Goal: Task Accomplishment & Management: Manage account settings

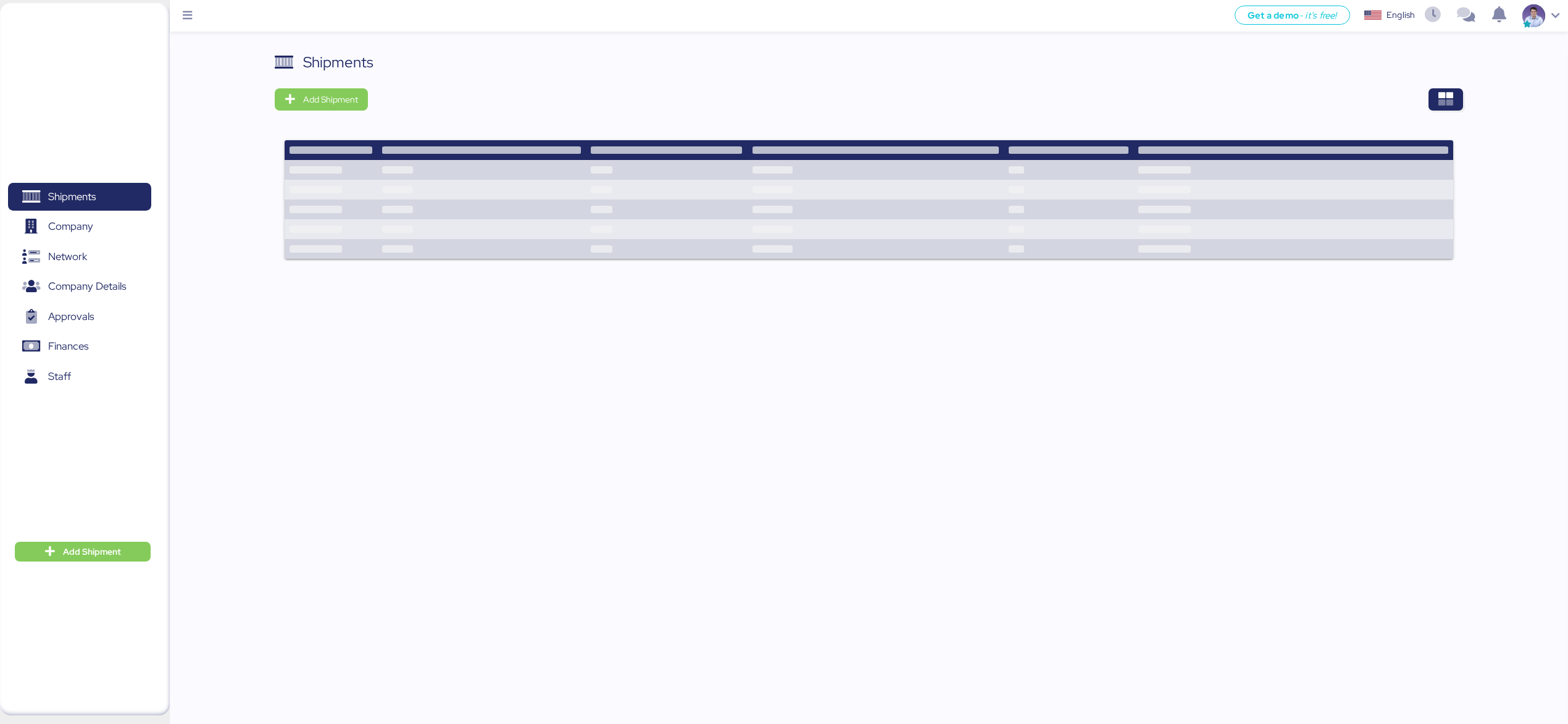
click at [937, 85] on div "Shipments Add Shipment" at bounding box center [869, 163] width 1188 height 224
click at [71, 349] on span "Finances" at bounding box center [68, 346] width 40 height 18
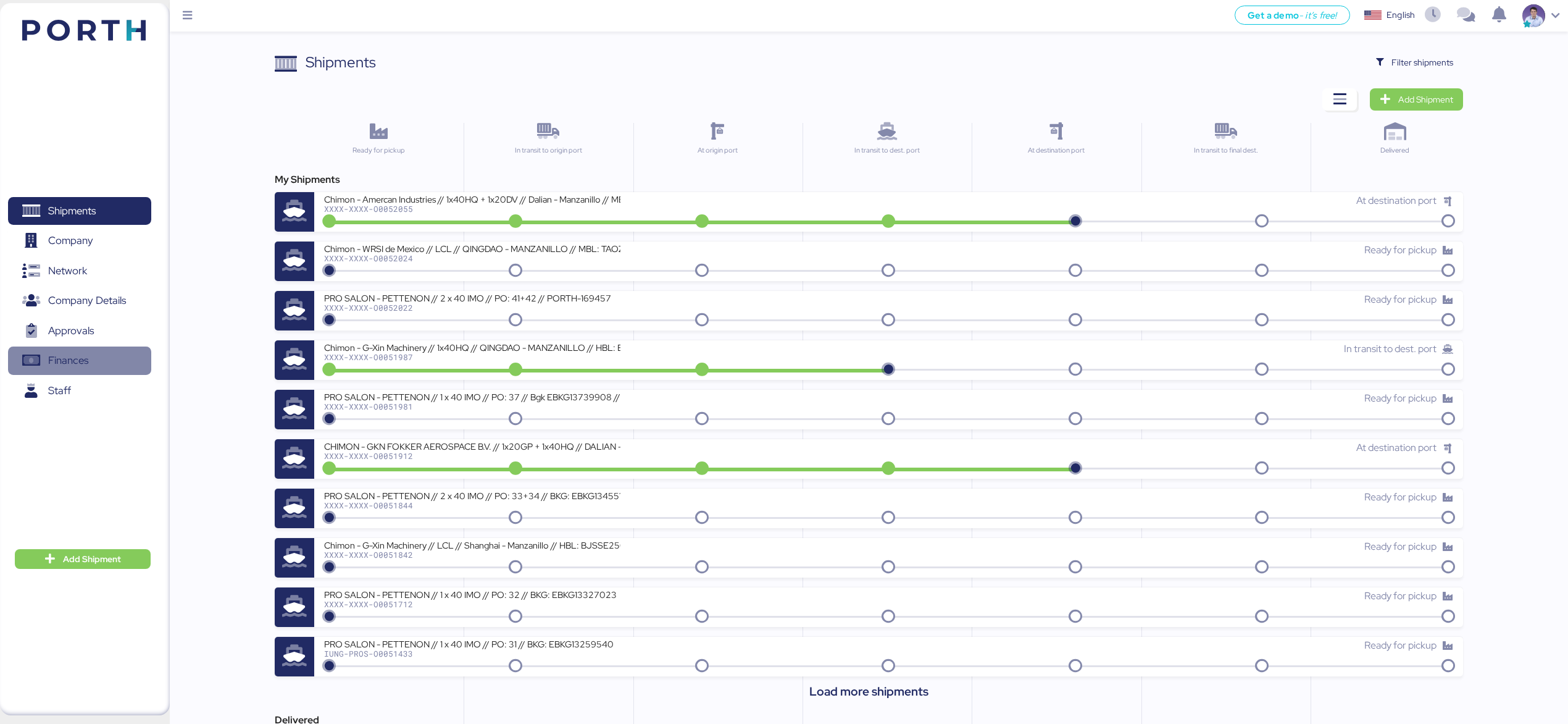
click at [79, 364] on span "Finances" at bounding box center [68, 360] width 40 height 18
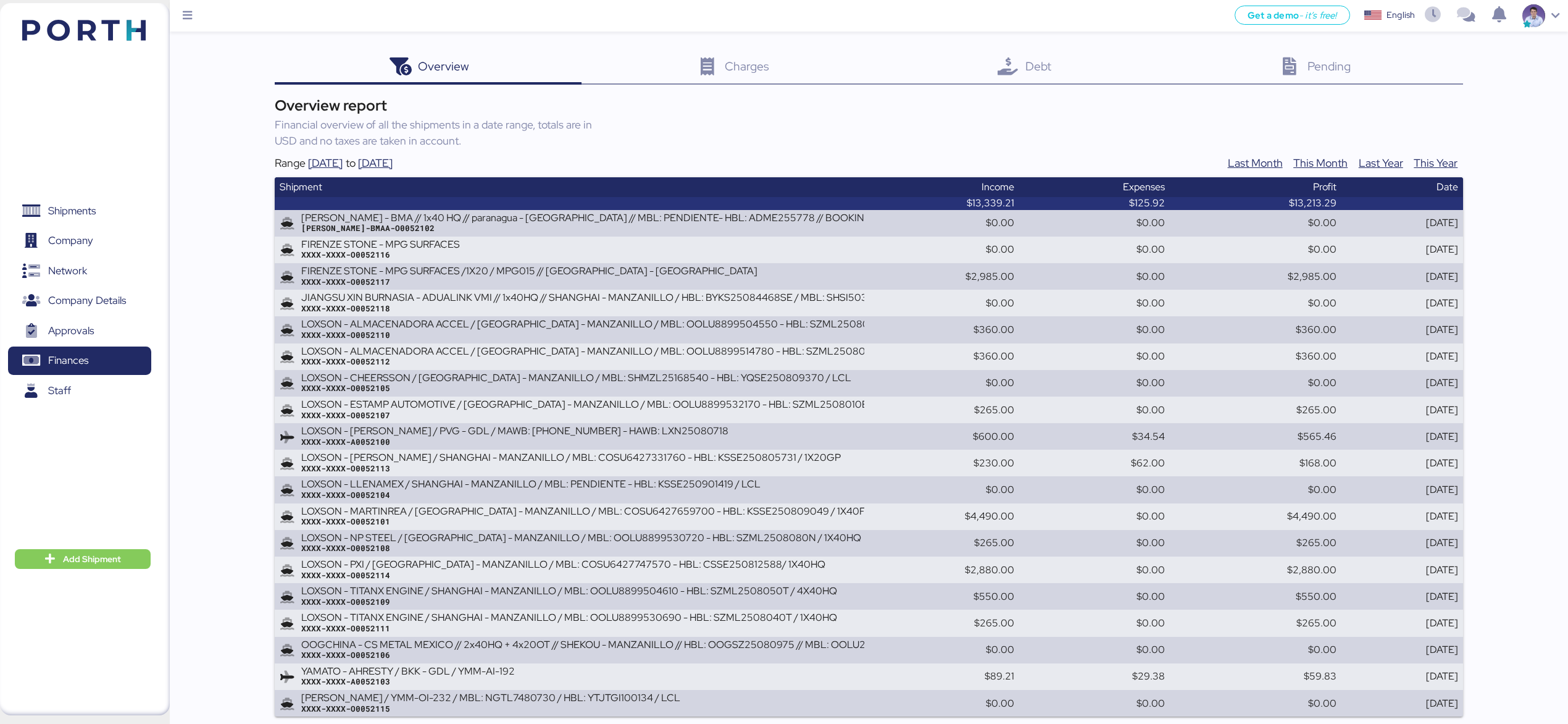
click at [1063, 71] on div "Debt 0" at bounding box center [1023, 68] width 282 height 33
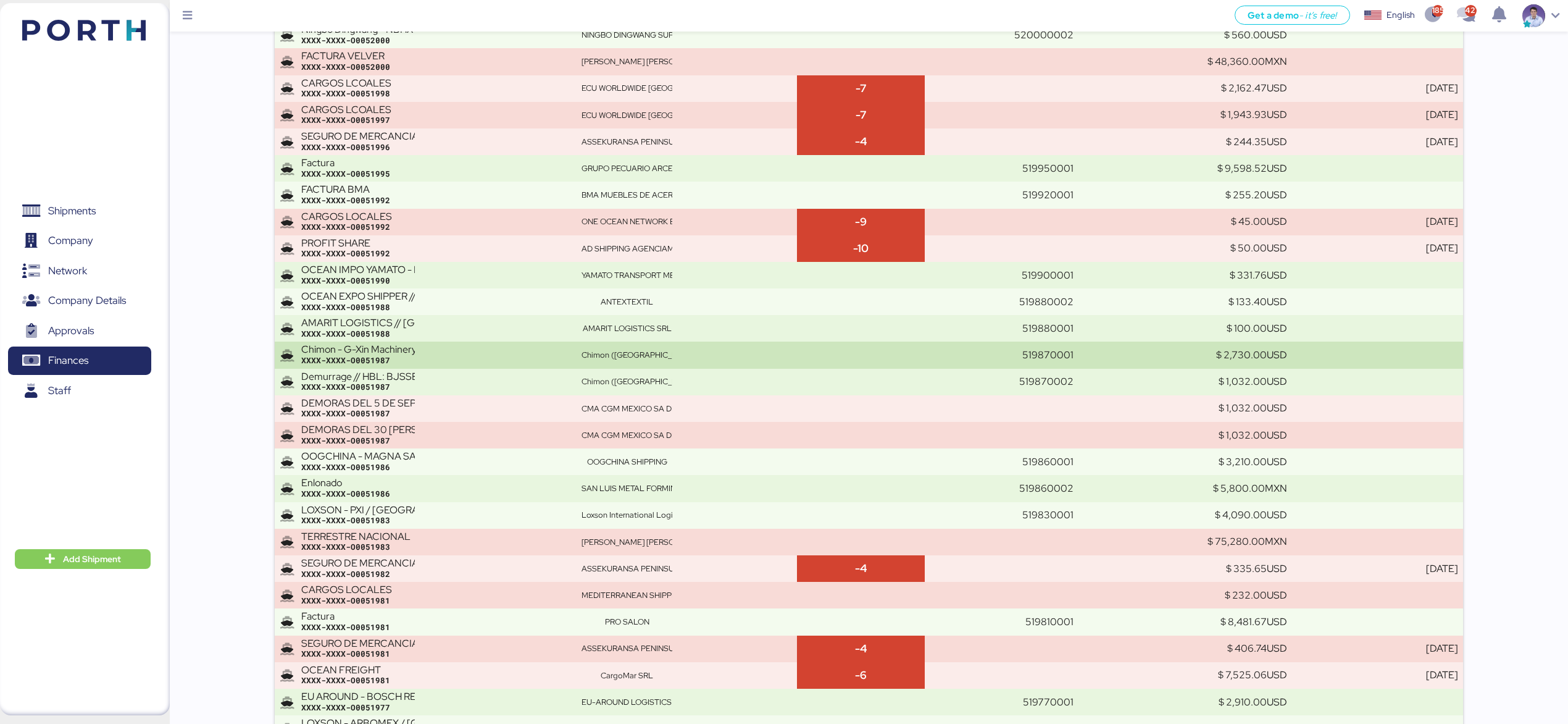
click at [575, 360] on td "Chimon - G-Xin Machinery // 1x40HQ // QINGDAO - MANZANILLO // HBL: BJSSE2507008…" at bounding box center [425, 355] width 302 height 27
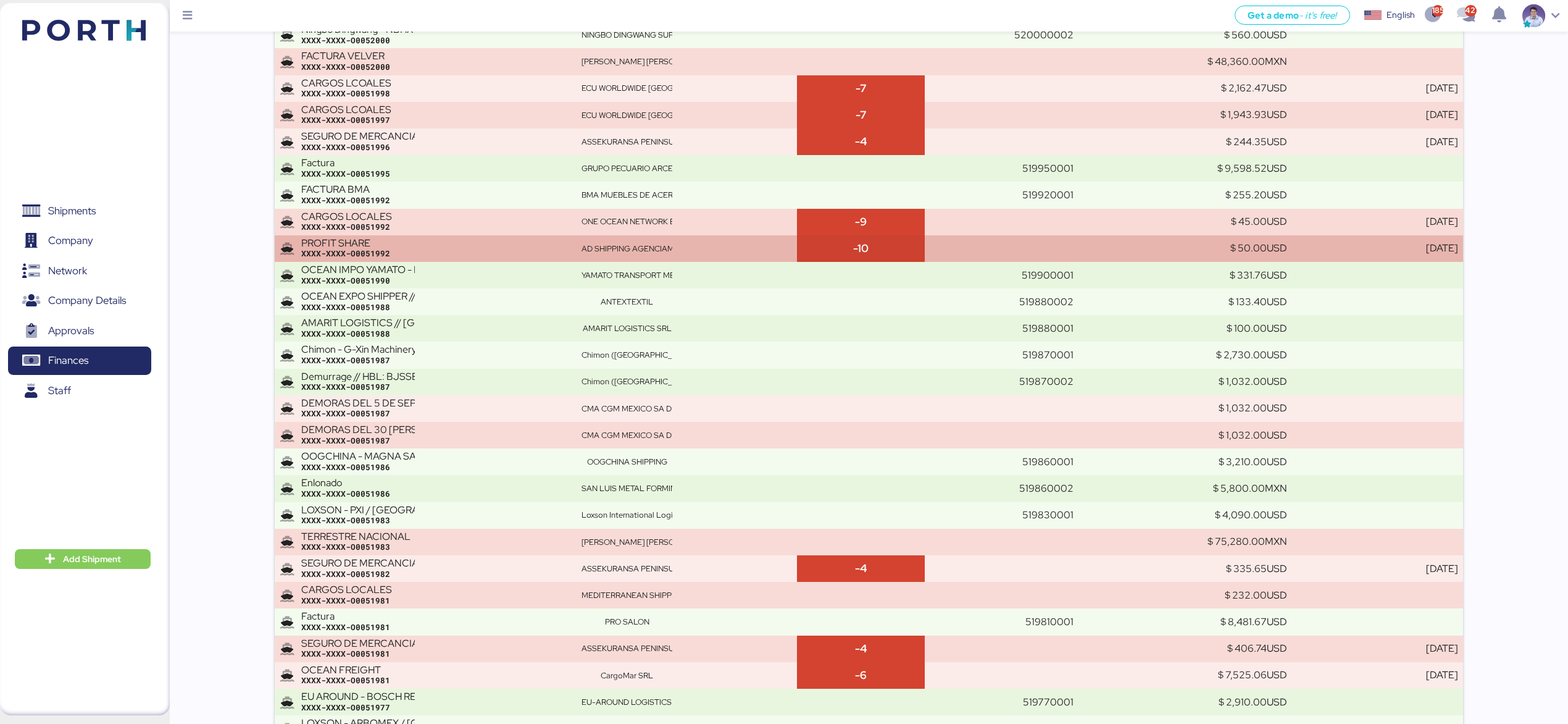
scroll to position [18163, 0]
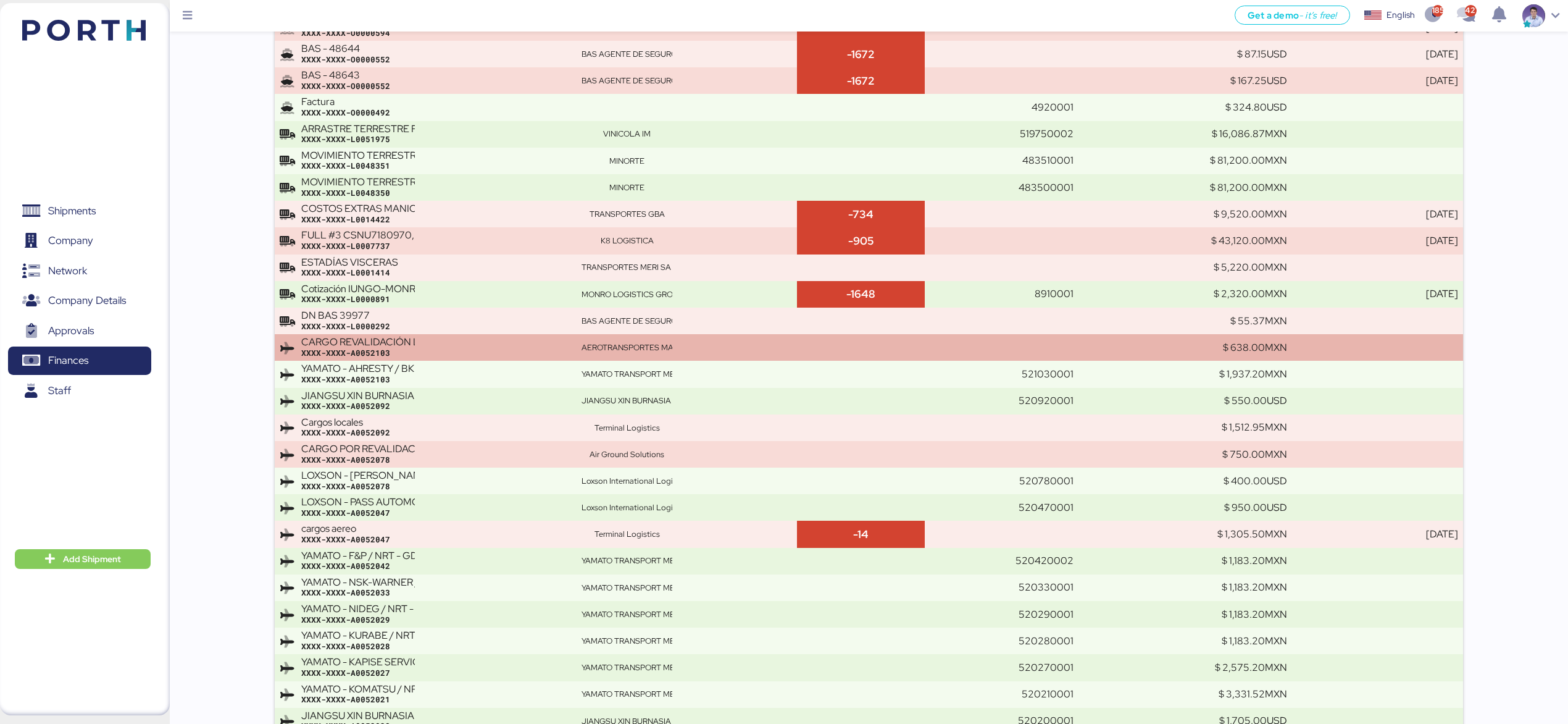
click at [555, 359] on div "XXXX-XXXX-A0052103" at bounding box center [436, 353] width 270 height 11
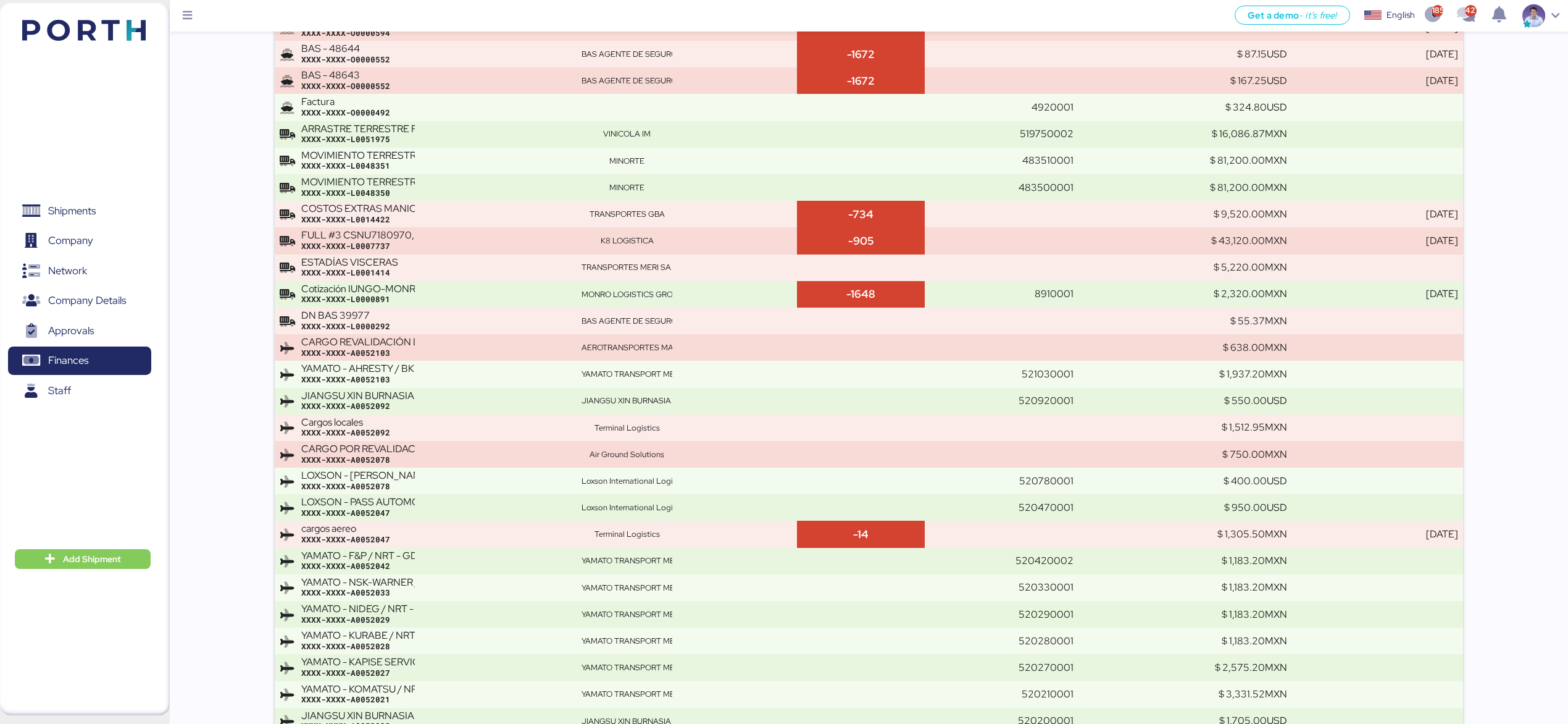
scroll to position [1218, 0]
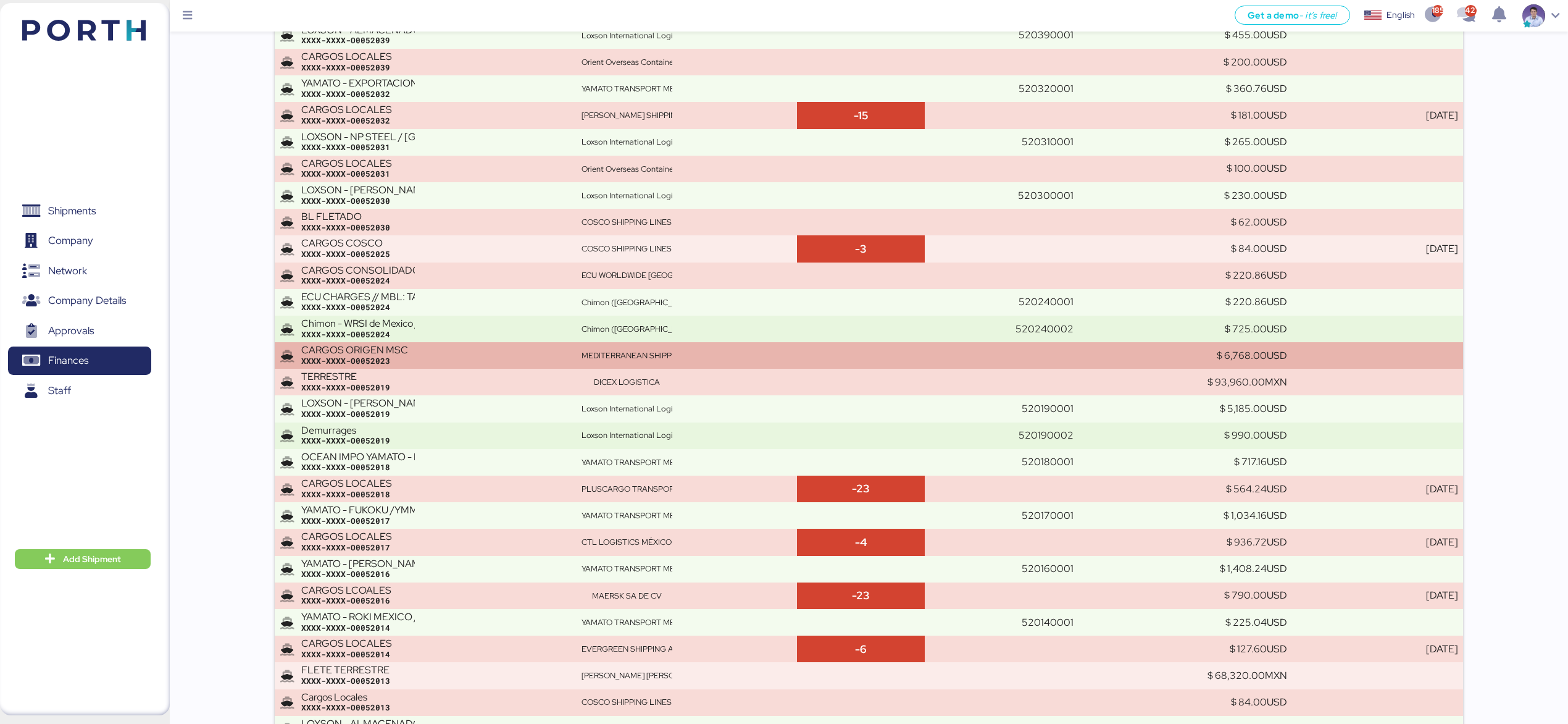
click at [506, 345] on div "CARGOS ORIGEN MSC XXXX-XXXX-O0052023" at bounding box center [436, 355] width 270 height 21
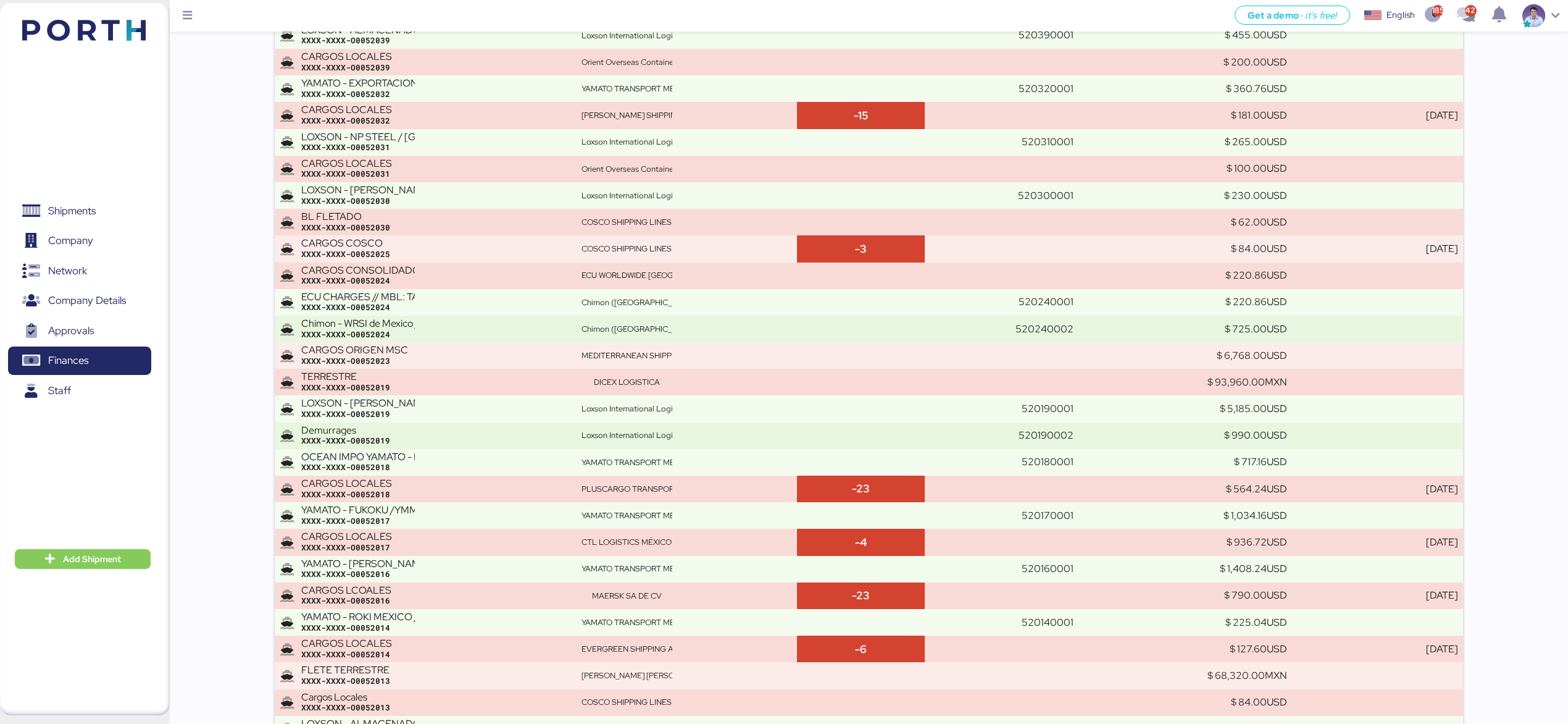
scroll to position [418, 0]
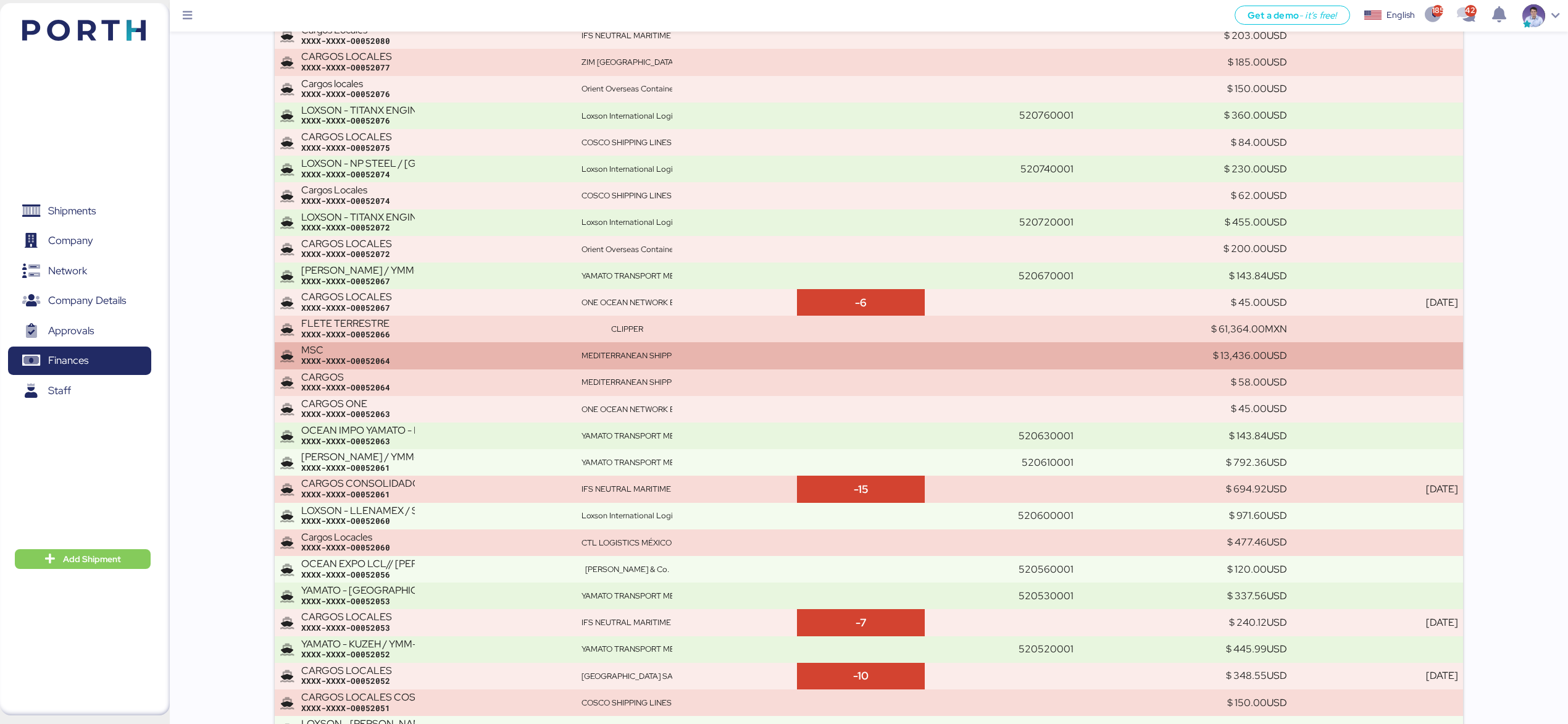
click at [413, 358] on div "XXXX-XXXX-O0052064" at bounding box center [436, 361] width 270 height 11
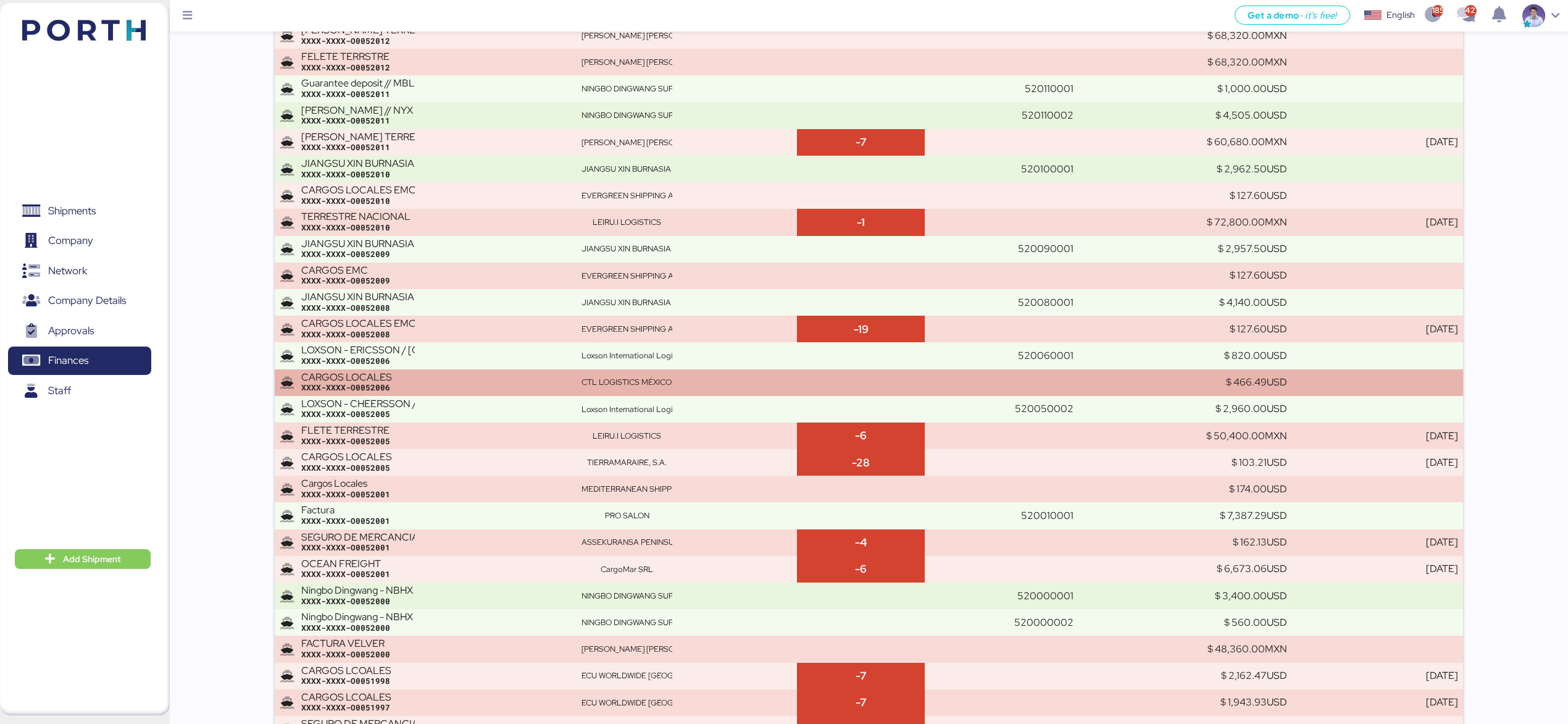
click at [560, 375] on div "CARGOS LOCALES XXXX-XXXX-O0052006" at bounding box center [436, 382] width 270 height 21
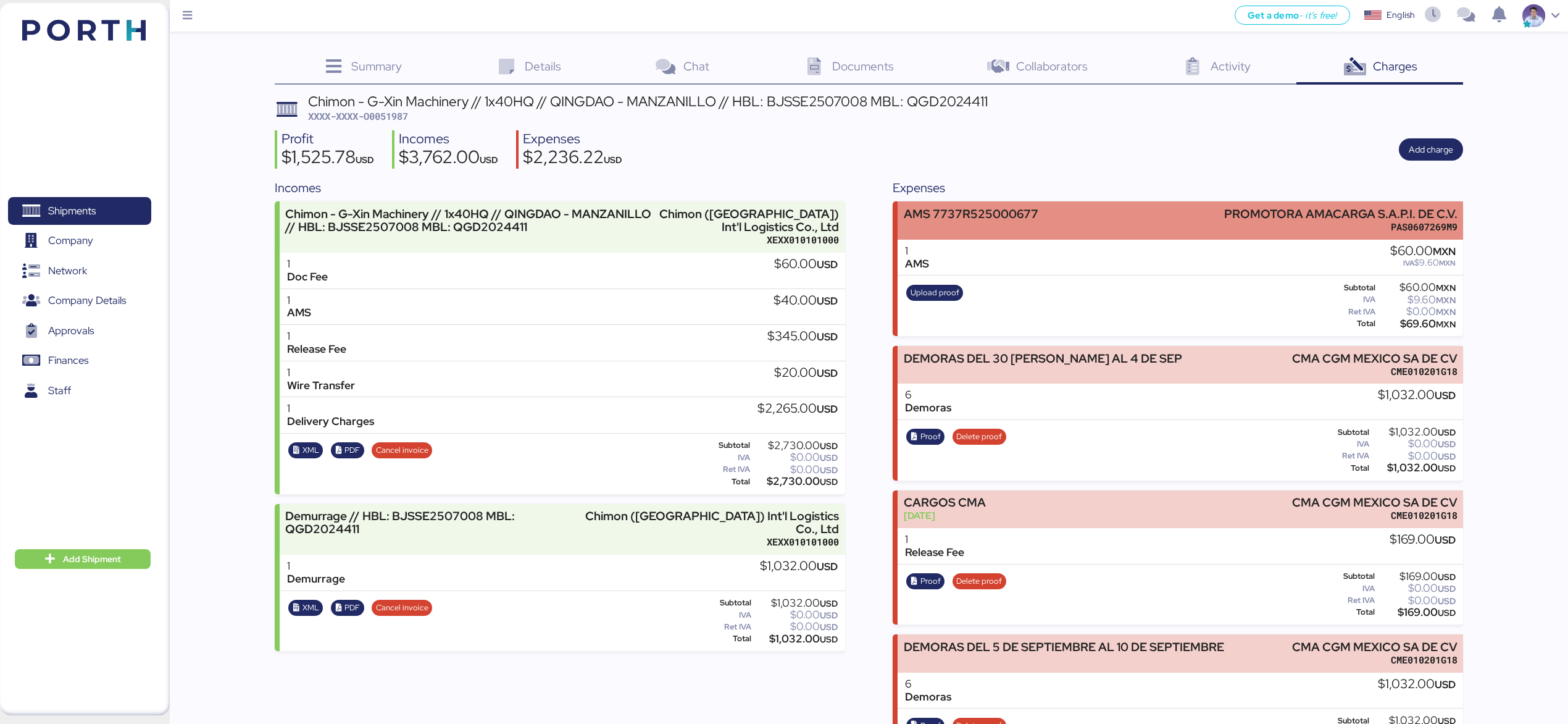
click at [1080, 213] on div "AMS 7737R525000677 PROMOTORA AMACARGA S.A.P.I. DE C.V. PAS0607269M9" at bounding box center [1180, 221] width 566 height 38
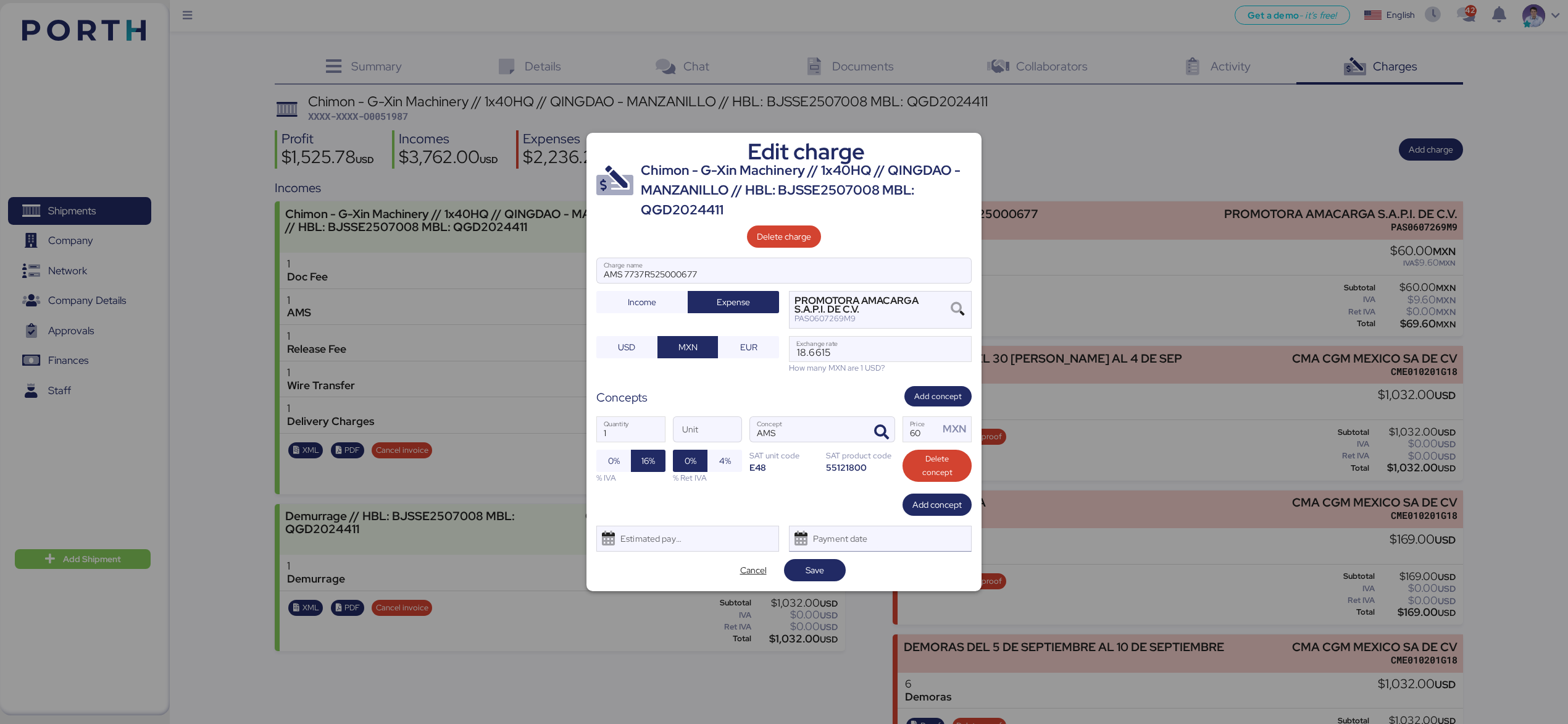
click at [935, 543] on div "Payment date" at bounding box center [880, 539] width 183 height 26
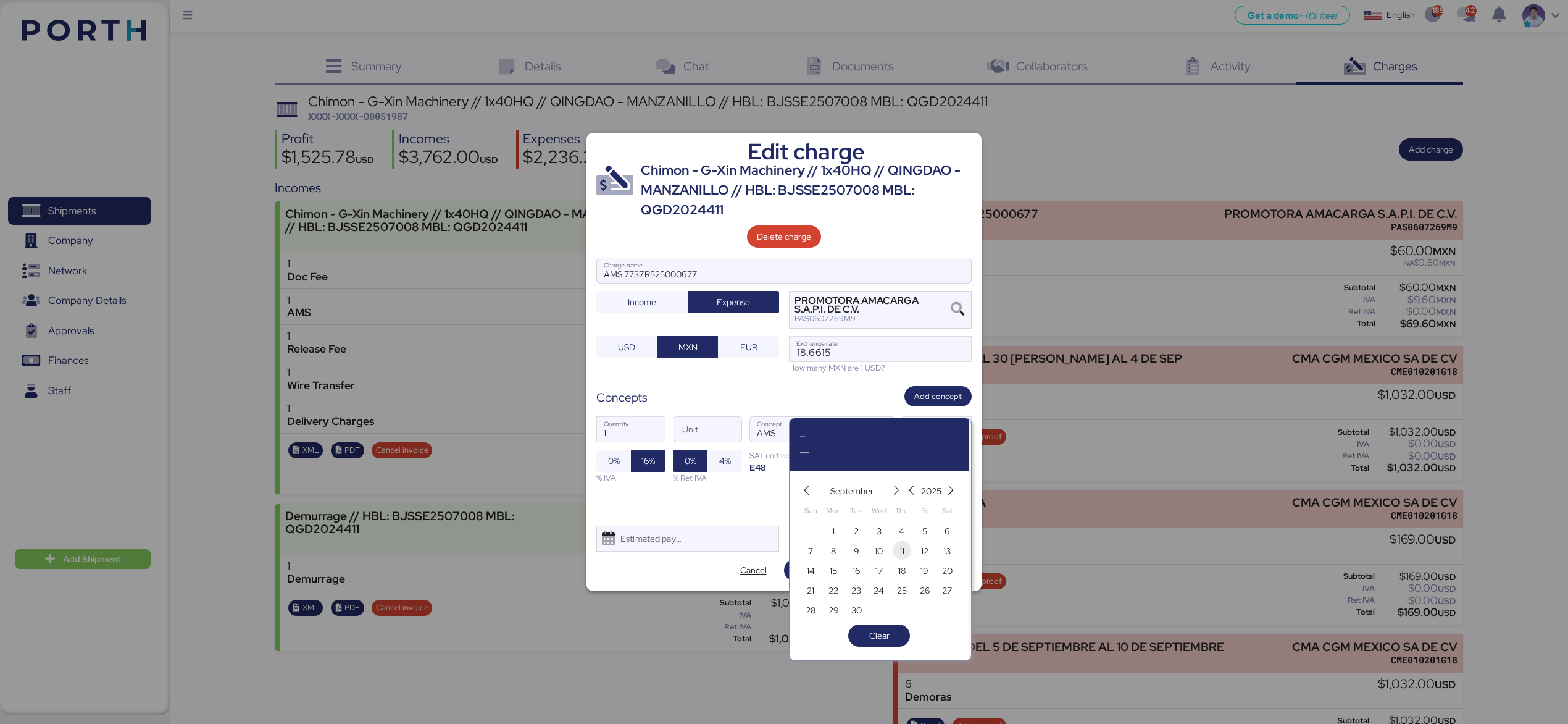
click at [897, 550] on span "11" at bounding box center [902, 550] width 14 height 15
type input "Sep 11, 2025"
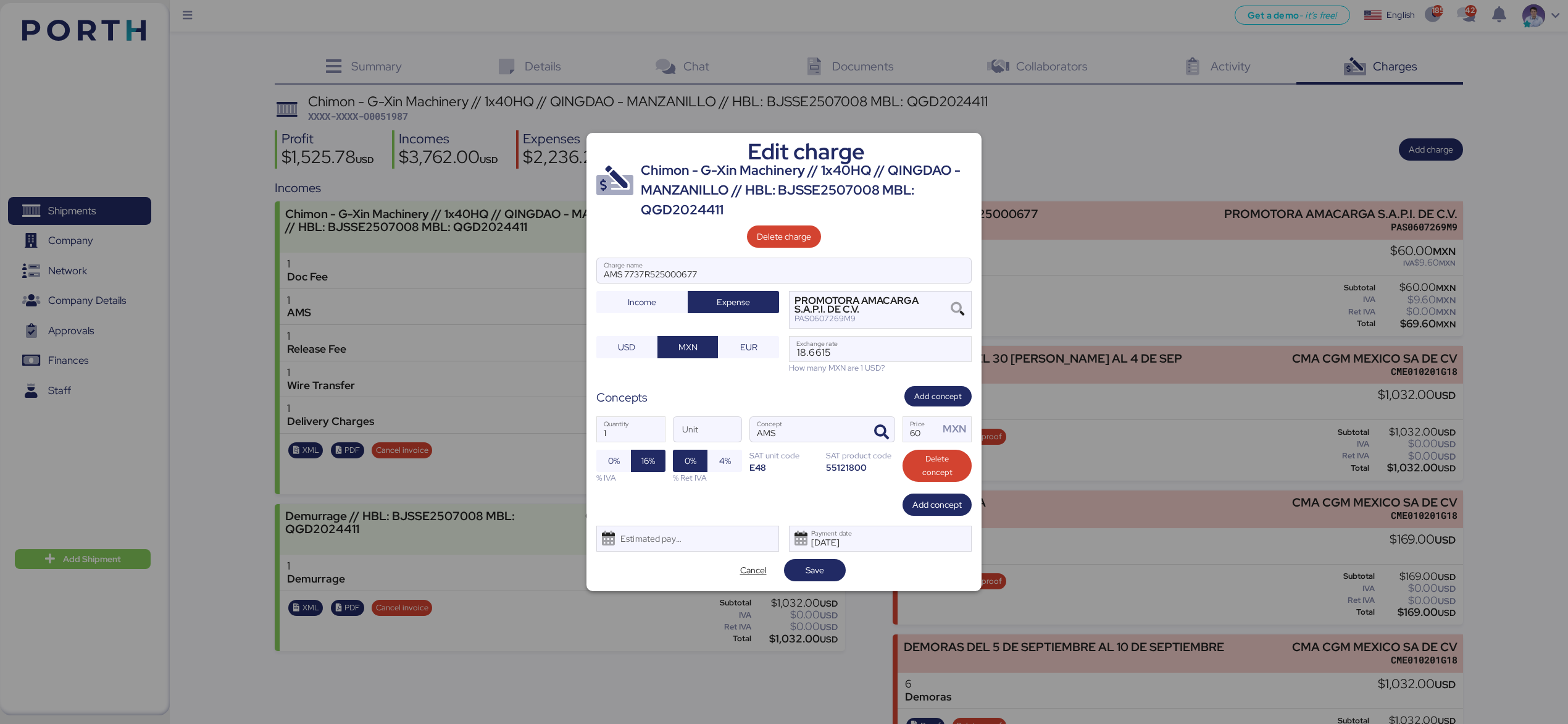
click at [846, 571] on div "Cancel Save" at bounding box center [783, 570] width 375 height 22
click at [832, 576] on span "Save" at bounding box center [815, 570] width 42 height 18
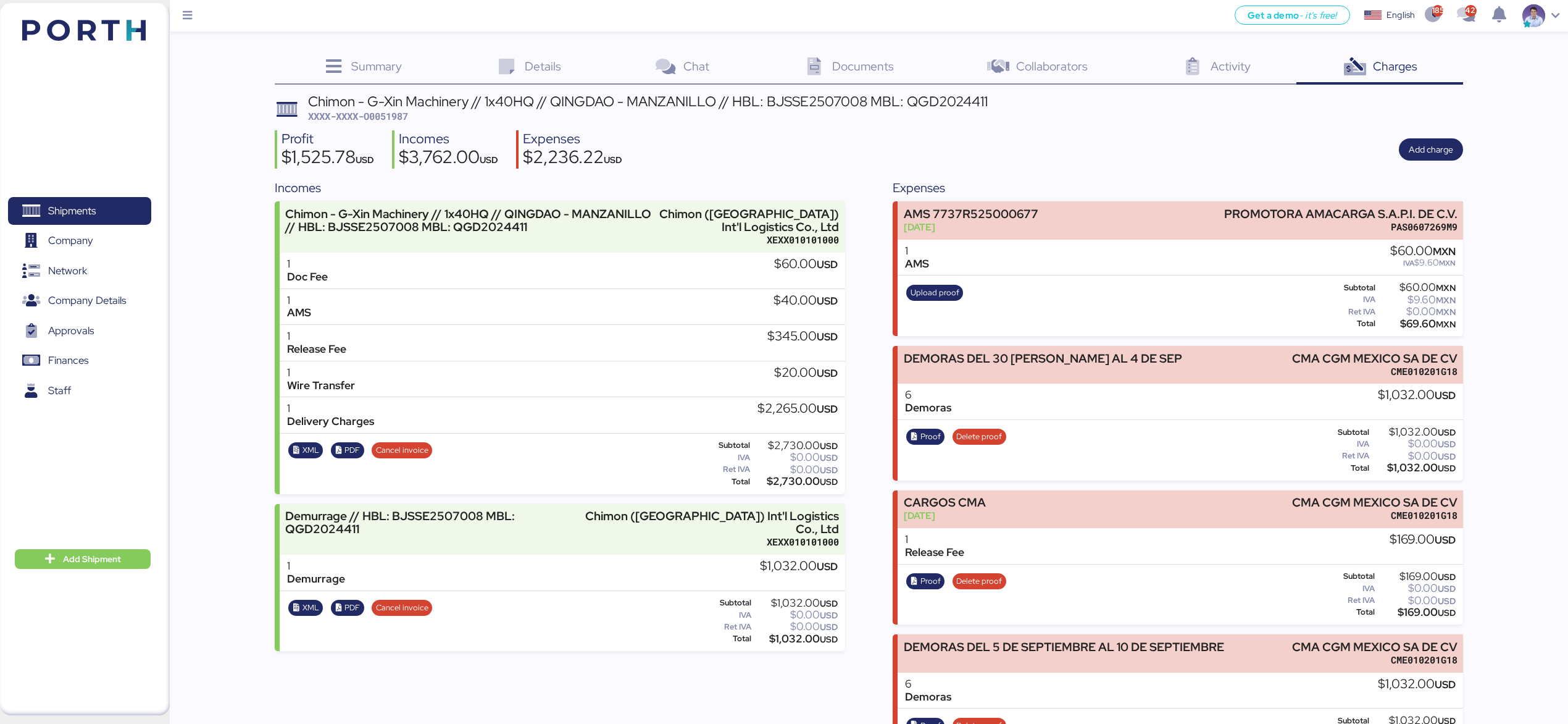
scroll to position [46, 0]
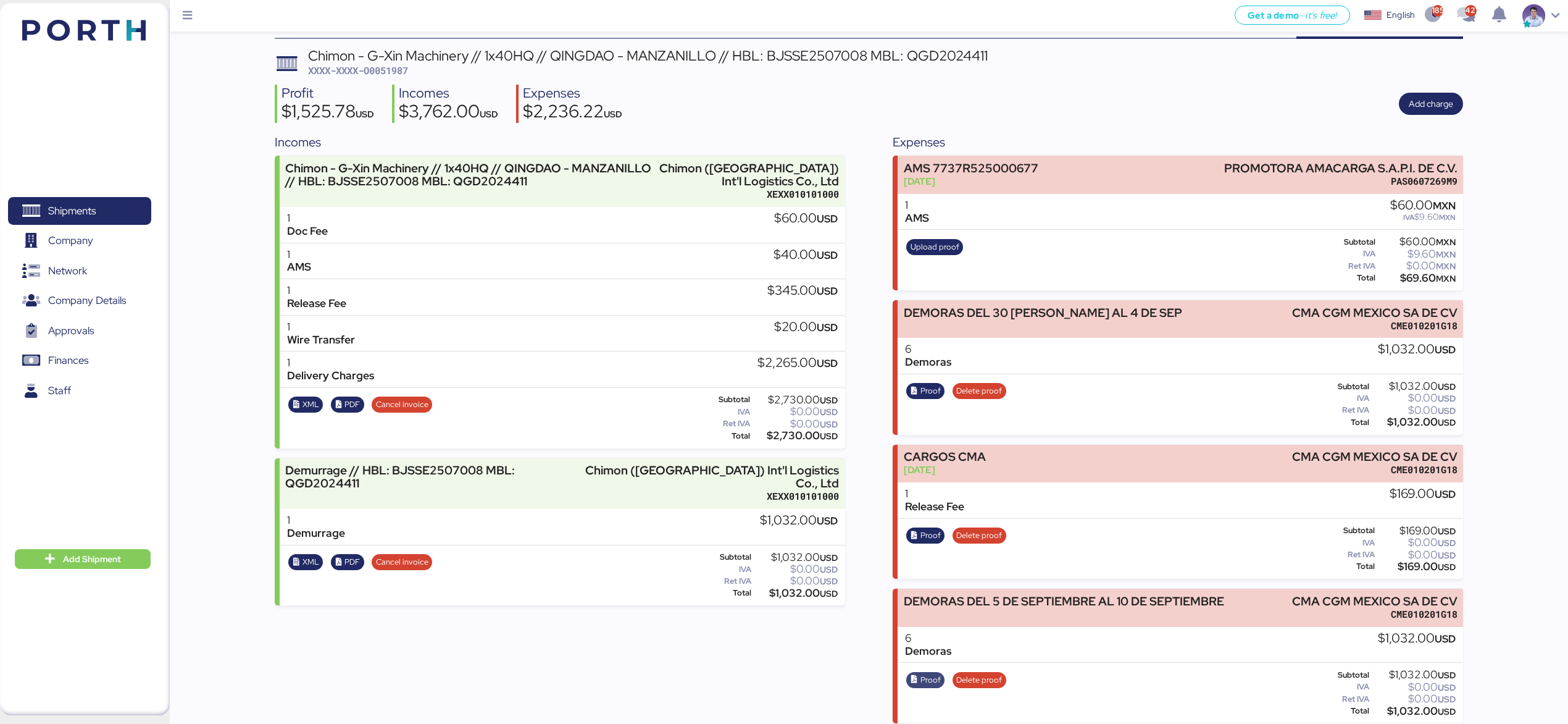
click at [926, 673] on span "Proof" at bounding box center [930, 680] width 20 height 14
click at [928, 392] on span "Proof" at bounding box center [930, 391] width 20 height 14
click at [984, 673] on span "Delete proof" at bounding box center [979, 680] width 46 height 14
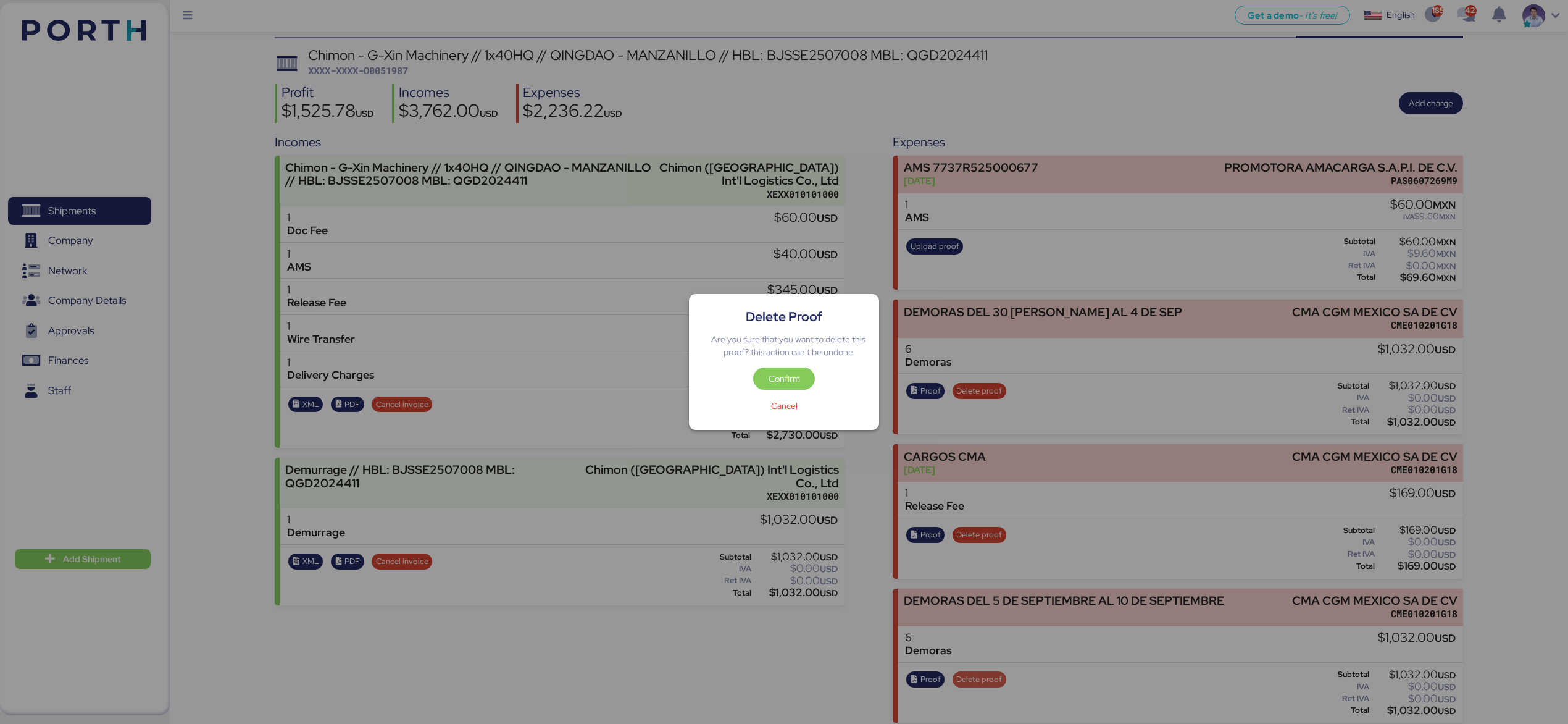
scroll to position [0, 0]
click at [801, 383] on span "Confirm" at bounding box center [783, 379] width 42 height 18
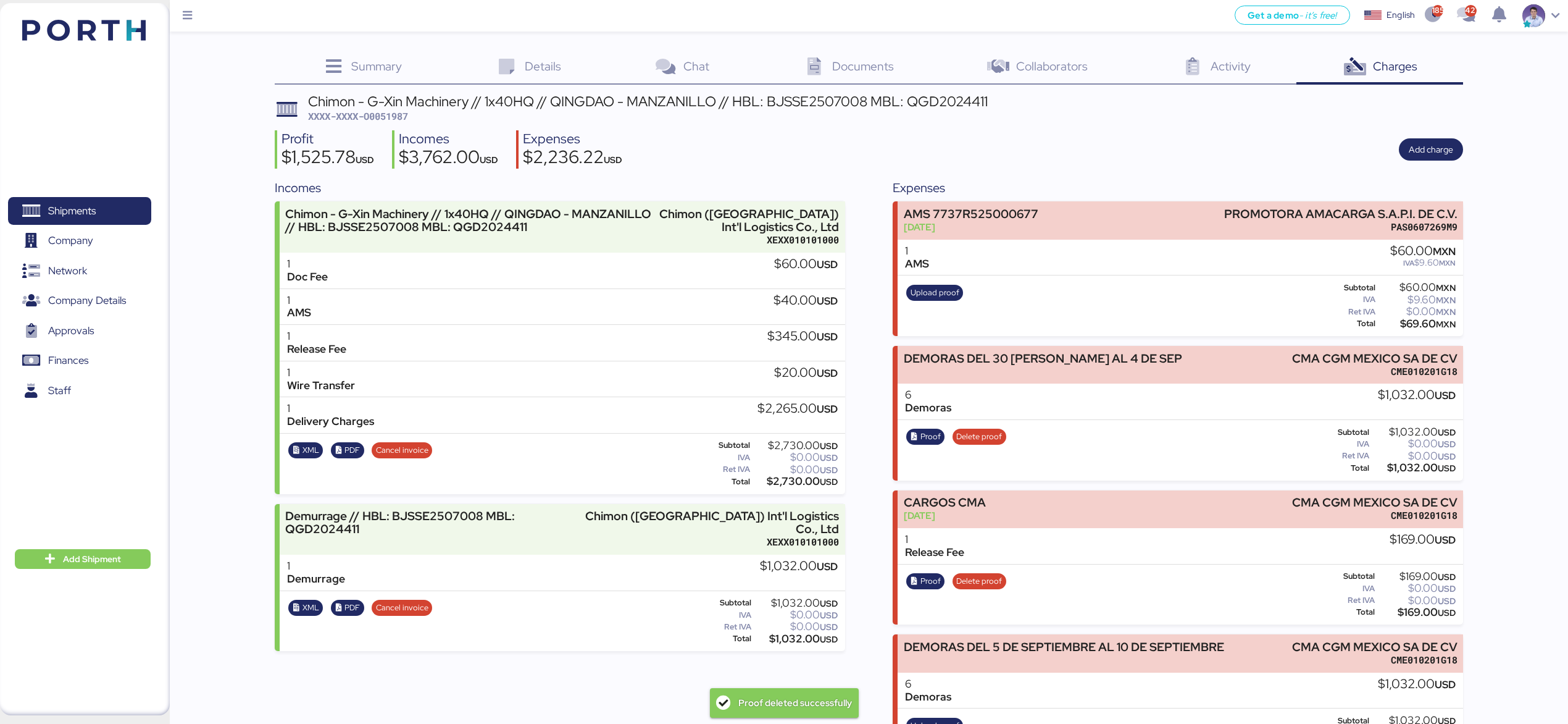
click at [923, 156] on div "Profit $1,525.78 USD Incomes $3,762.00 USD Expenses $2,236.22 USD Add charge" at bounding box center [869, 150] width 1188 height 39
click at [406, 118] on span "XXXX-XXXX-O0051987" at bounding box center [358, 116] width 100 height 12
copy span "O0051987"
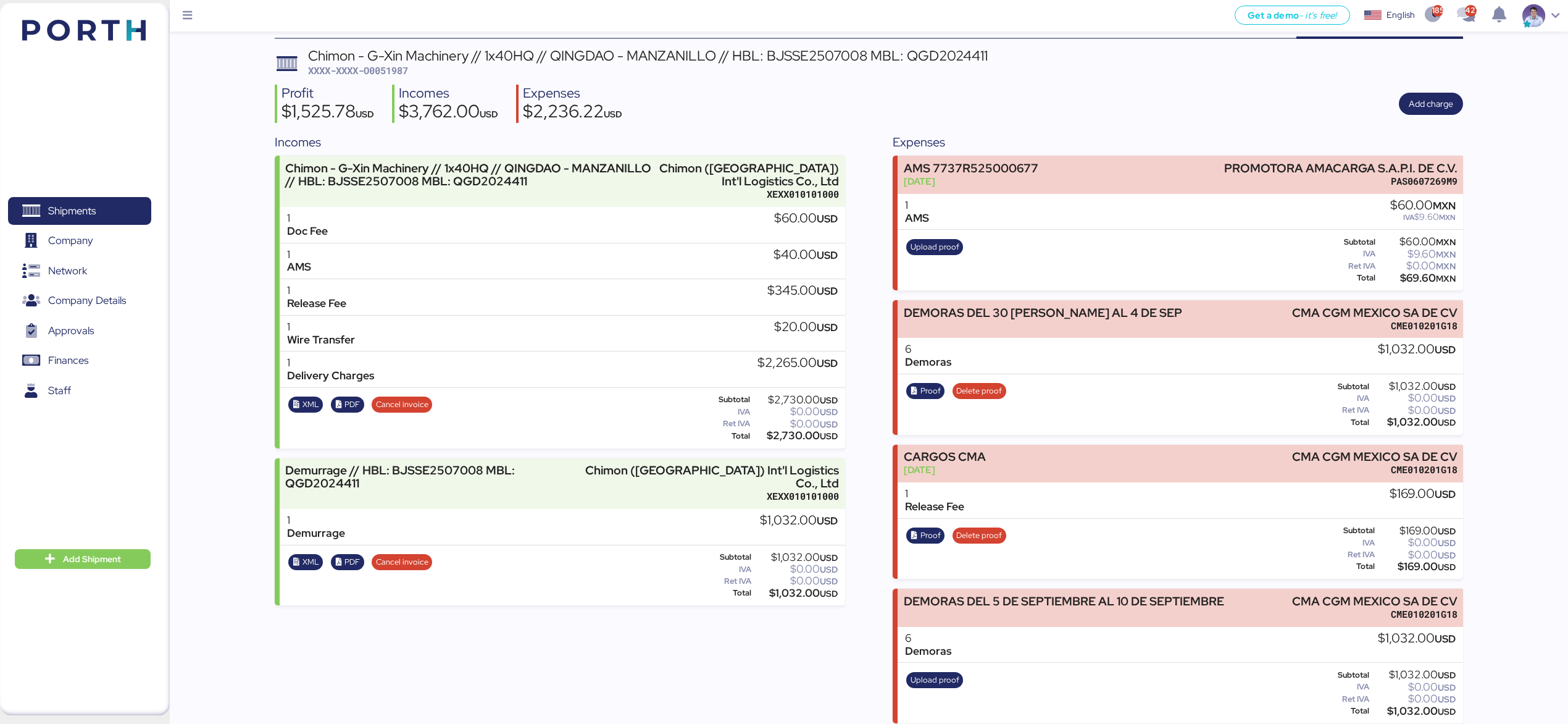
click at [1413, 706] on div "$1,032.00 USD" at bounding box center [1413, 711] width 84 height 9
copy div "1,032.00"
click at [392, 70] on span "XXXX-XXXX-O0051987" at bounding box center [358, 70] width 100 height 12
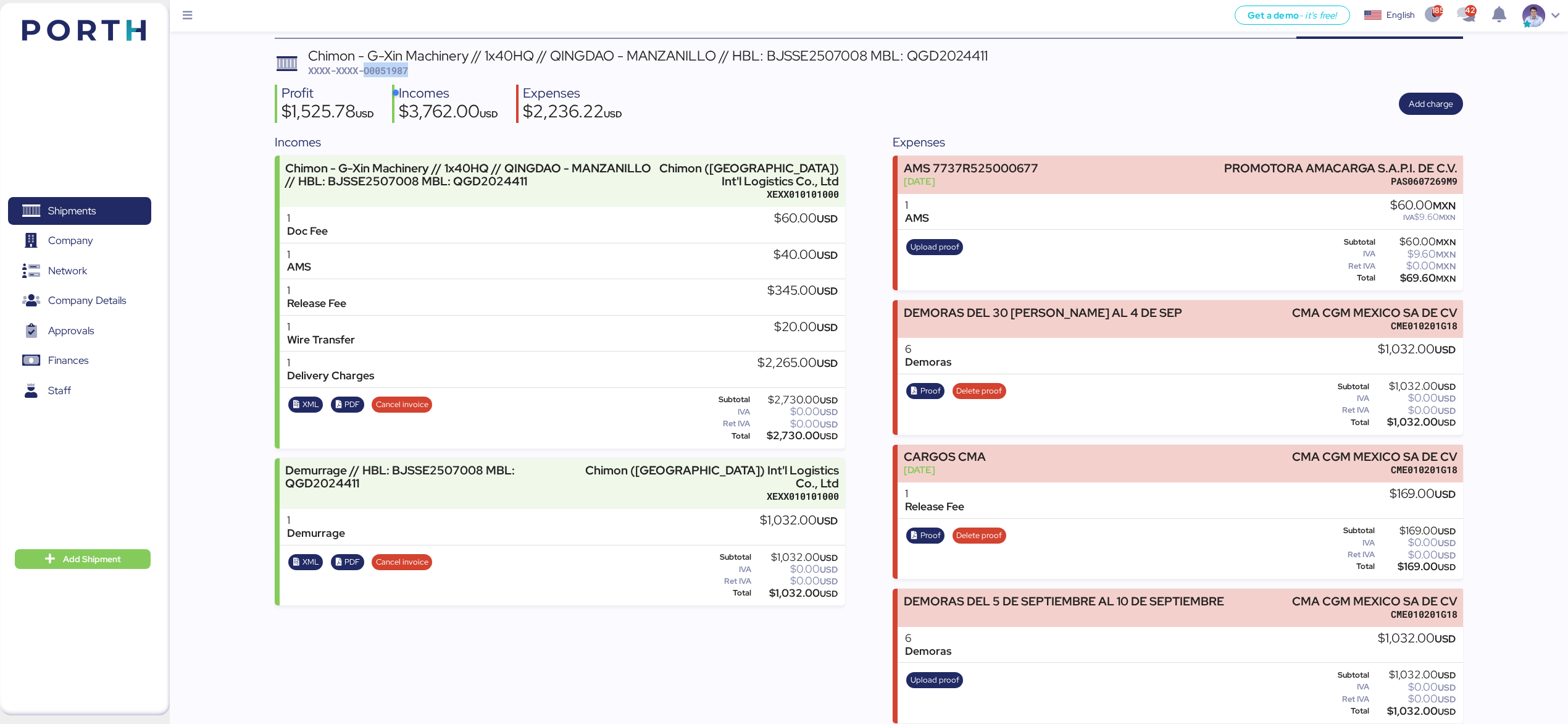
copy span "O0051987"
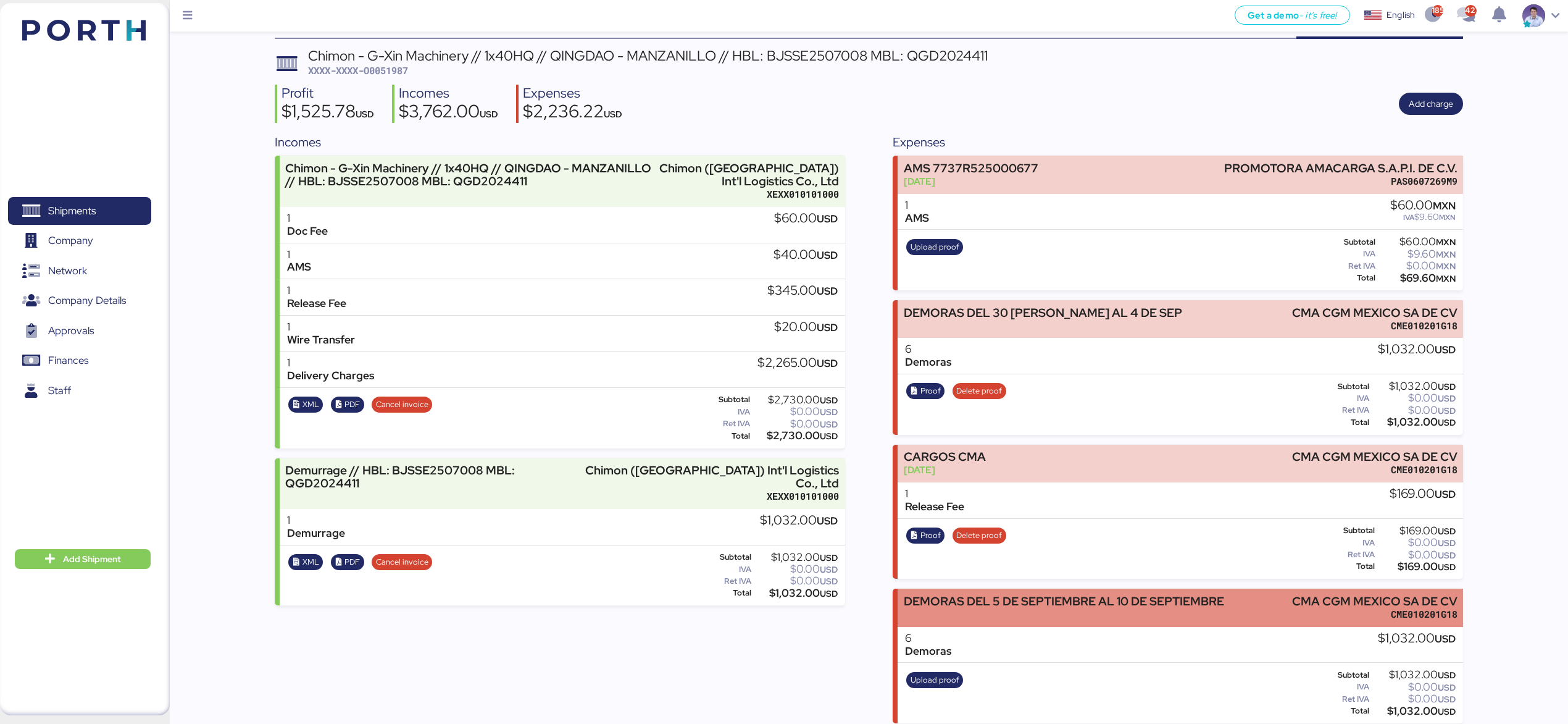
click at [1084, 608] on div "DEMORAS DEL 5 DE SEPTIEMBRE AL 10 DE SEPTIEMBRE" at bounding box center [1064, 608] width 320 height 26
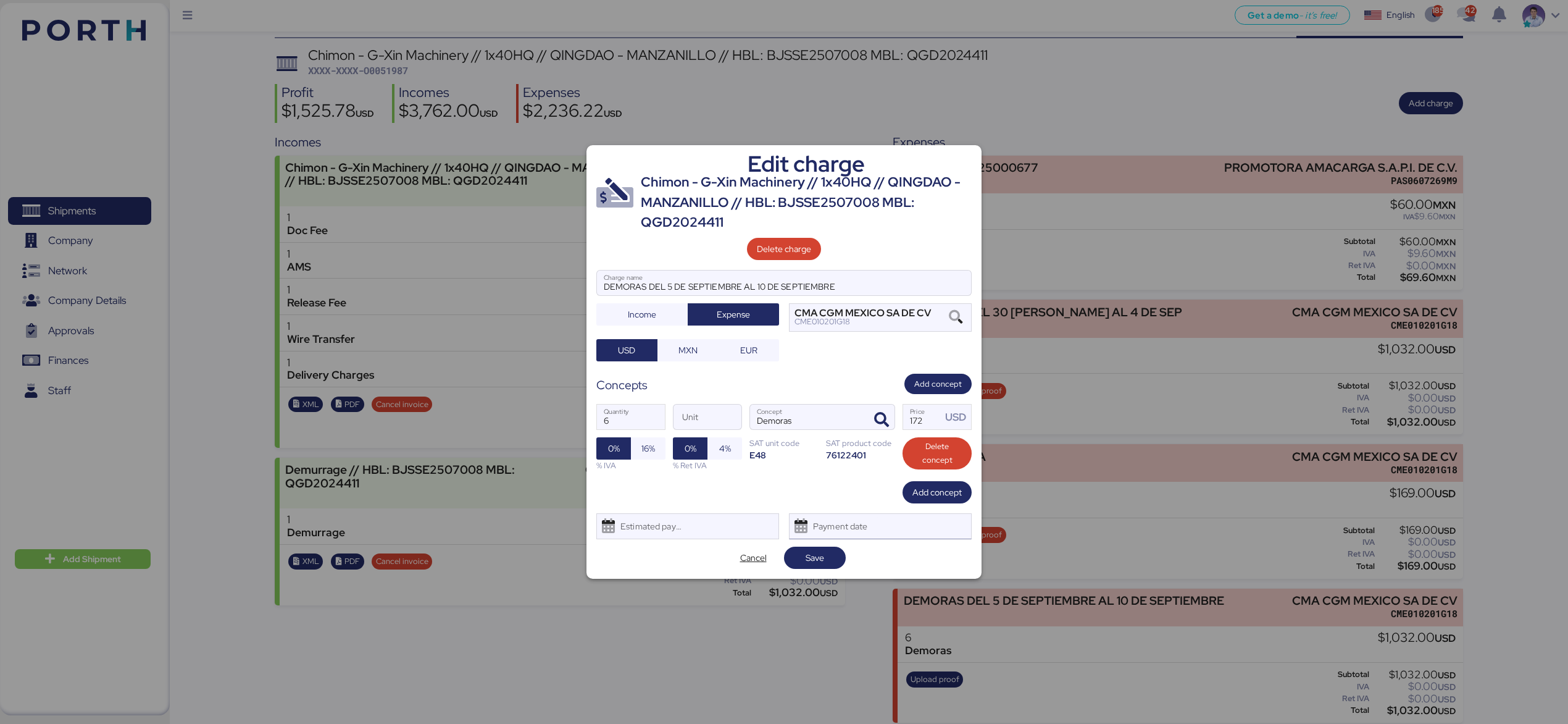
click at [868, 538] on div "Payment date" at bounding box center [841, 526] width 73 height 25
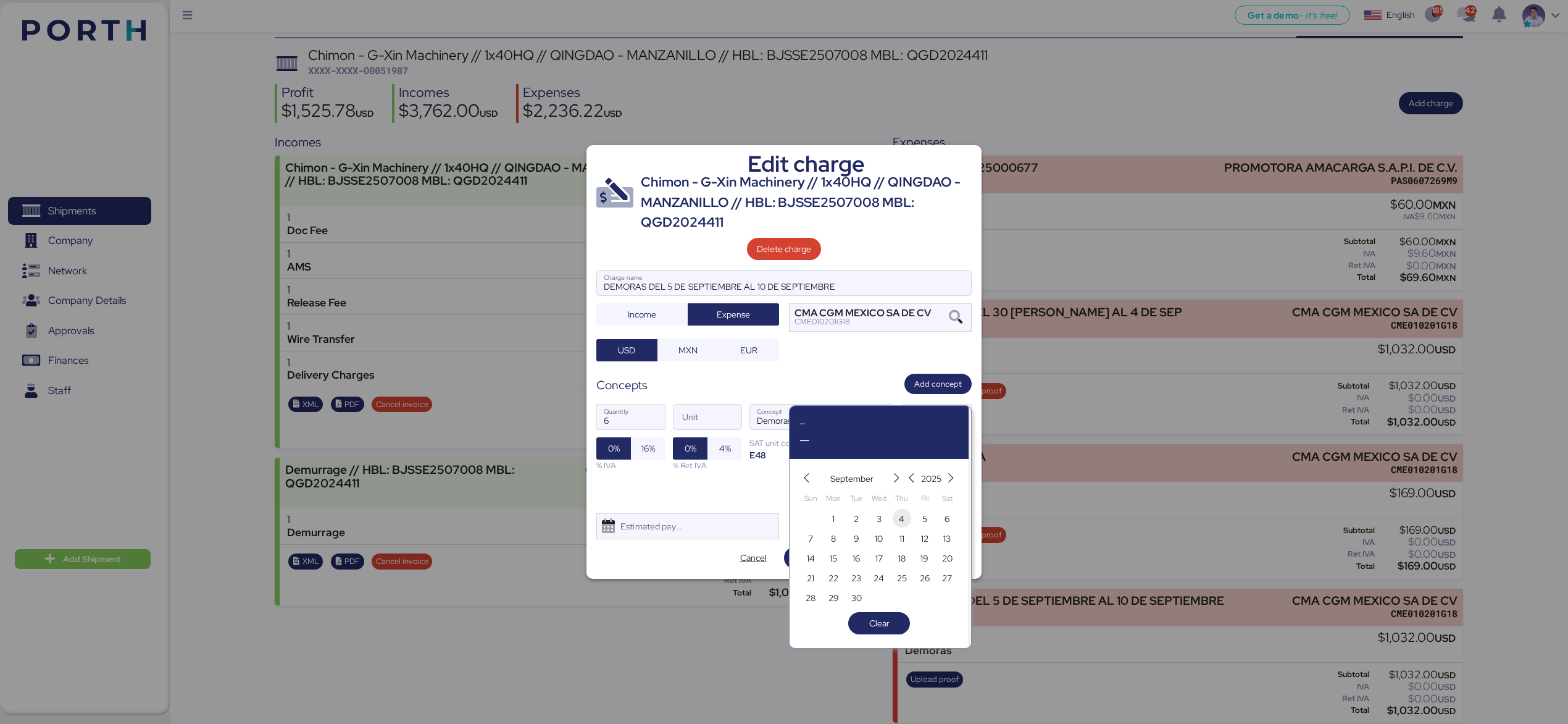
click at [910, 518] on span "4" at bounding box center [902, 518] width 18 height 18
type input "[DATE]"
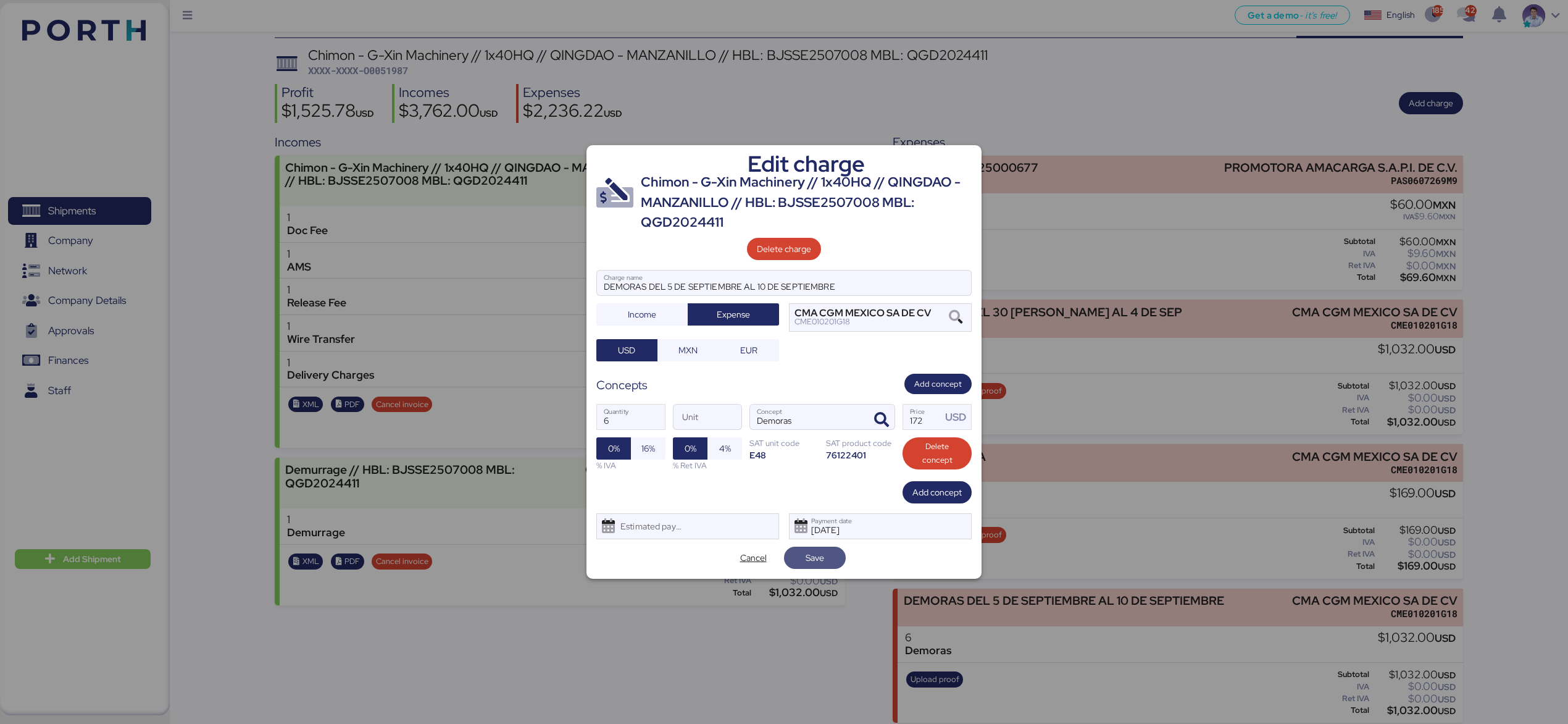
click at [828, 557] on span "Save" at bounding box center [815, 557] width 42 height 18
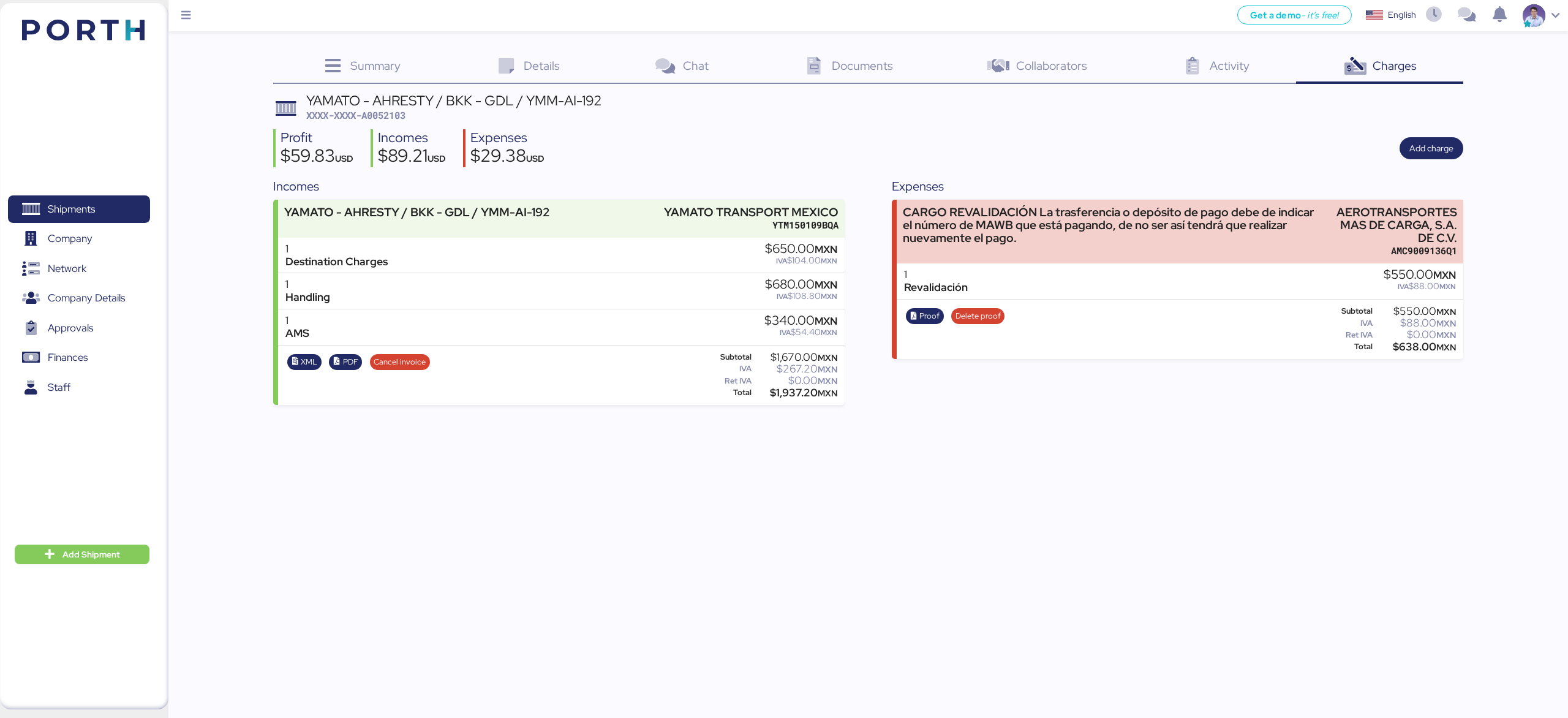
click at [1059, 170] on div "YAMATO - AHRESTY / BKK - GDL / YMM-AI-192 XXXX-XXXX-A0052103 Profit $59.83 USD …" at bounding box center [868, 249] width 1189 height 311
click at [1423, 348] on div "$638.00 MXN" at bounding box center [1414, 347] width 81 height 9
copy div "638.00"
copy div "AEROTRANSPORTES MAS DE CARGA, S.A. DE C.V."
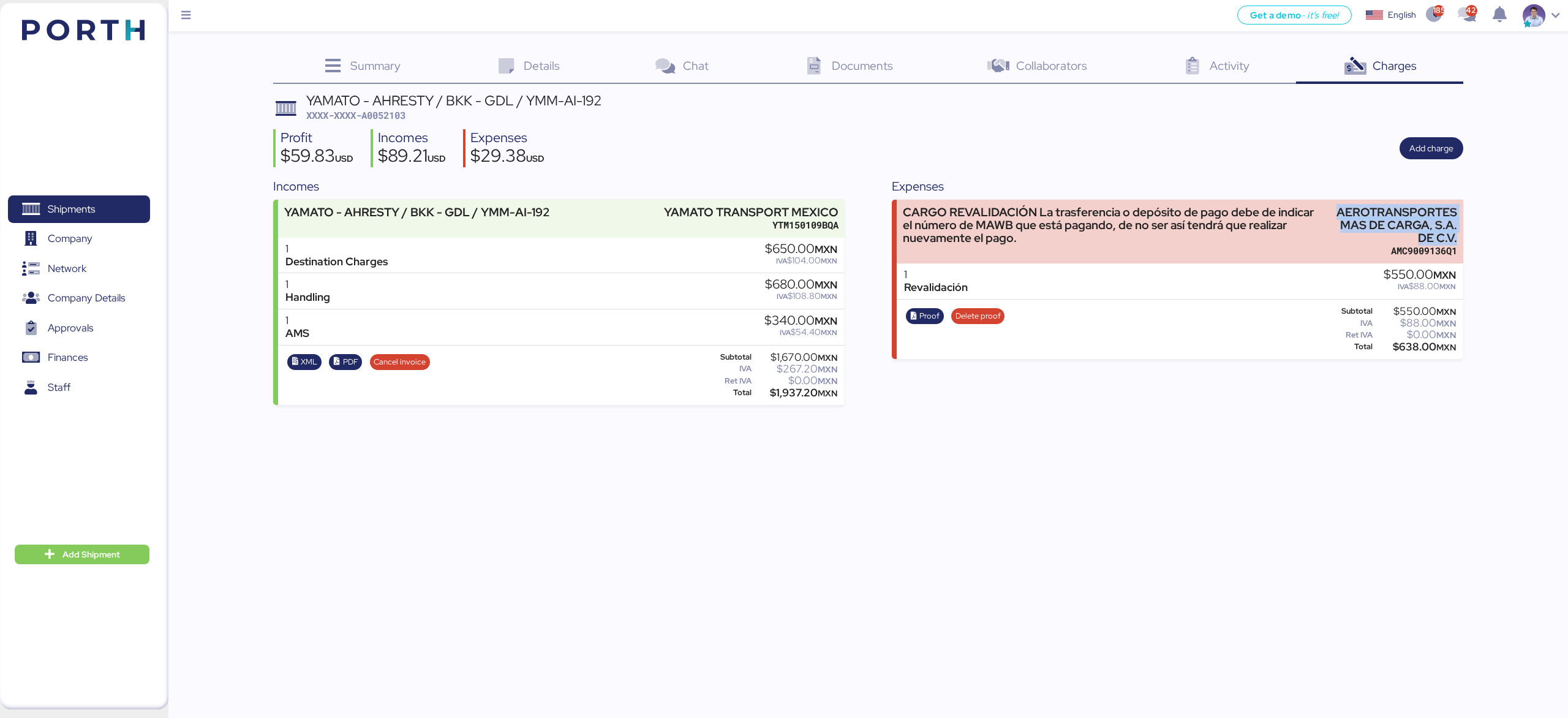
drag, startPoint x: 1335, startPoint y: 212, endPoint x: 1478, endPoint y: 238, distance: 145.3
click at [1478, 238] on div "Summary 0 Details 0 Chat 0 Documents 0 Collaborators 0 Activity 0 Charges 0 YAM…" at bounding box center [784, 203] width 1568 height 405
click at [398, 117] on span "XXXX-XXXX-A0052103" at bounding box center [356, 115] width 99 height 12
copy span "A0052103"
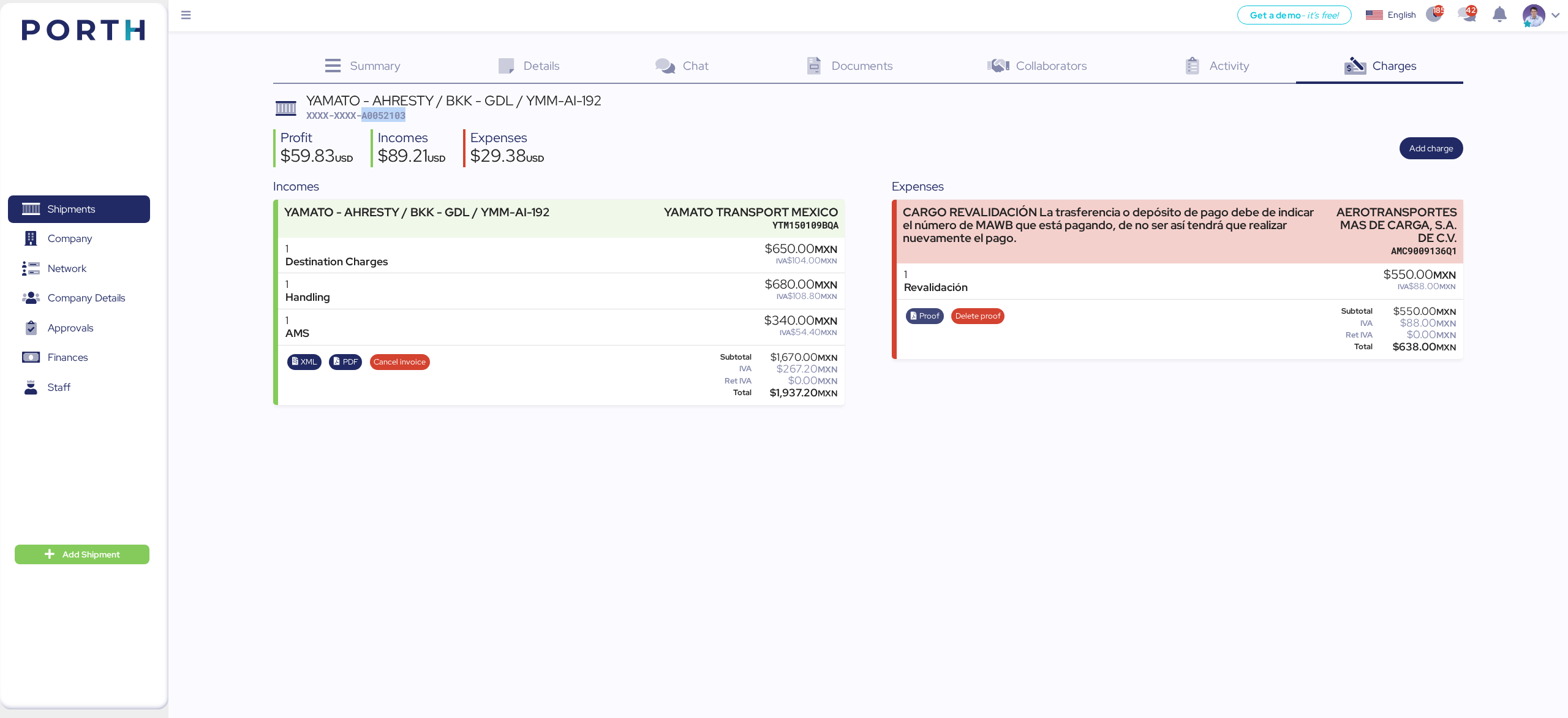
click at [930, 321] on span "Proof" at bounding box center [929, 315] width 20 height 14
click at [935, 314] on span "Proof" at bounding box center [929, 315] width 20 height 14
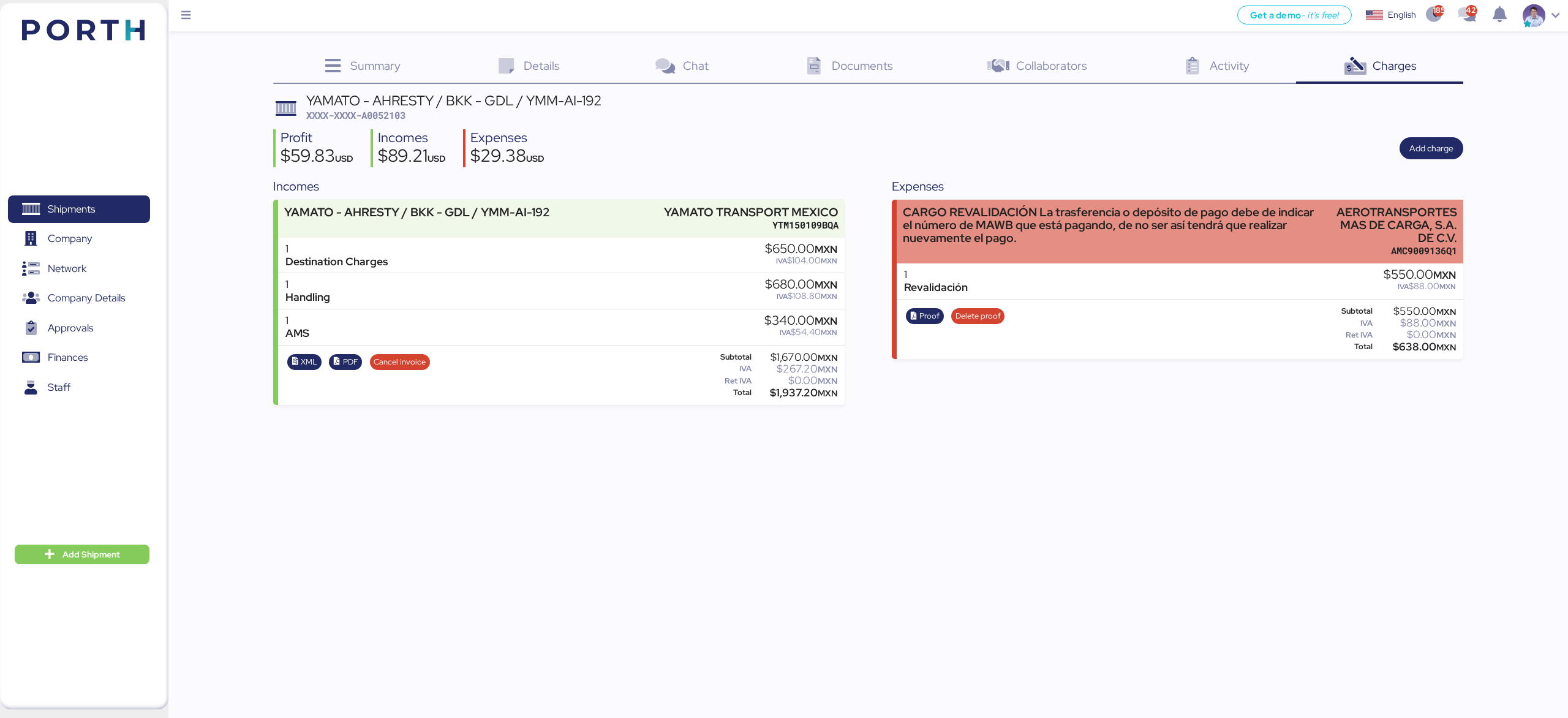
click at [1224, 230] on div "CARGO REVALIDACIÓN La trasferencia o depósito de pago debe de indicar el número…" at bounding box center [1111, 225] width 419 height 39
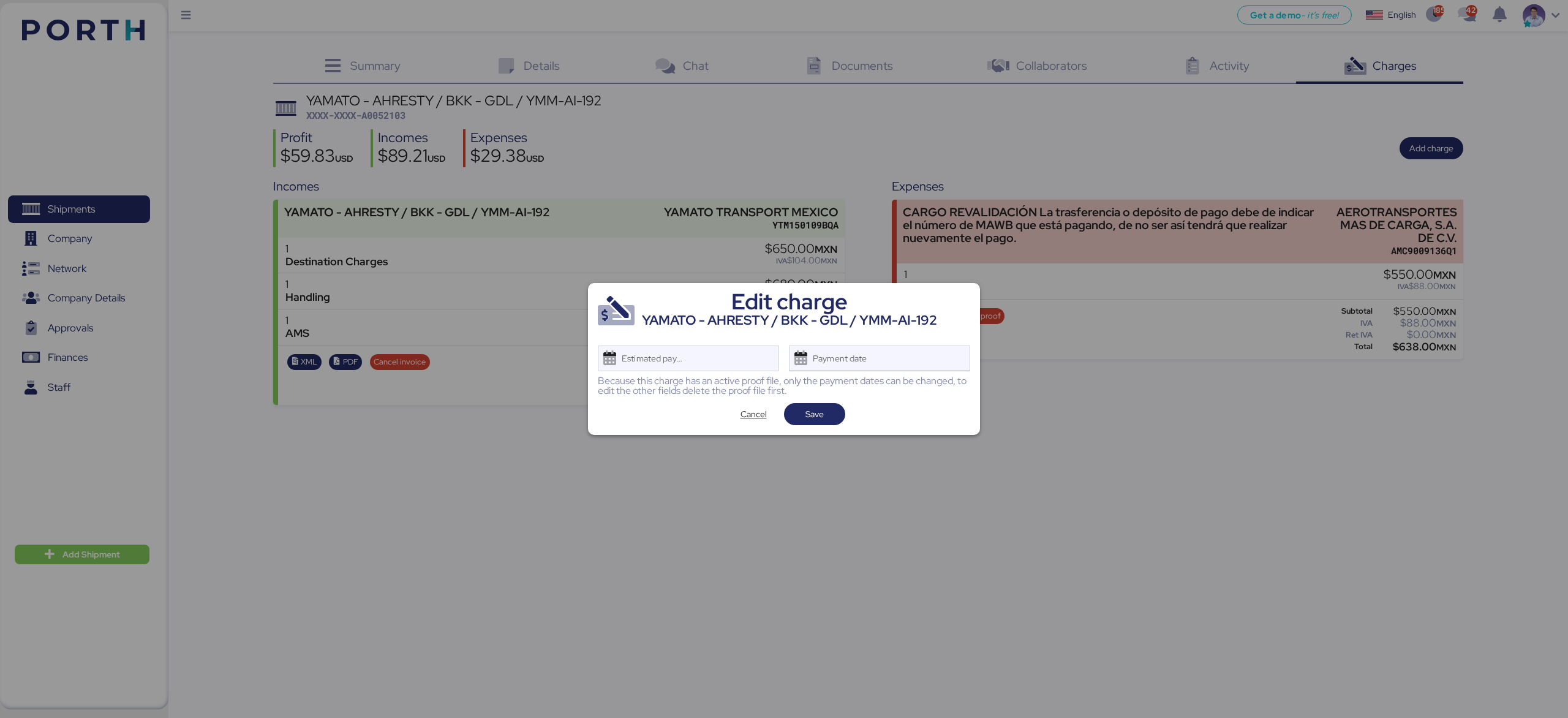
click at [929, 355] on div "Payment date" at bounding box center [879, 358] width 181 height 26
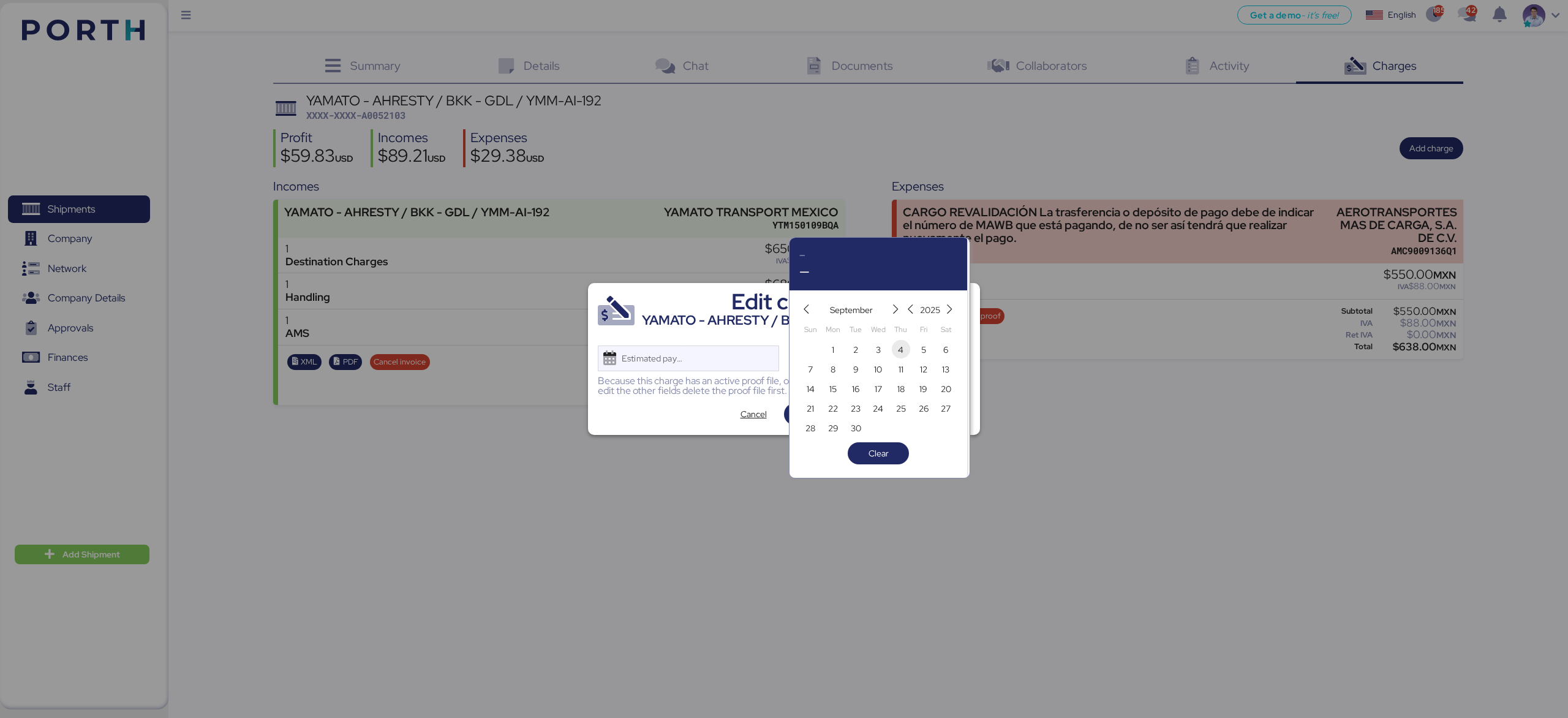
click at [906, 350] on span "4" at bounding box center [900, 350] width 14 height 15
type input "[DATE]"
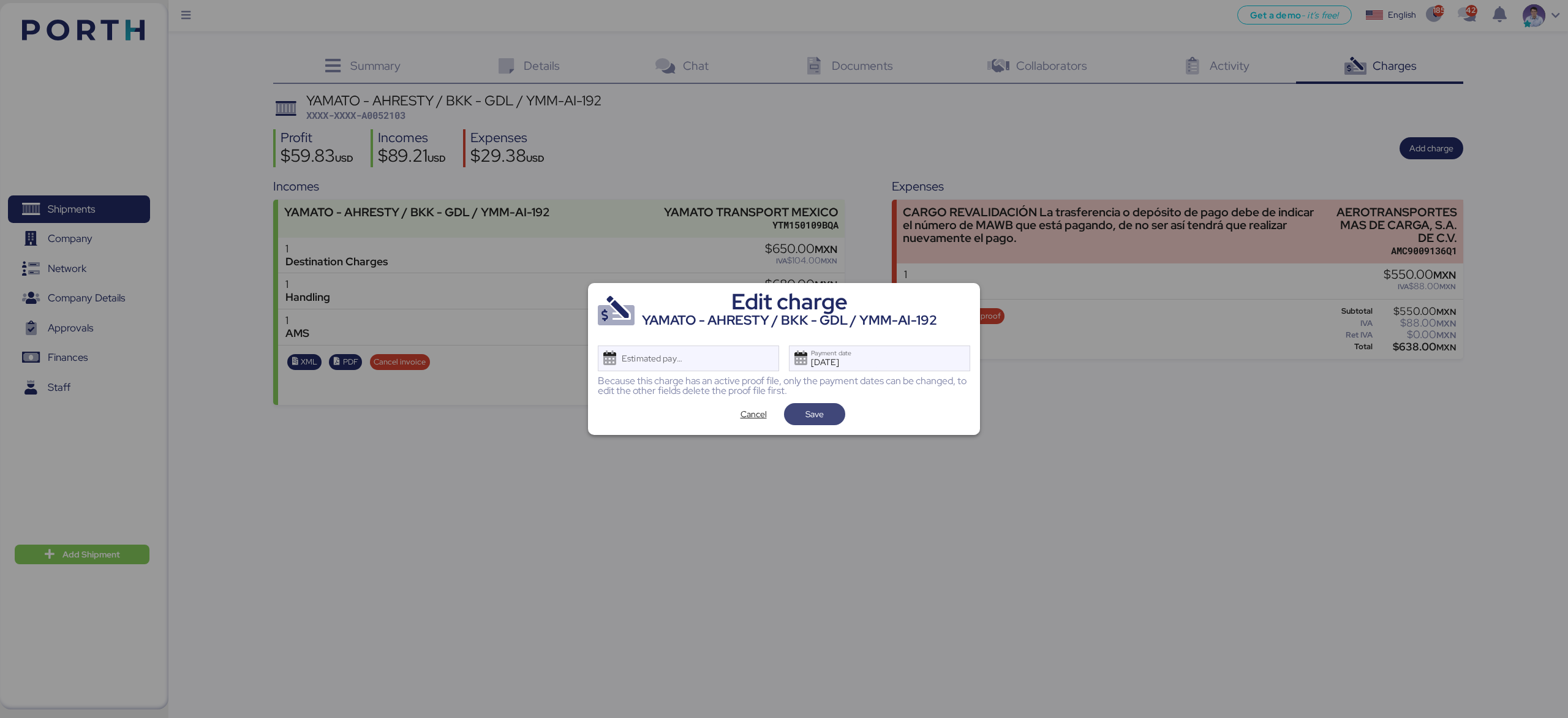
click at [825, 414] on span "Save" at bounding box center [814, 414] width 42 height 17
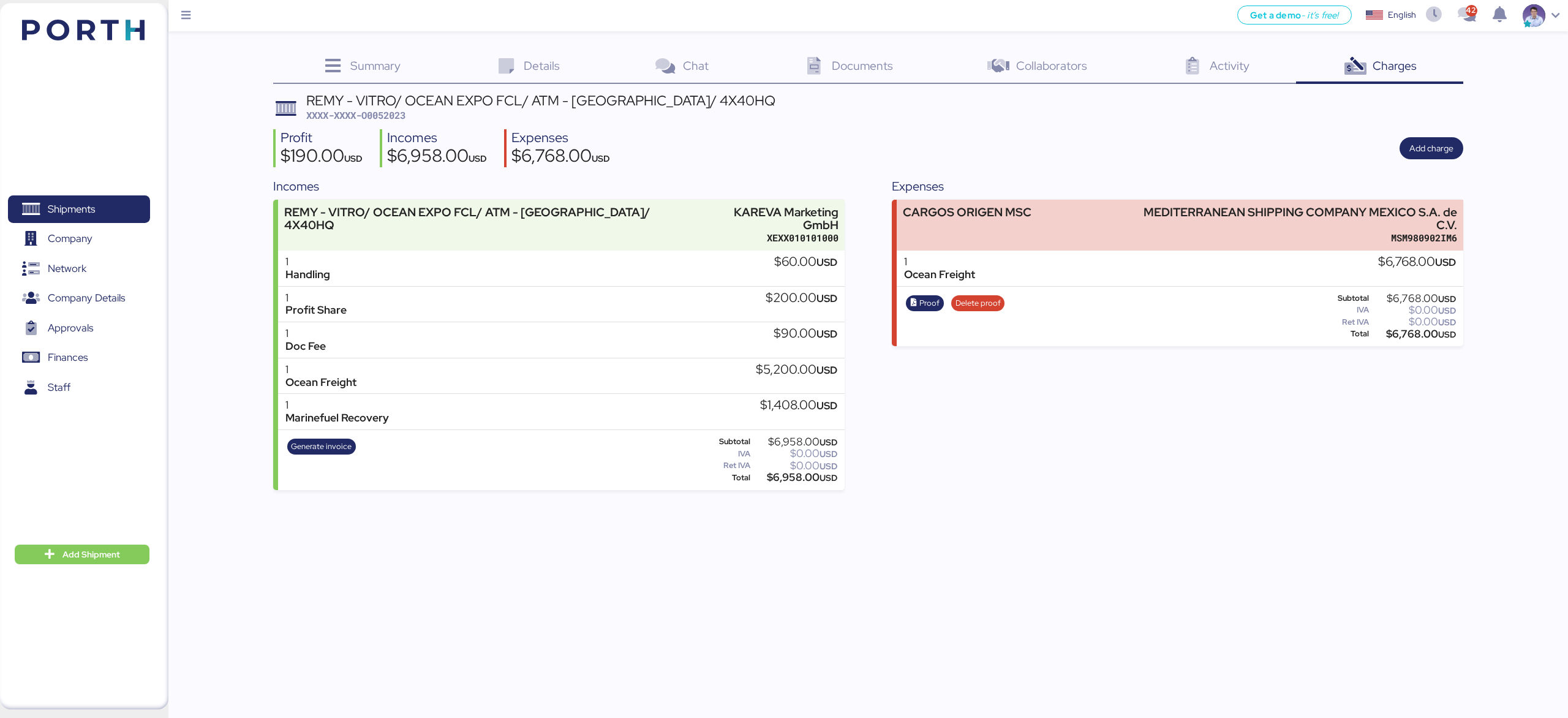
click at [1200, 455] on div "Expenses CARGOS ORIGEN MSC MEDITERRANEAN SHIPPING COMPANY MEXICO S.A. de C.V. M…" at bounding box center [1176, 333] width 571 height 312
click at [1418, 330] on div "$6,768.00 USD" at bounding box center [1413, 334] width 84 height 9
copy div "6,768.00"
click at [397, 115] on span "XXXX-XXXX-O0052023" at bounding box center [356, 115] width 99 height 12
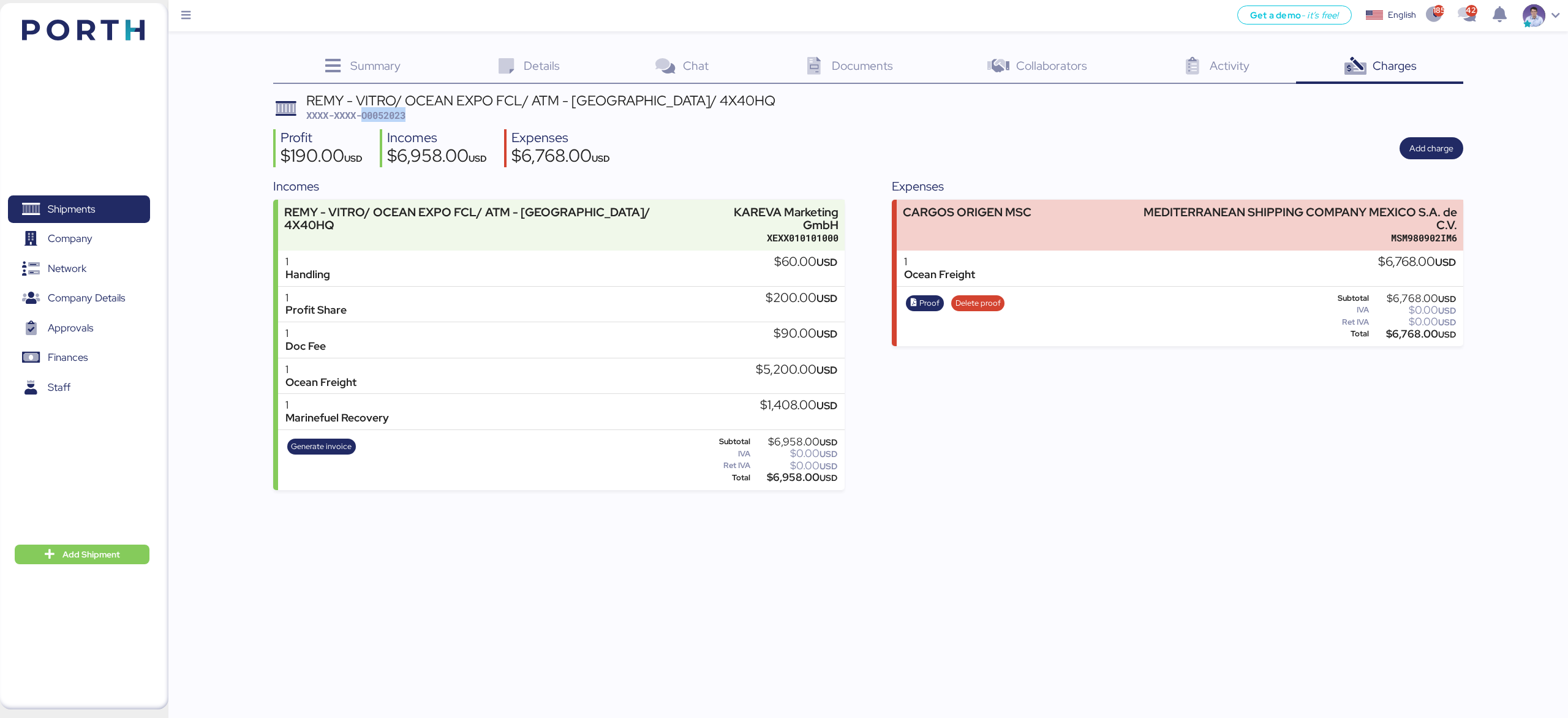
click at [397, 115] on span "XXXX-XXXX-O0052023" at bounding box center [356, 115] width 99 height 12
copy span "O0052023"
click at [866, 323] on div "Incomes REMY - VITRO/ OCEAN EXPO FCL/ ATM - TRINIDAD Y TOBAGO/ 4X40HQ KAREVA Ma…" at bounding box center [868, 333] width 1189 height 312
click at [1082, 477] on div "Expenses CARGOS ORIGEN MSC MEDITERRANEAN SHIPPING COMPANY MEXICO S.A. de C.V. M…" at bounding box center [1176, 333] width 571 height 312
click at [802, 481] on div "$6,958.00 USD" at bounding box center [795, 477] width 84 height 9
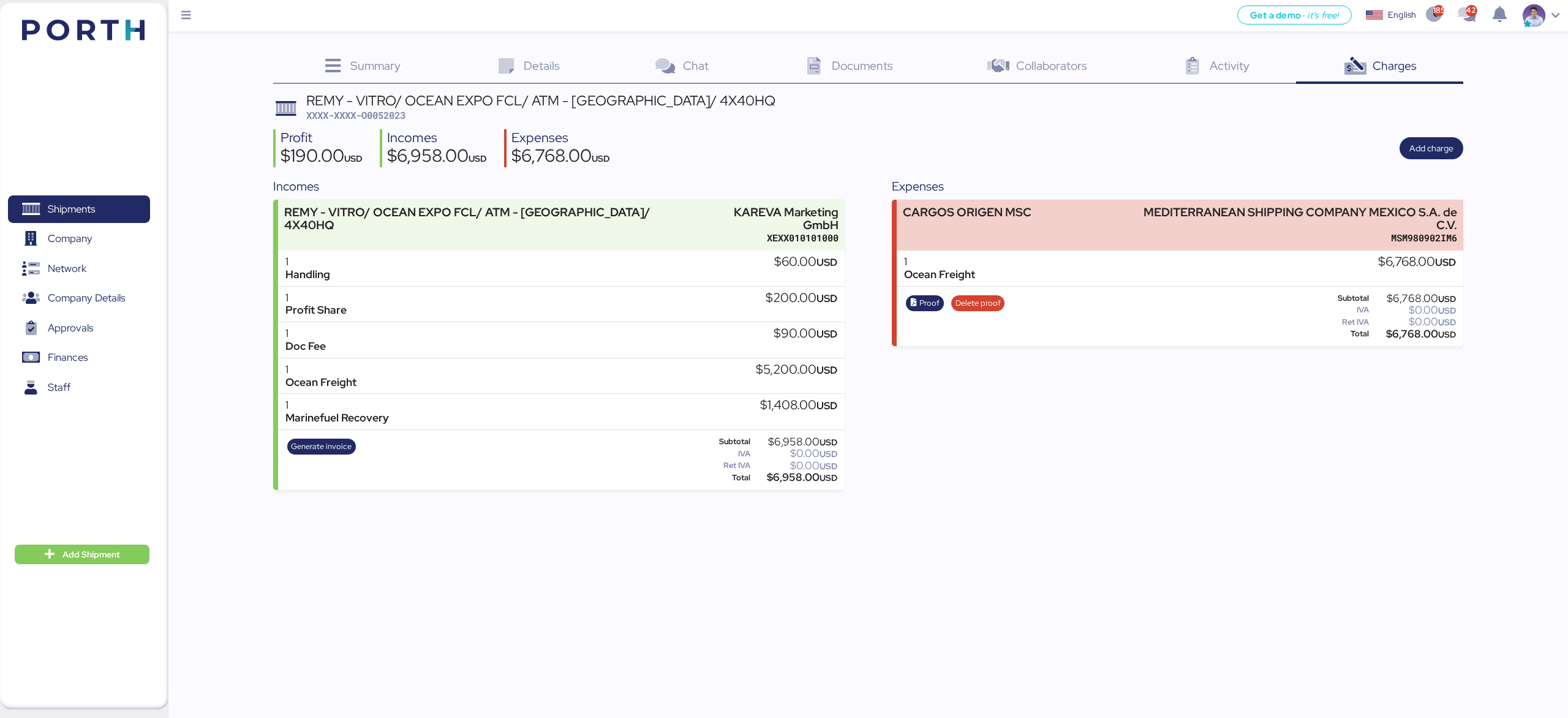
click at [802, 481] on div "$6,958.00 USD" at bounding box center [795, 477] width 84 height 9
copy div "6,958.00"
click at [1182, 526] on div "Get a demo - it’s free! Get a demo English Inglés English 1852 427 Shipments 0 …" at bounding box center [784, 359] width 1568 height 718
click at [848, 424] on div "Incomes REMY - VITRO/ OCEAN EXPO FCL/ ATM - TRINIDAD Y TOBAGO/ 4X40HQ KAREVA Ma…" at bounding box center [868, 333] width 1189 height 312
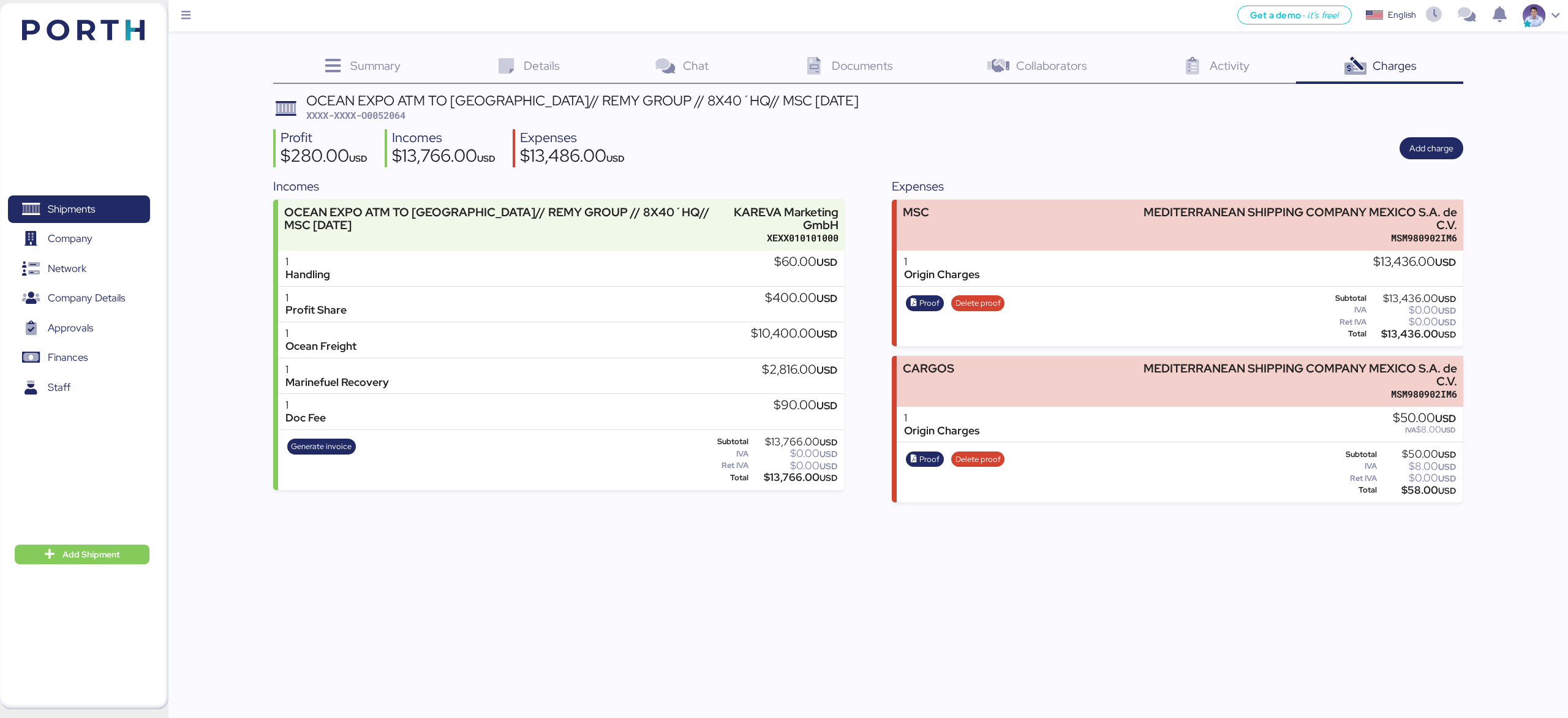
click at [963, 135] on div "Profit $280.00 USD Incomes $13,766.00 USD Expenses $13,486.00 USD Add charge" at bounding box center [868, 148] width 1189 height 39
click at [1129, 141] on div "Profit $280.00 USD Incomes $13,766.00 USD Expenses $13,486.00 USD Add charge" at bounding box center [868, 148] width 1189 height 39
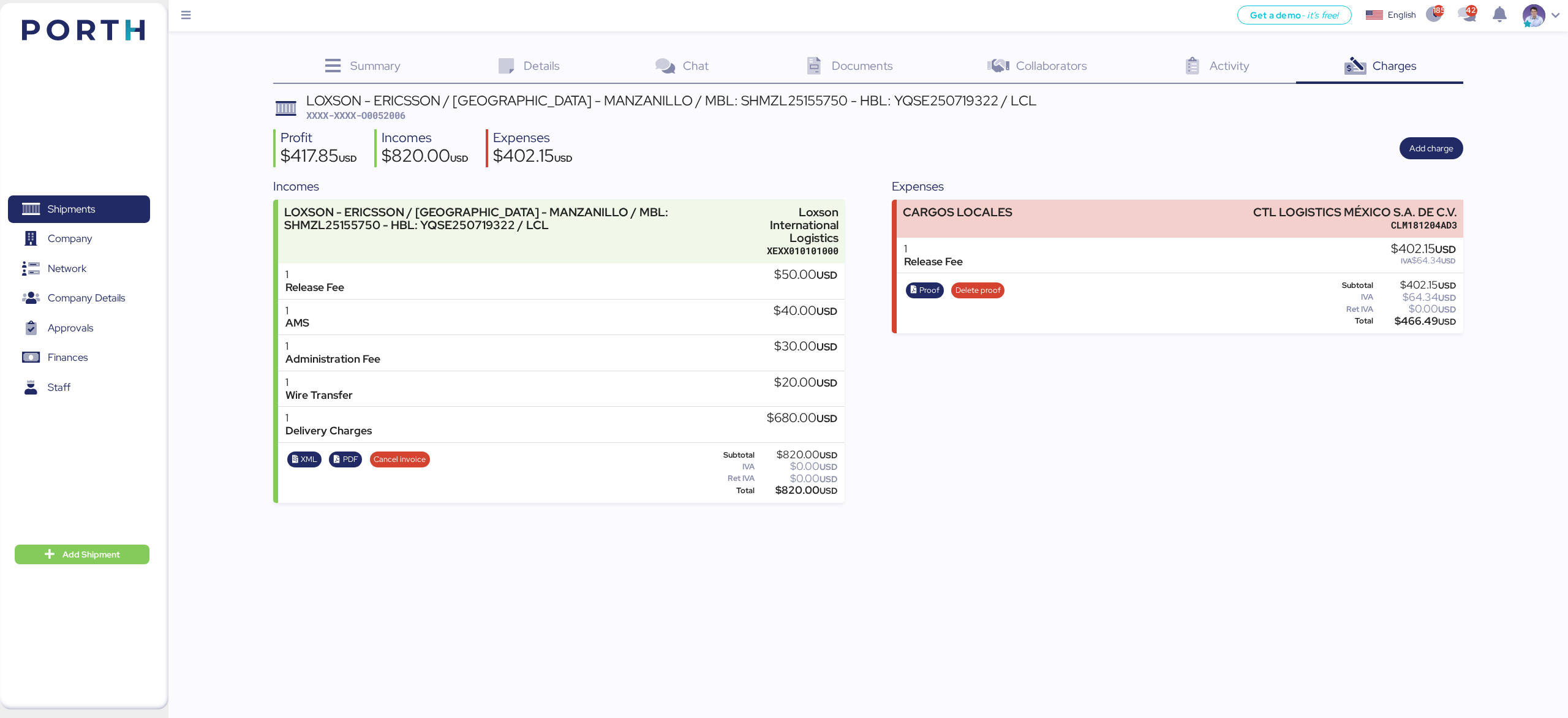
click at [1423, 321] on div "$466.49 USD" at bounding box center [1415, 321] width 80 height 9
copy div "466.49"
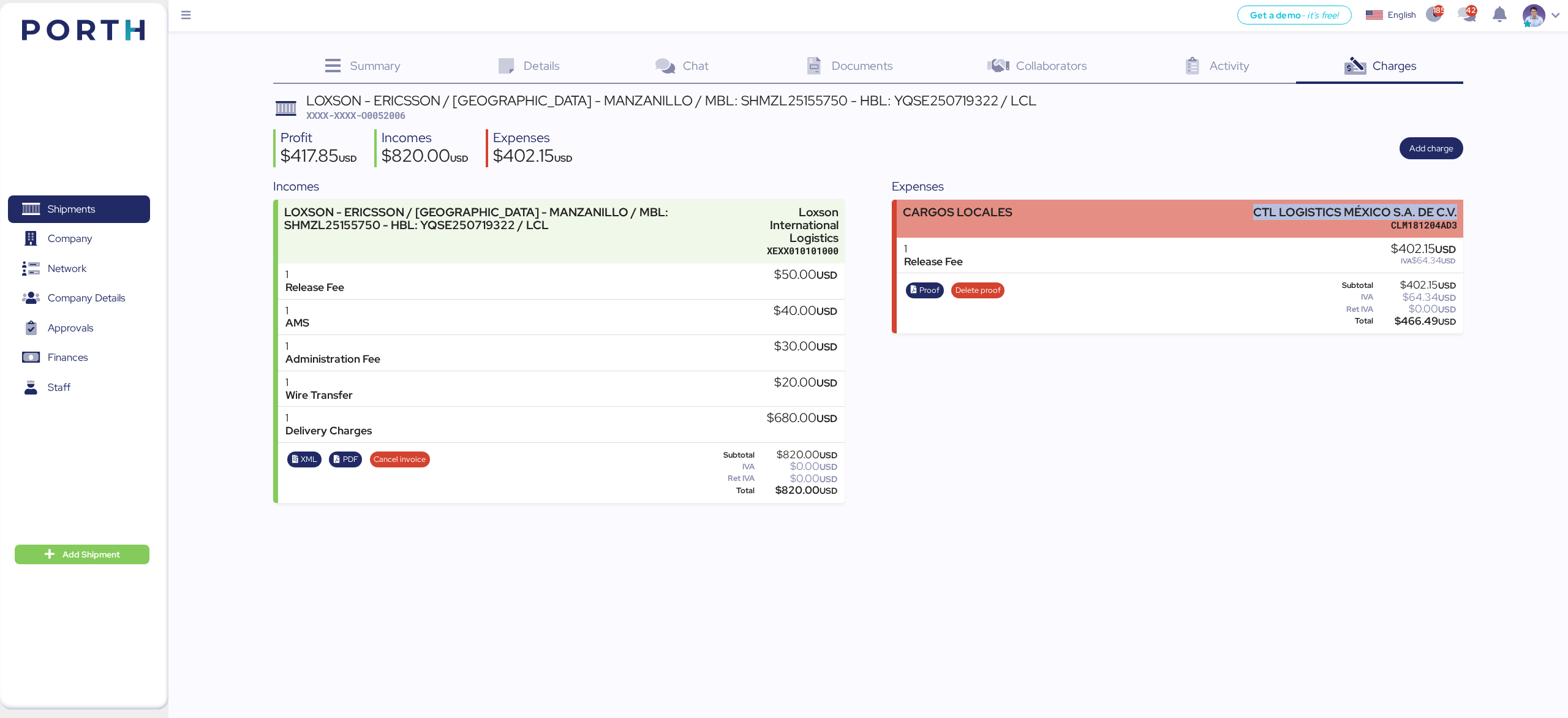
copy div "CTL LOGISTICS MÉXICO S.A. DE C.V."
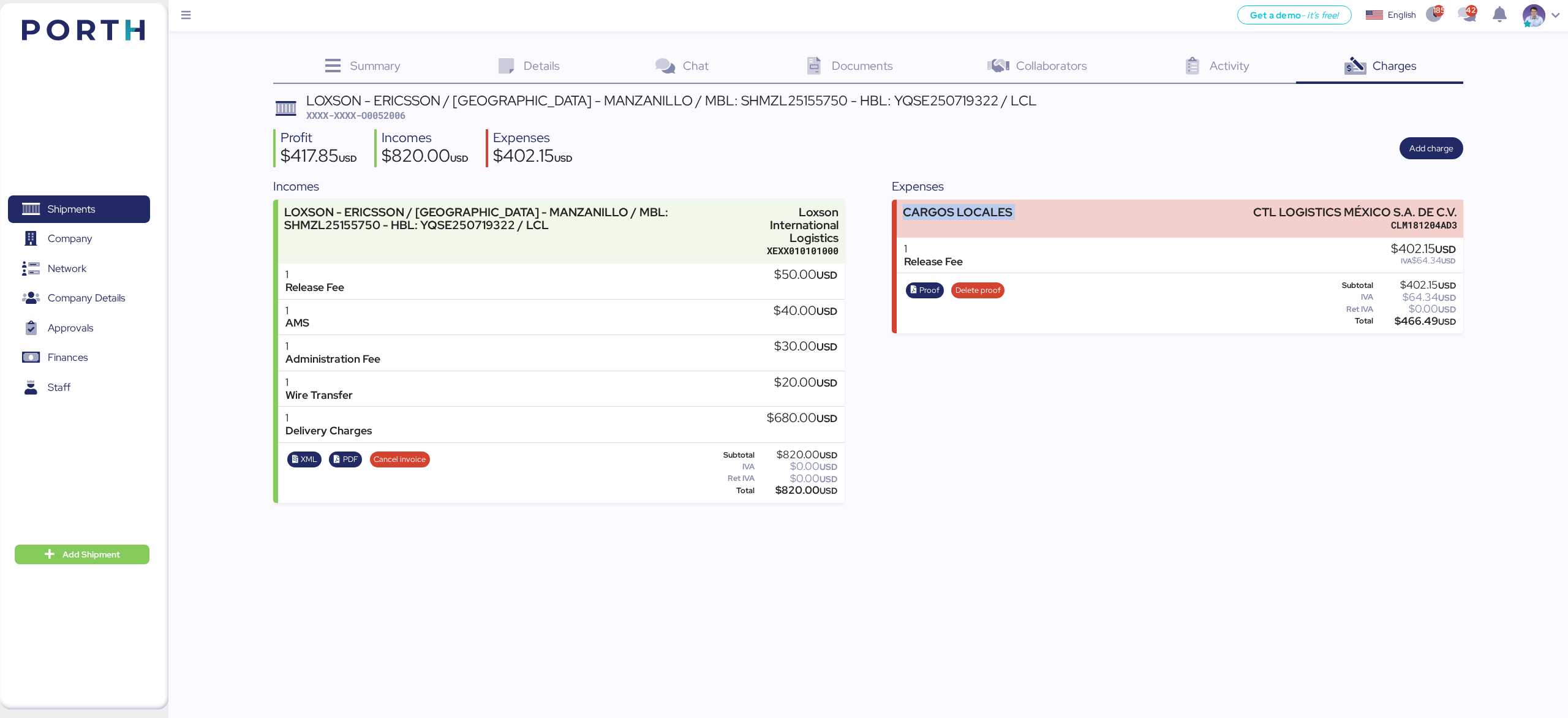
drag, startPoint x: 1244, startPoint y: 217, endPoint x: 1467, endPoint y: 193, distance: 224.3
click at [1465, 194] on div "Summary 0 Details 0 Chat 0 Documents 0 Collaborators 0 Activity 0 Charges 0 LOX…" at bounding box center [784, 251] width 1568 height 503
click at [398, 115] on span "XXXX-XXXX-O0052006" at bounding box center [356, 115] width 99 height 12
copy span "O0052006"
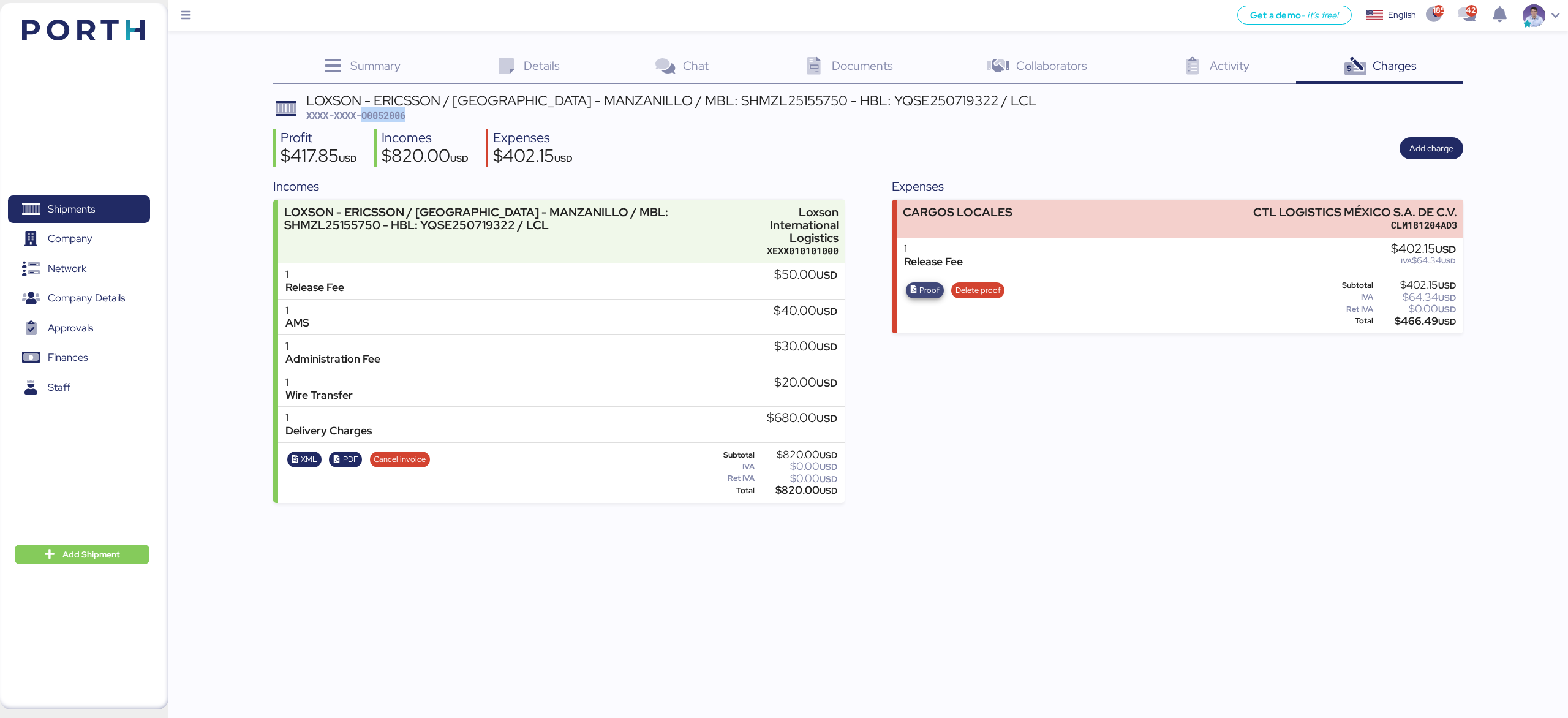
click at [923, 294] on span "Proof" at bounding box center [929, 290] width 20 height 14
click at [389, 121] on span "XXXX-XXXX-O0052006" at bounding box center [356, 115] width 99 height 12
click at [391, 115] on span "XXXX-XXXX-O0052006" at bounding box center [356, 115] width 99 height 12
copy span "O0052006"
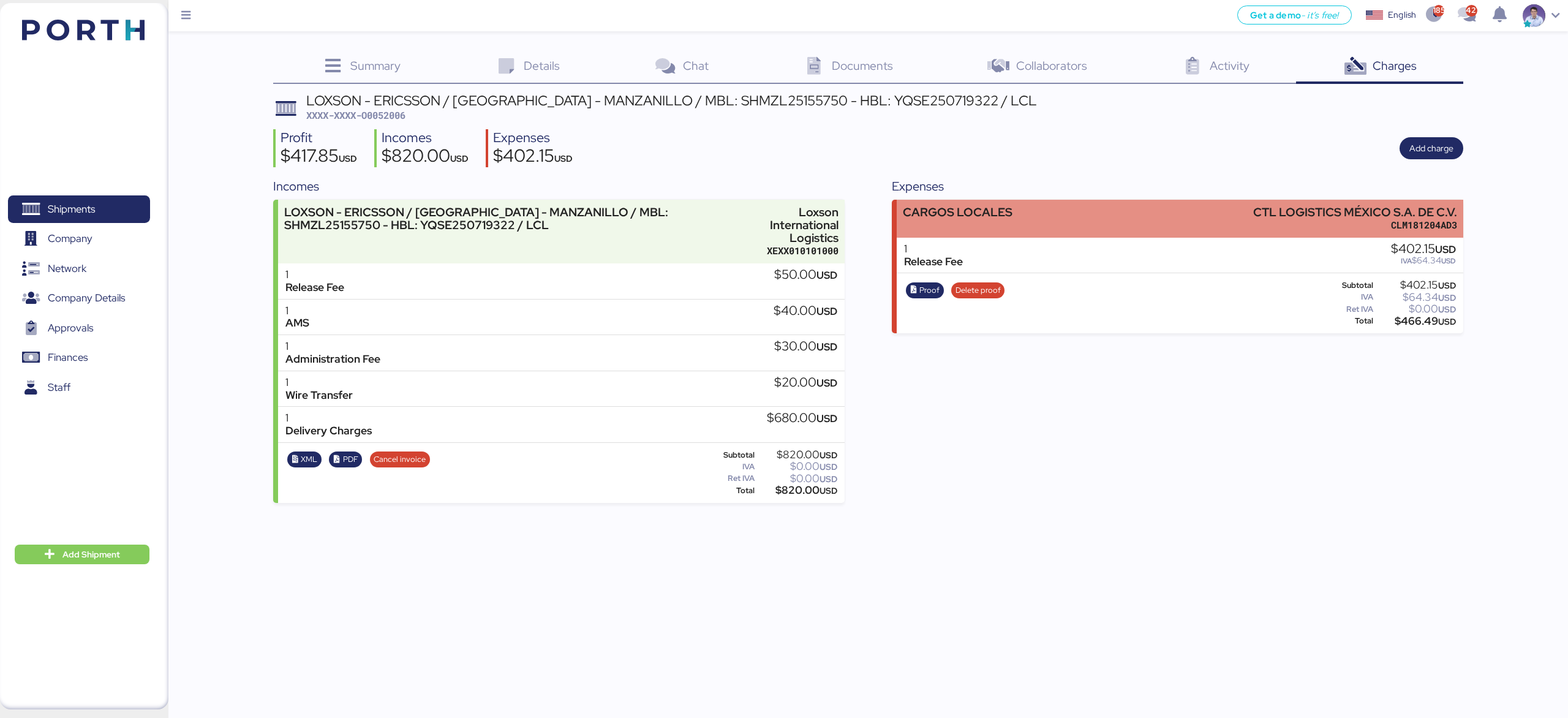
click at [1124, 234] on div "CARGOS LOCALES CTL LOGISTICS MÉXICO S.A. DE C.V. CLM181204AD3" at bounding box center [1179, 219] width 566 height 37
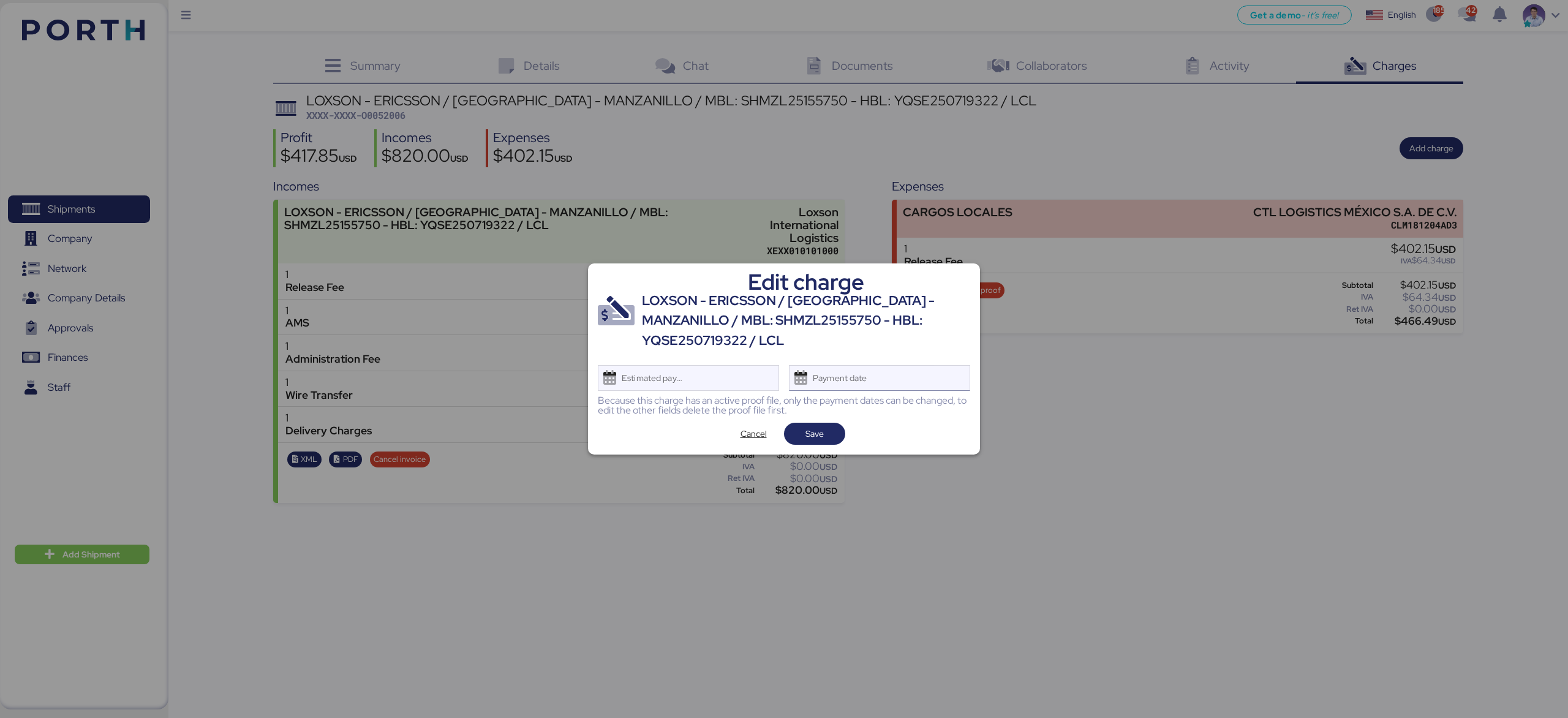
click at [928, 365] on div "Payment date" at bounding box center [879, 378] width 181 height 26
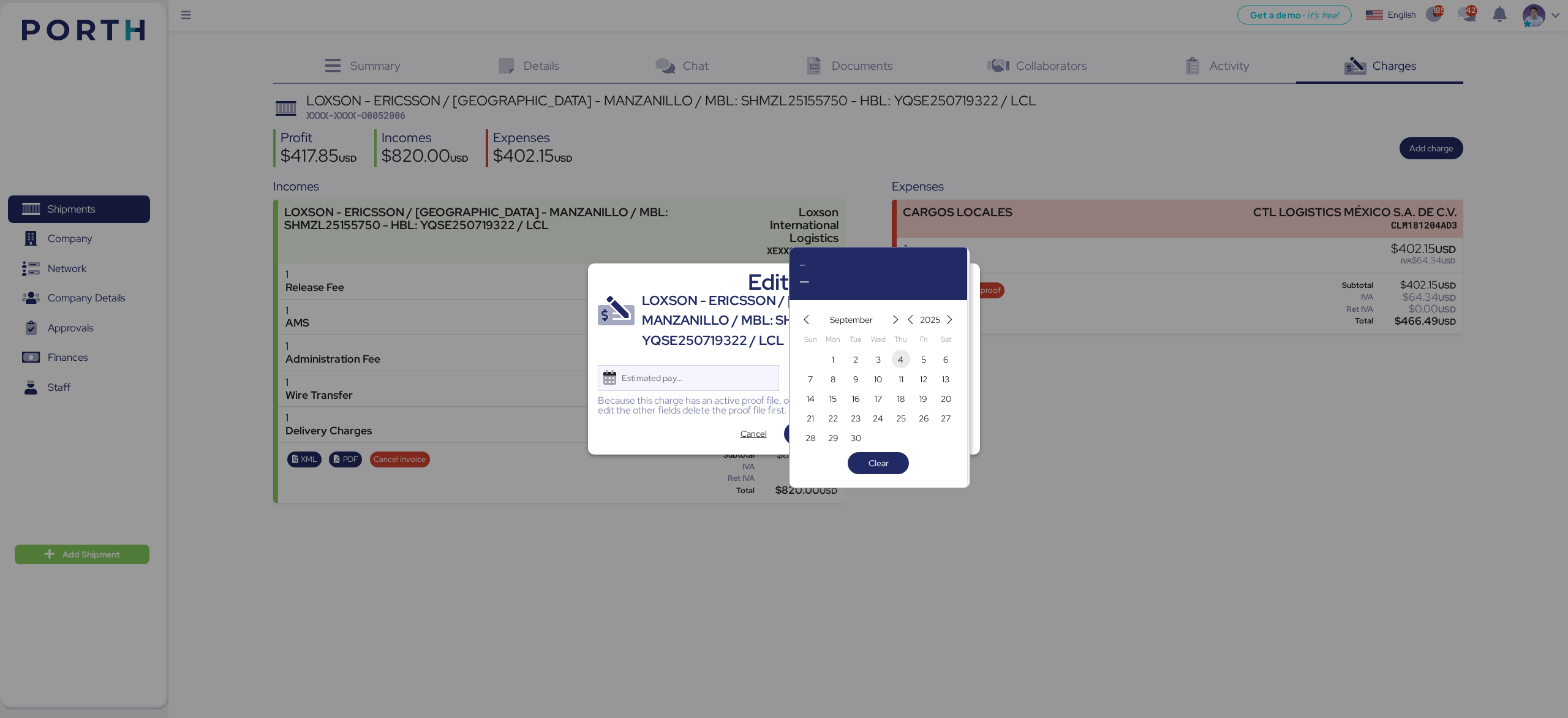
click at [907, 356] on span "4" at bounding box center [900, 359] width 14 height 15
type input "[DATE]"
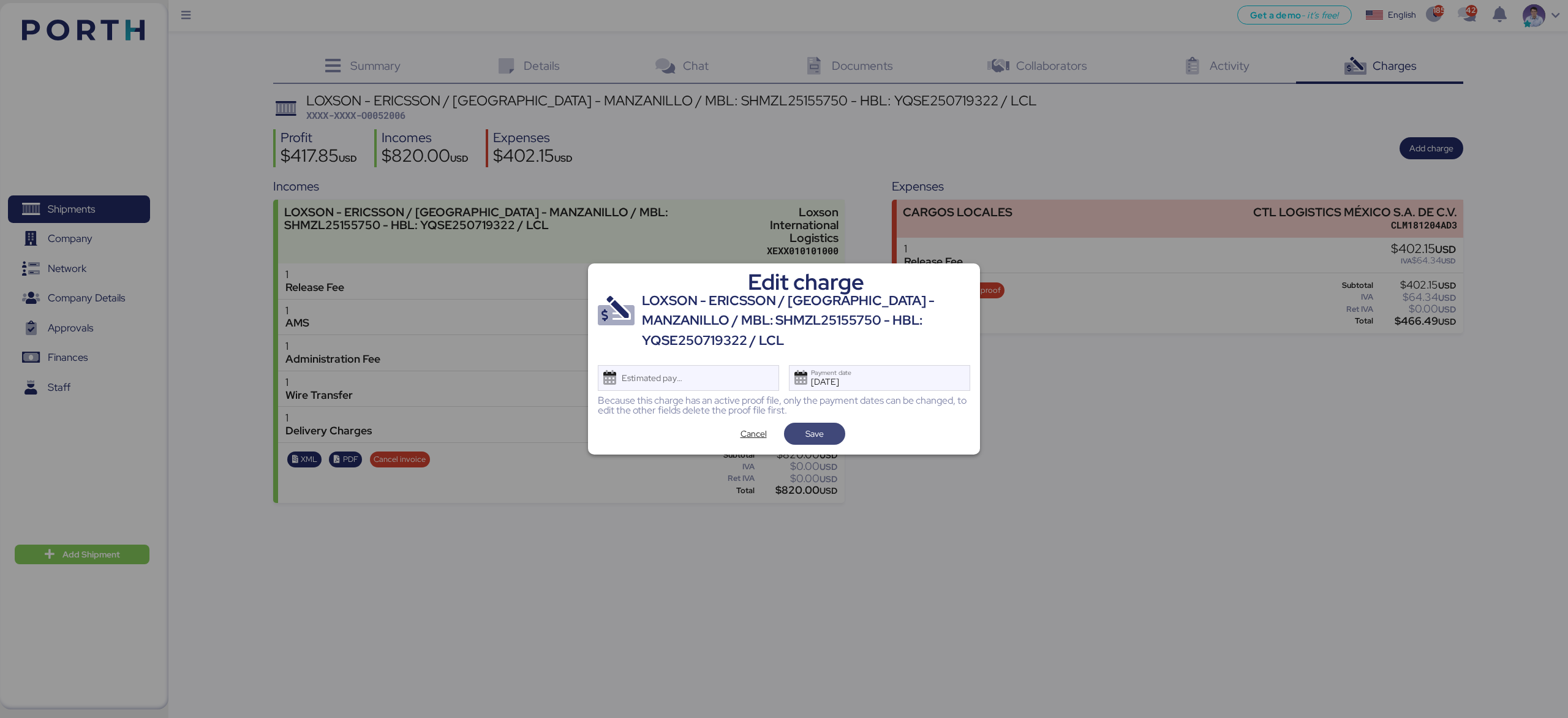
click at [820, 426] on span "Save" at bounding box center [814, 434] width 18 height 15
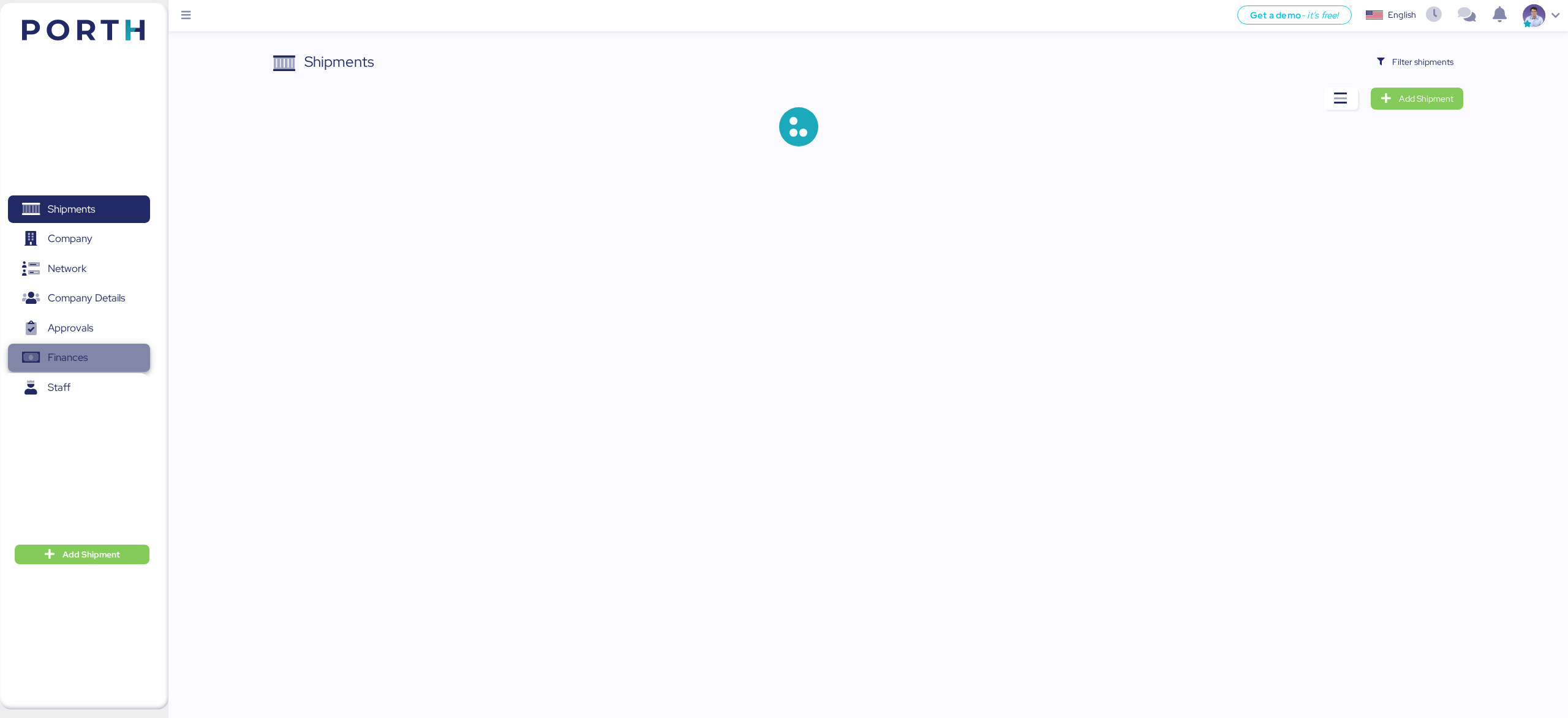
click at [94, 352] on span "Finances" at bounding box center [79, 357] width 132 height 18
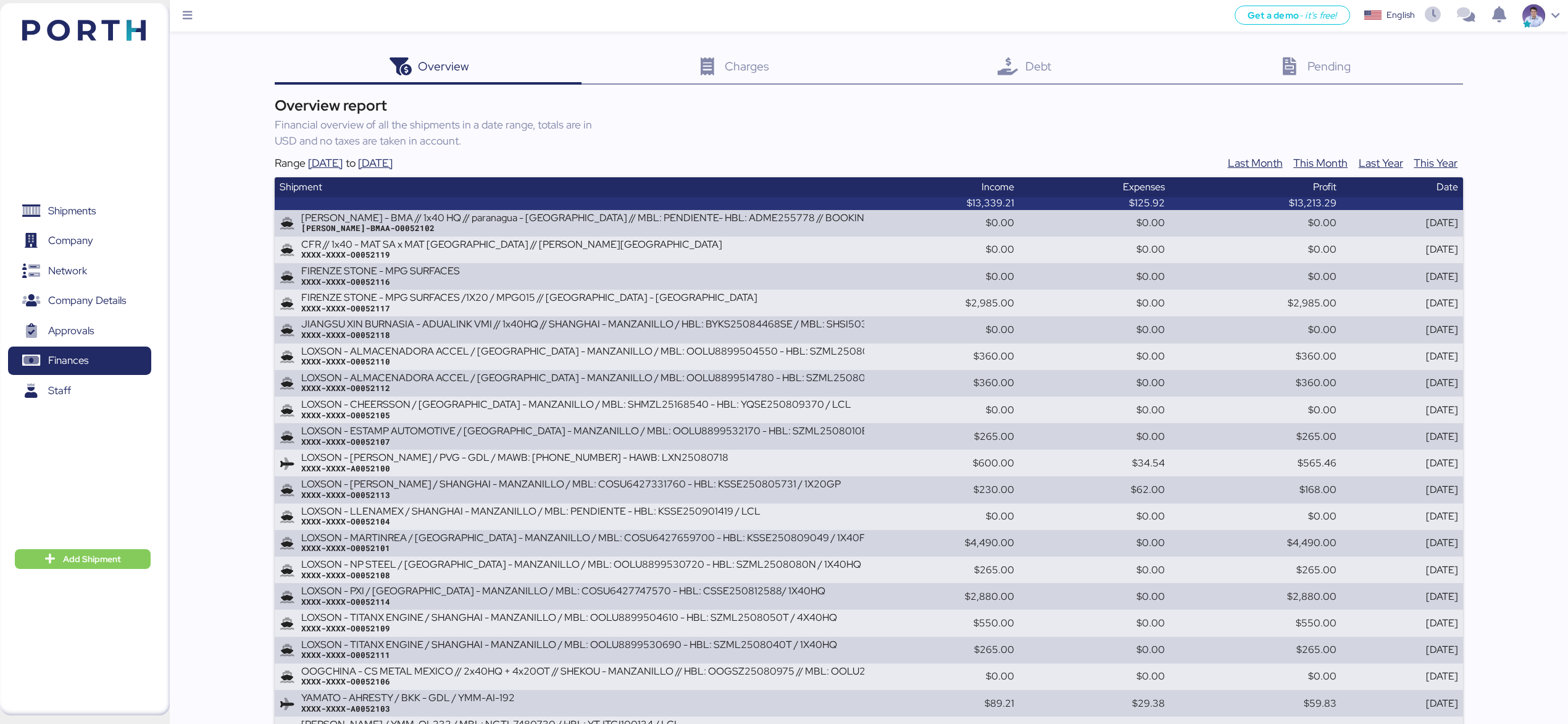
click at [1095, 135] on div "Overview report Financial overview of all the shipments in a date range, totals…" at bounding box center [869, 431] width 1188 height 675
click at [1127, 75] on div "Debt 0" at bounding box center [1023, 68] width 282 height 33
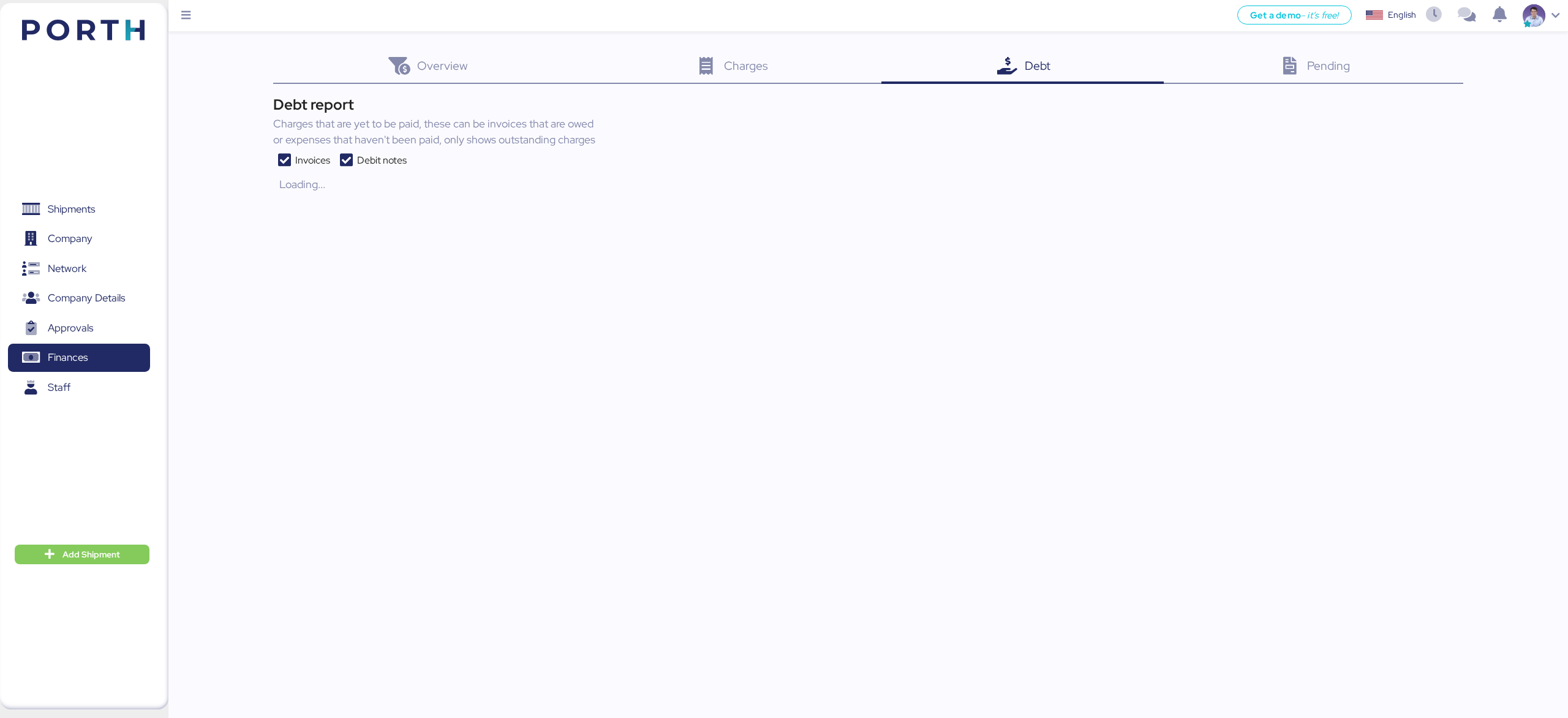
click at [772, 135] on div "Debt report Charges that are yet to be paid, these can be invoices that are owe…" at bounding box center [868, 144] width 1189 height 101
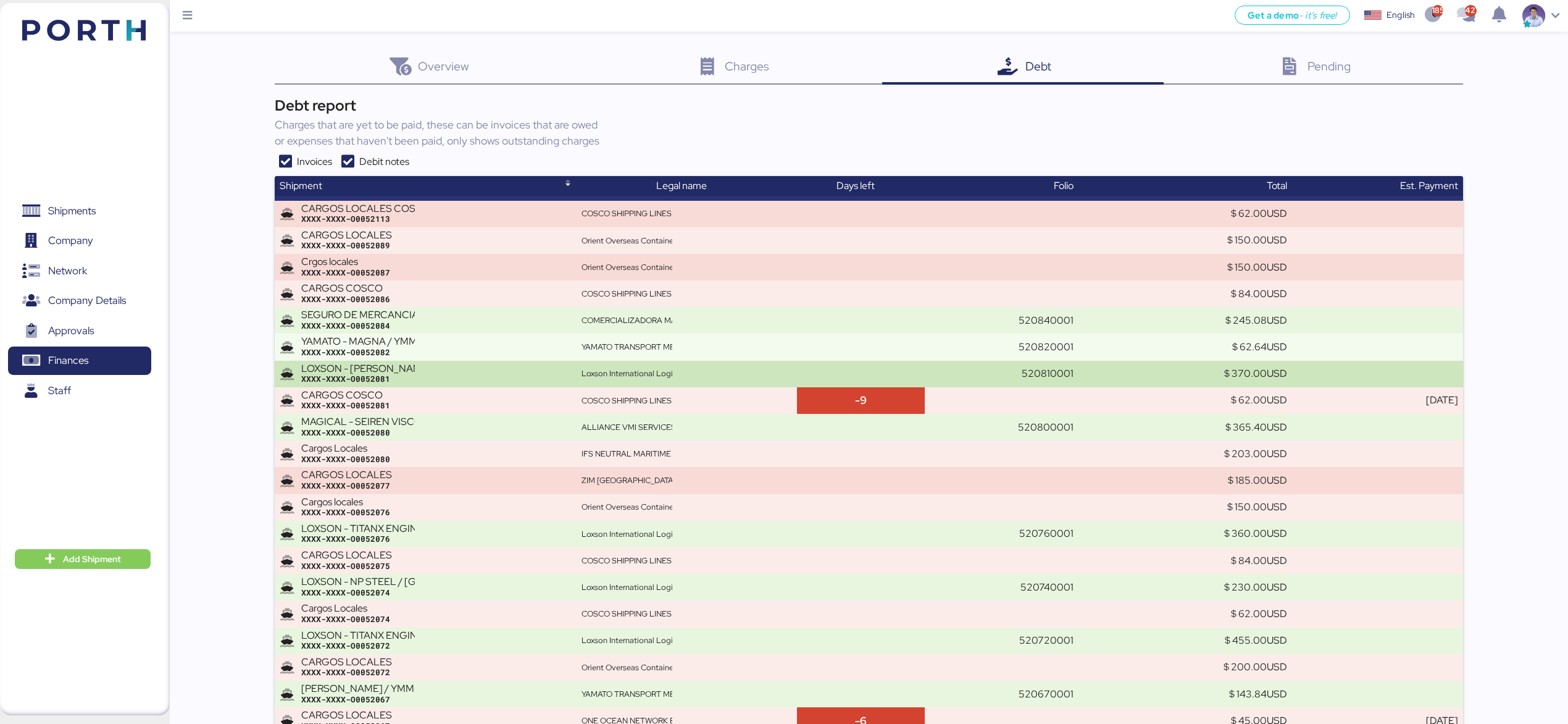
scroll to position [631, 0]
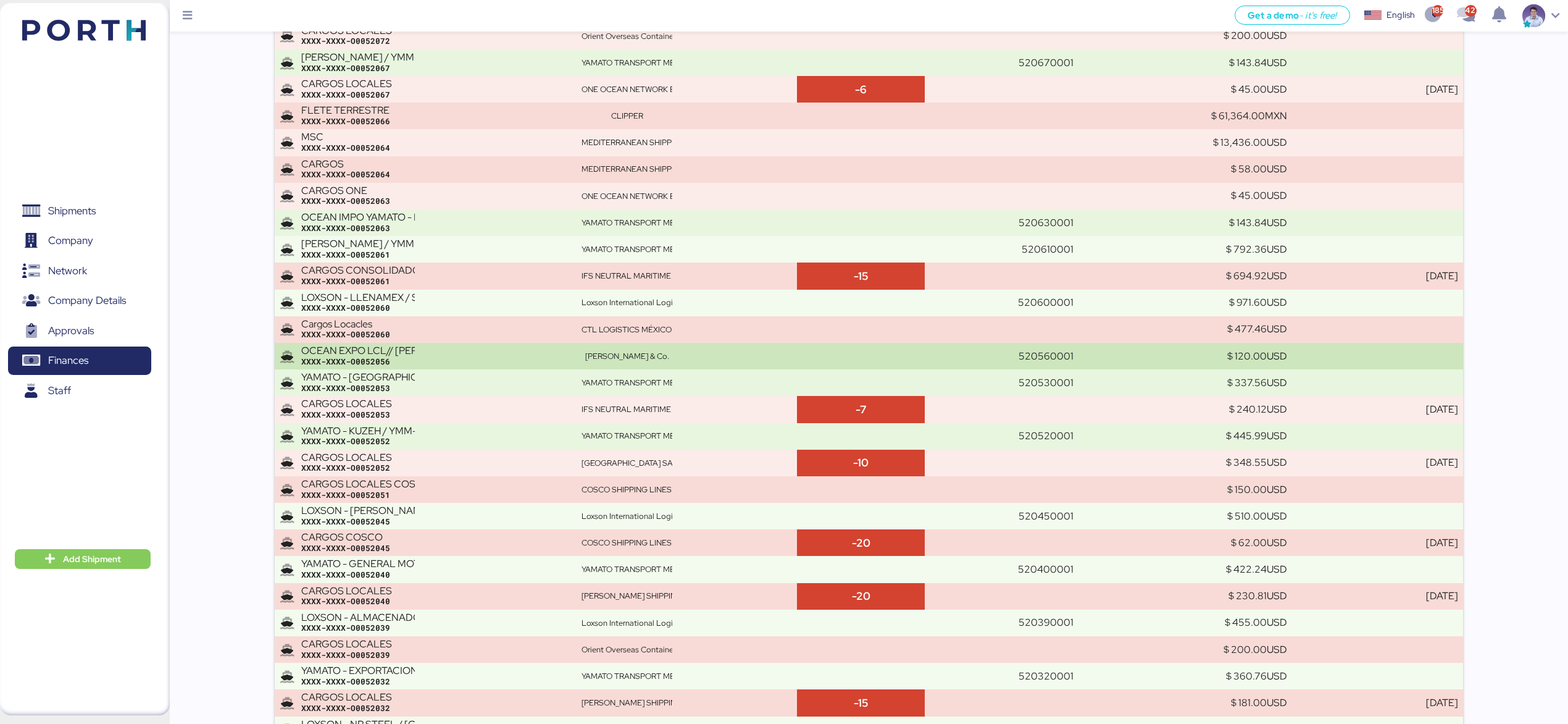
click at [984, 362] on td "520560001" at bounding box center [1001, 356] width 153 height 27
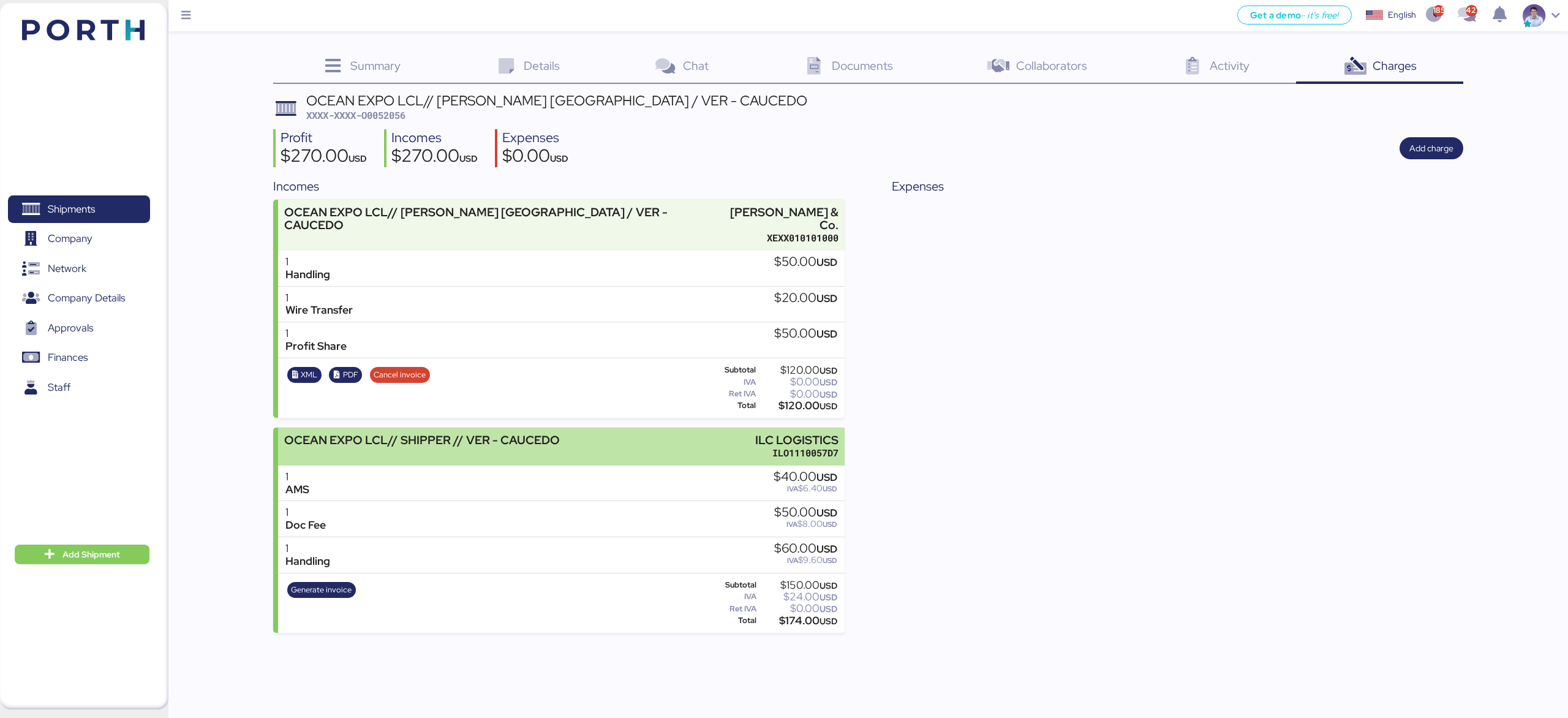
click at [406, 434] on div "OCEAN EXPO LCL// SHIPPER // VER - CAUCEDO" at bounding box center [422, 446] width 275 height 26
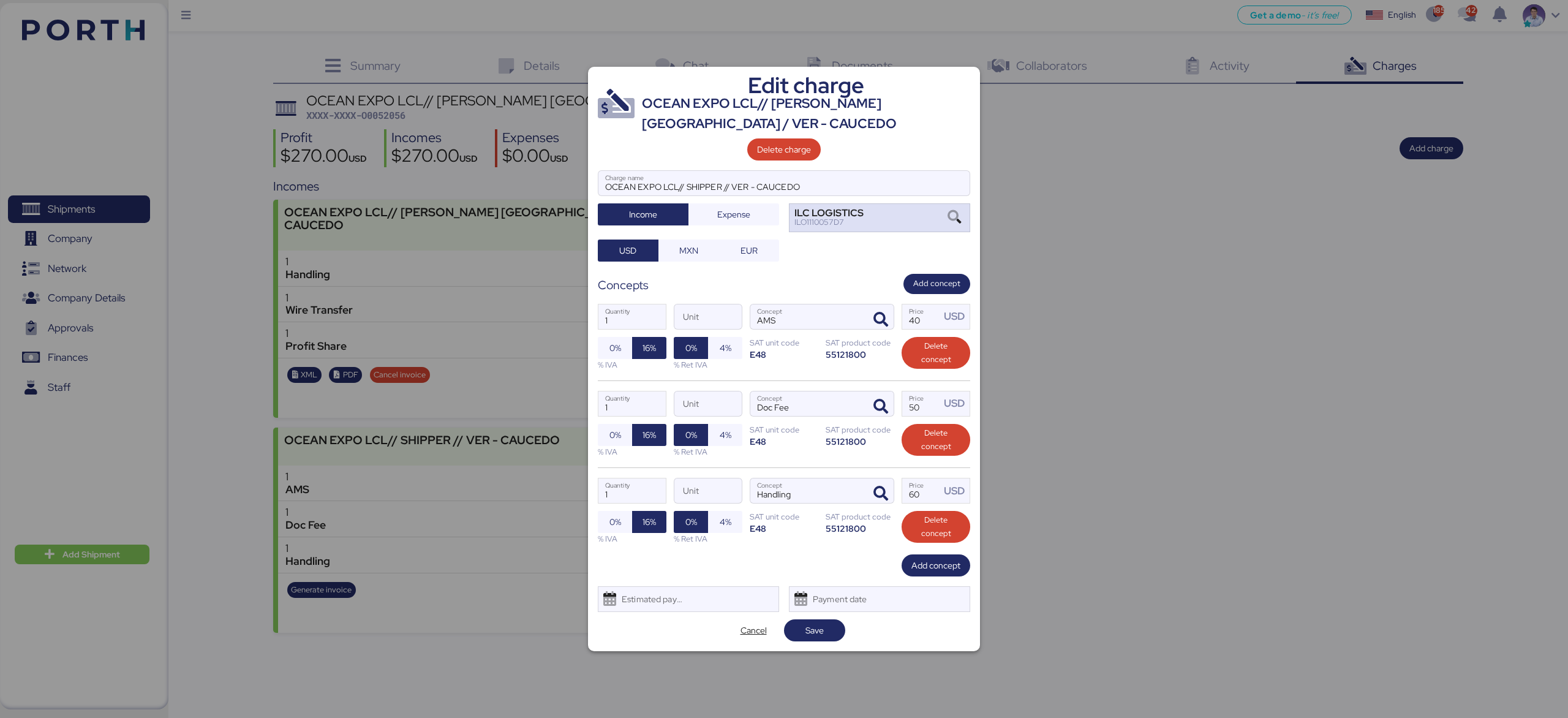
click at [918, 221] on div "ILC LOGISTICS ILO1110057D7" at bounding box center [879, 217] width 181 height 29
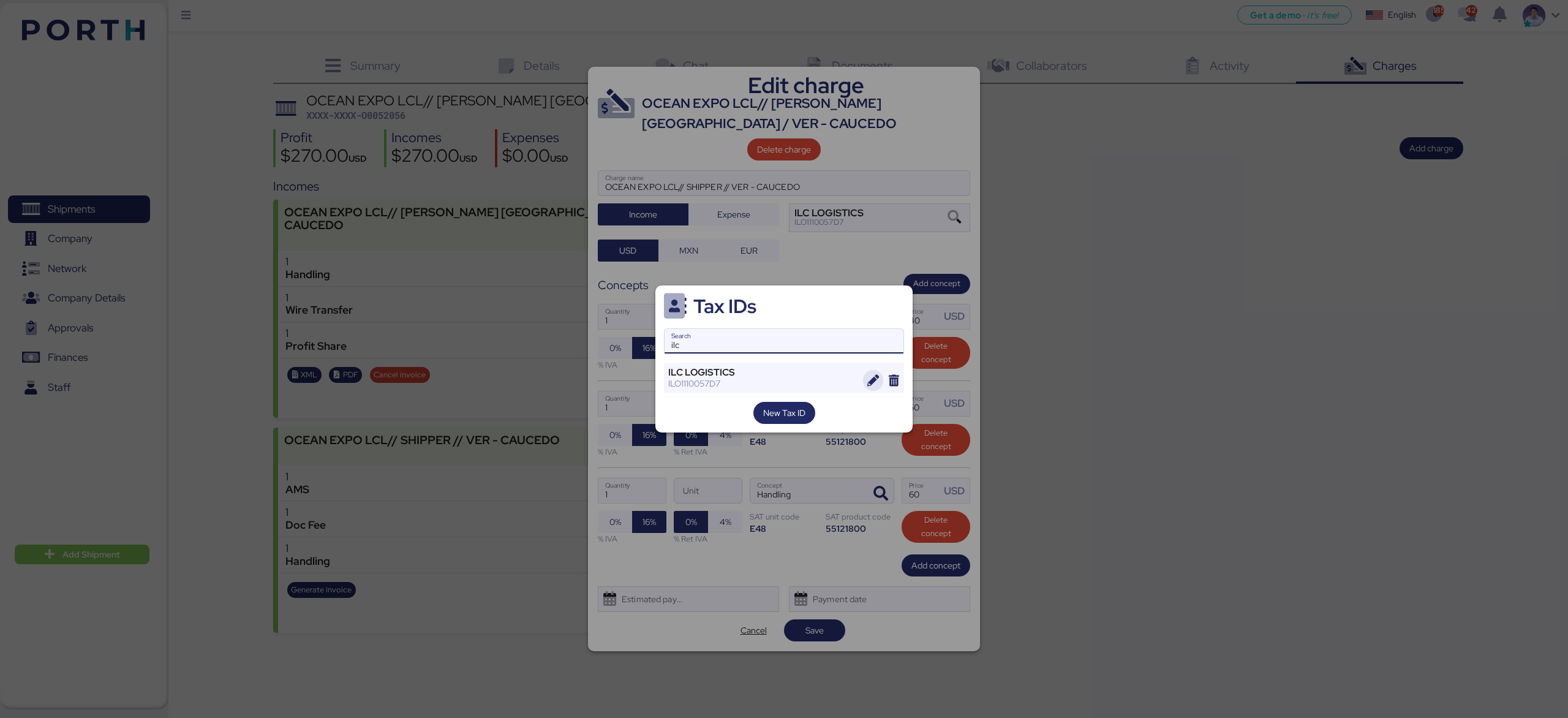
type input "ilc"
click at [867, 383] on icon "button" at bounding box center [873, 381] width 12 height 12
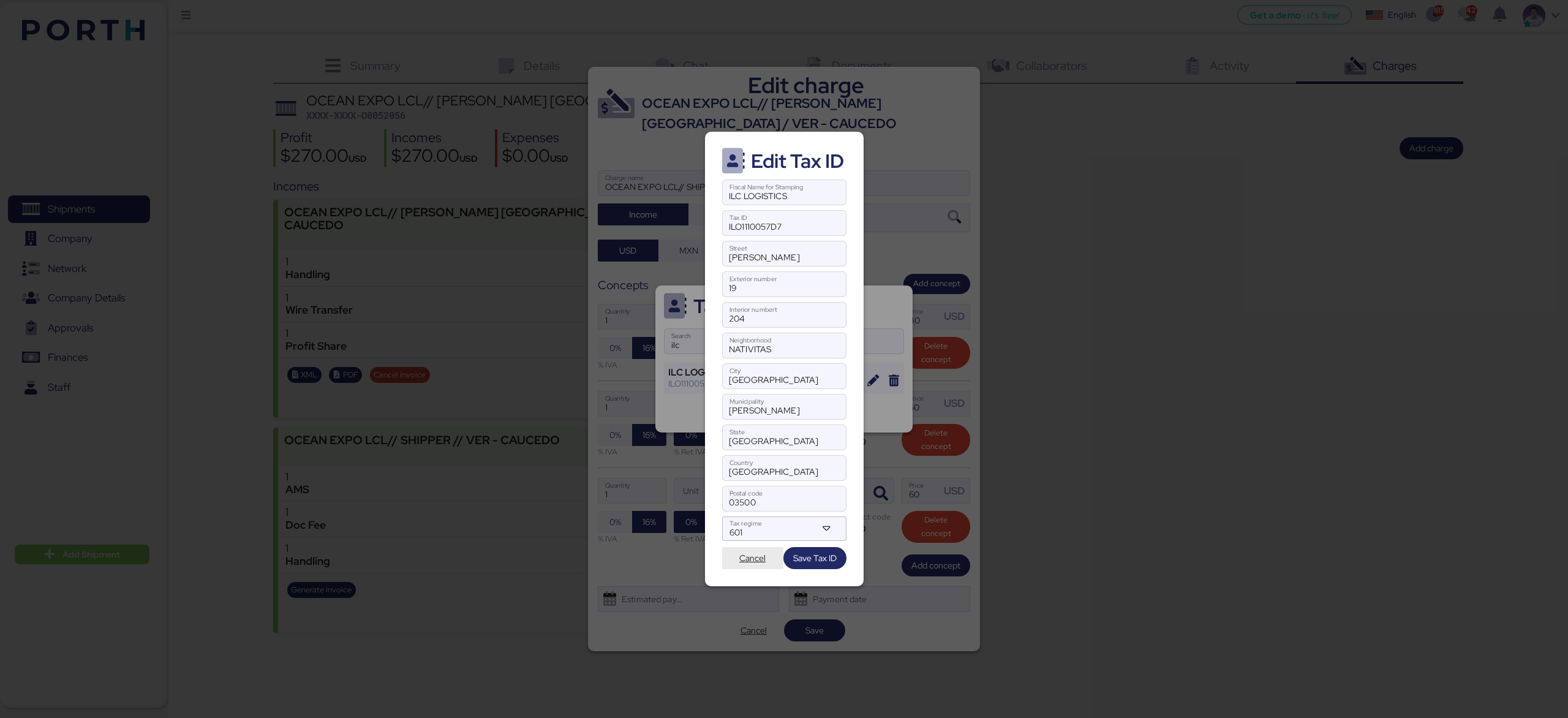
click at [757, 561] on span "Cancel" at bounding box center [752, 558] width 26 height 15
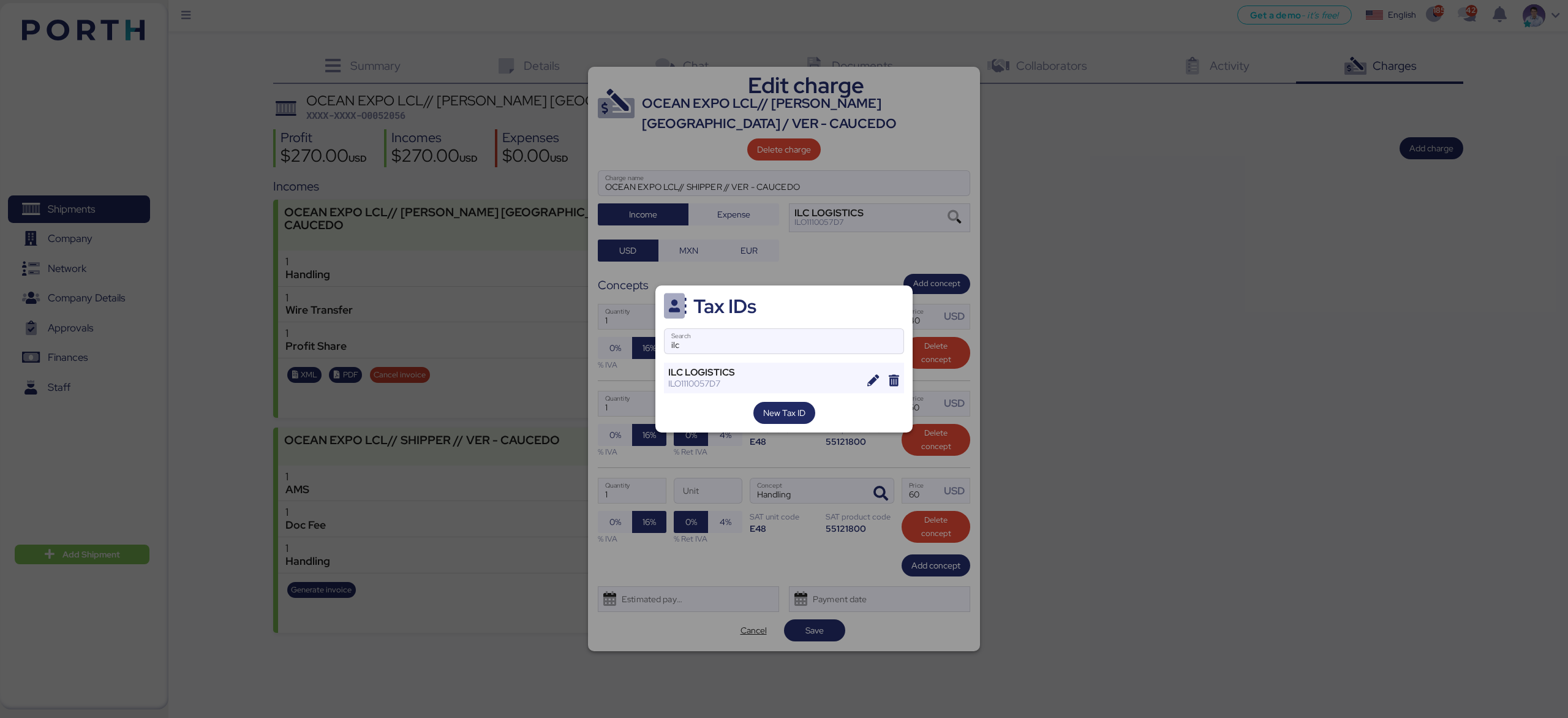
click at [896, 258] on div at bounding box center [784, 359] width 1568 height 718
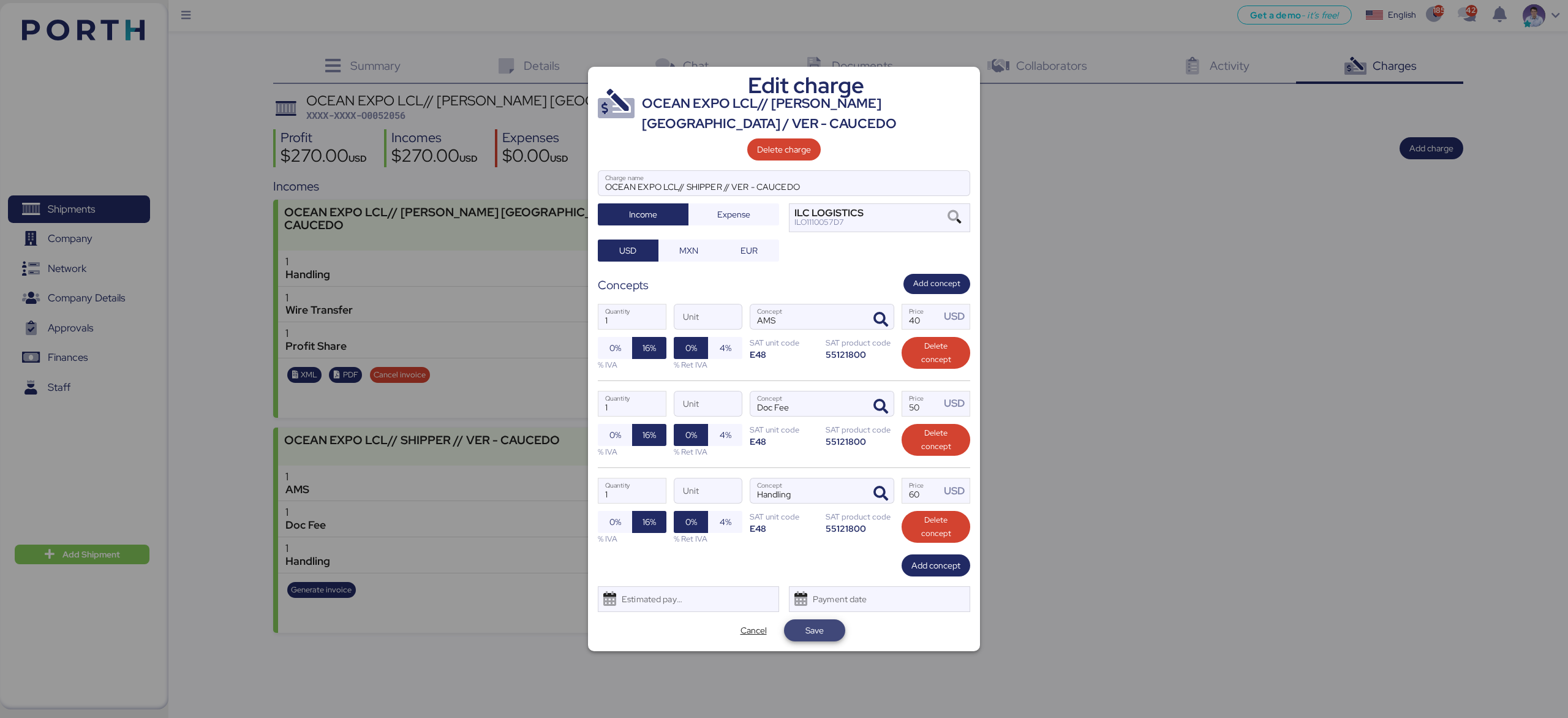
click at [820, 633] on span "Save" at bounding box center [814, 630] width 18 height 15
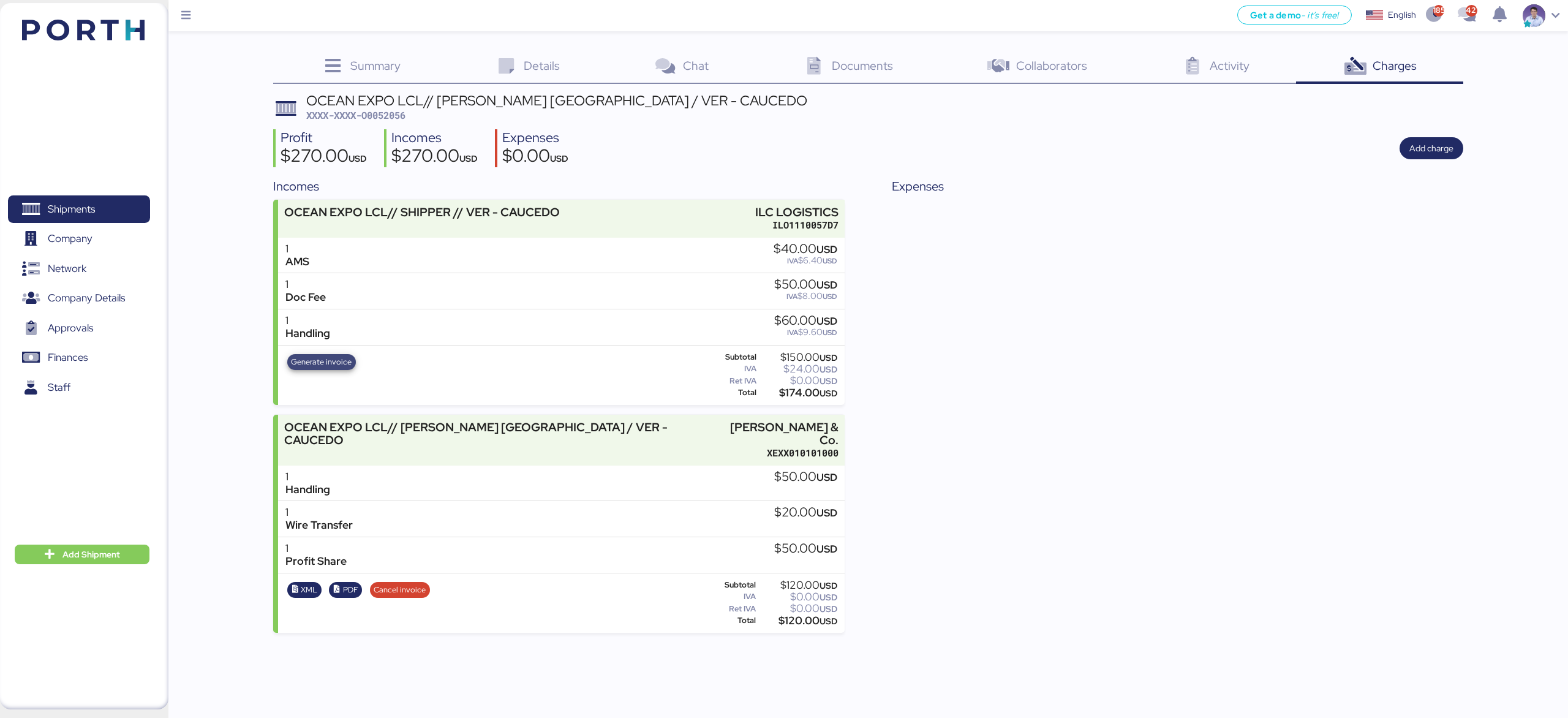
click at [341, 364] on span "Generate invoice" at bounding box center [321, 362] width 61 height 14
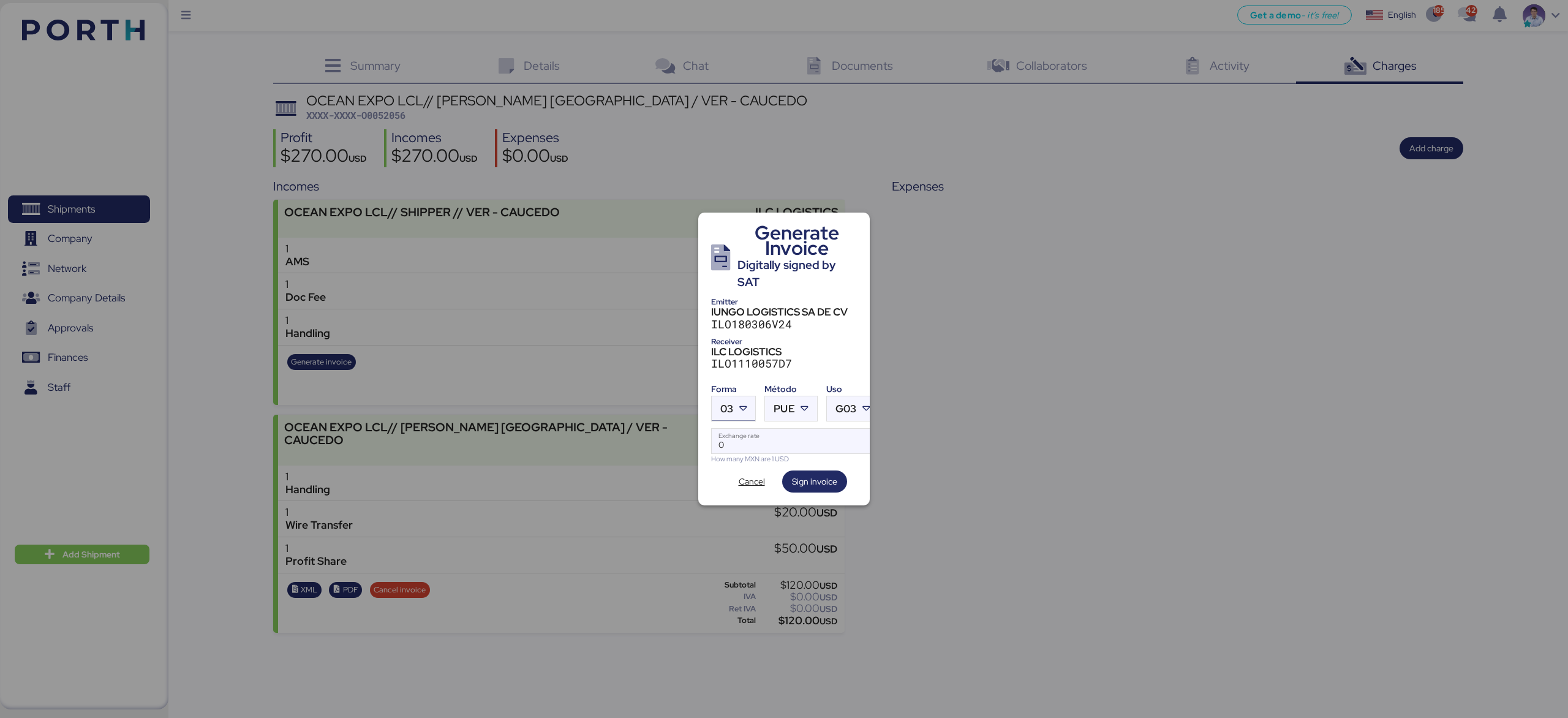
click at [746, 407] on icon at bounding box center [742, 408] width 12 height 12
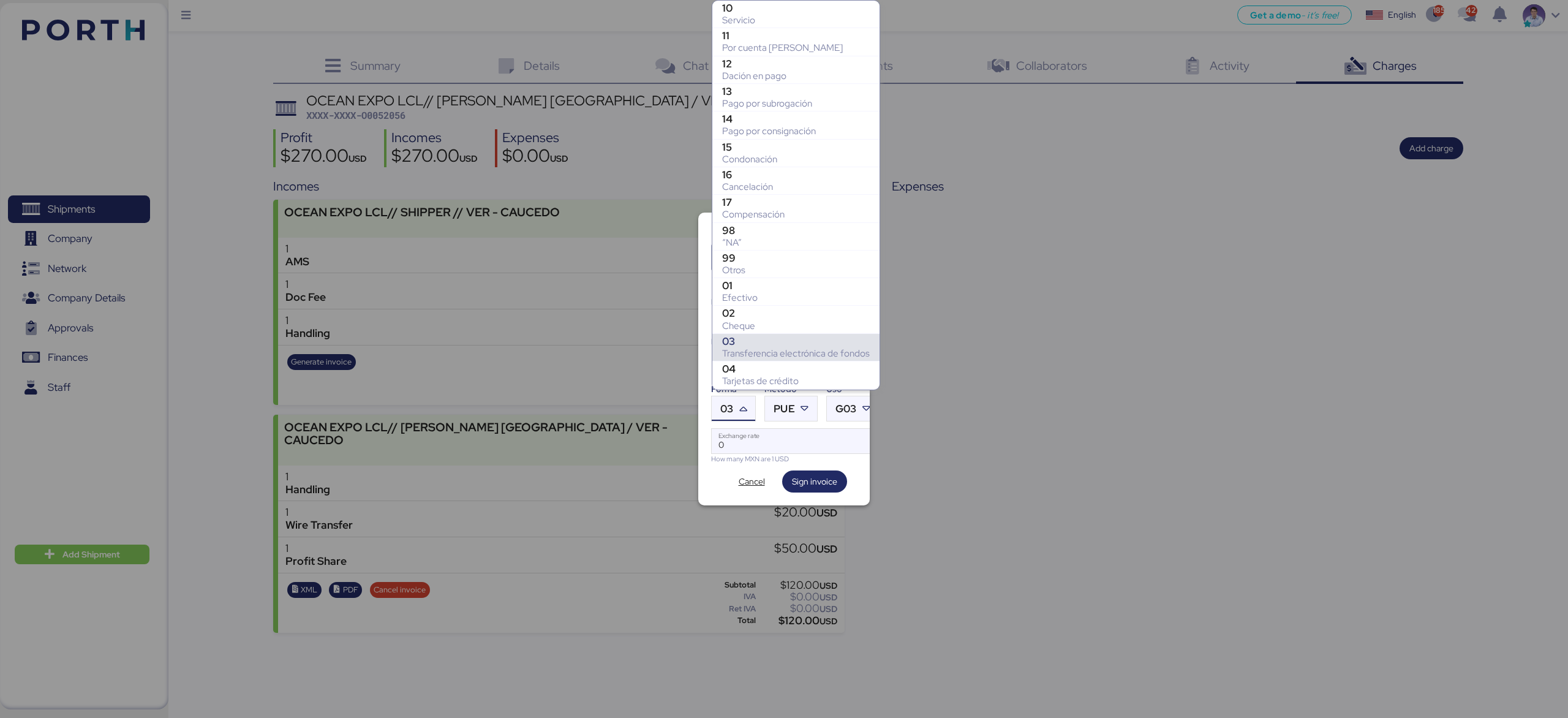
scroll to position [143, 0]
click at [795, 114] on div "99" at bounding box center [795, 120] width 148 height 12
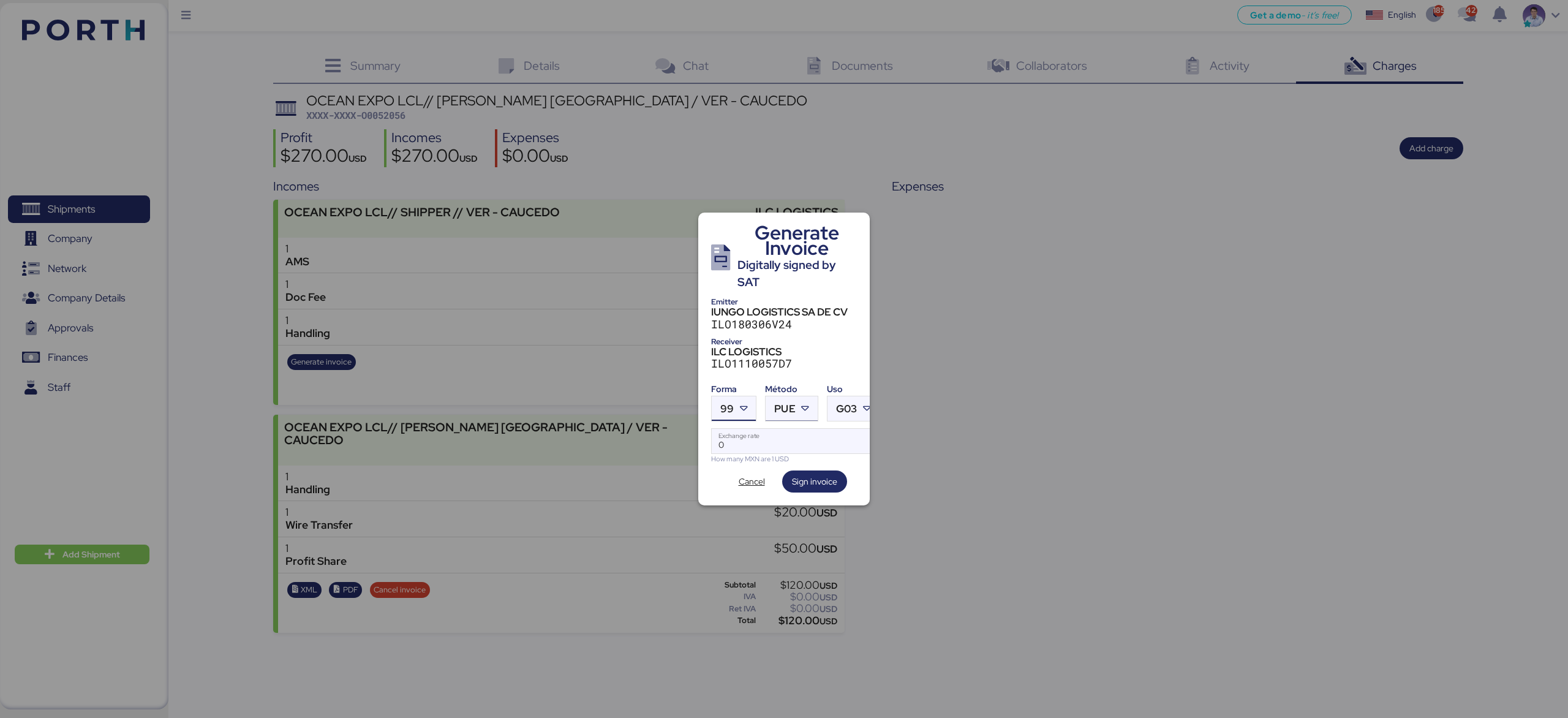
click at [790, 406] on span "PUE" at bounding box center [784, 409] width 21 height 10
click at [802, 456] on div "Pago en parcialidades o diferido" at bounding box center [842, 462] width 132 height 12
click at [797, 432] on input "Exchange rate" at bounding box center [795, 441] width 167 height 25
type input "18"
type input "18.8"
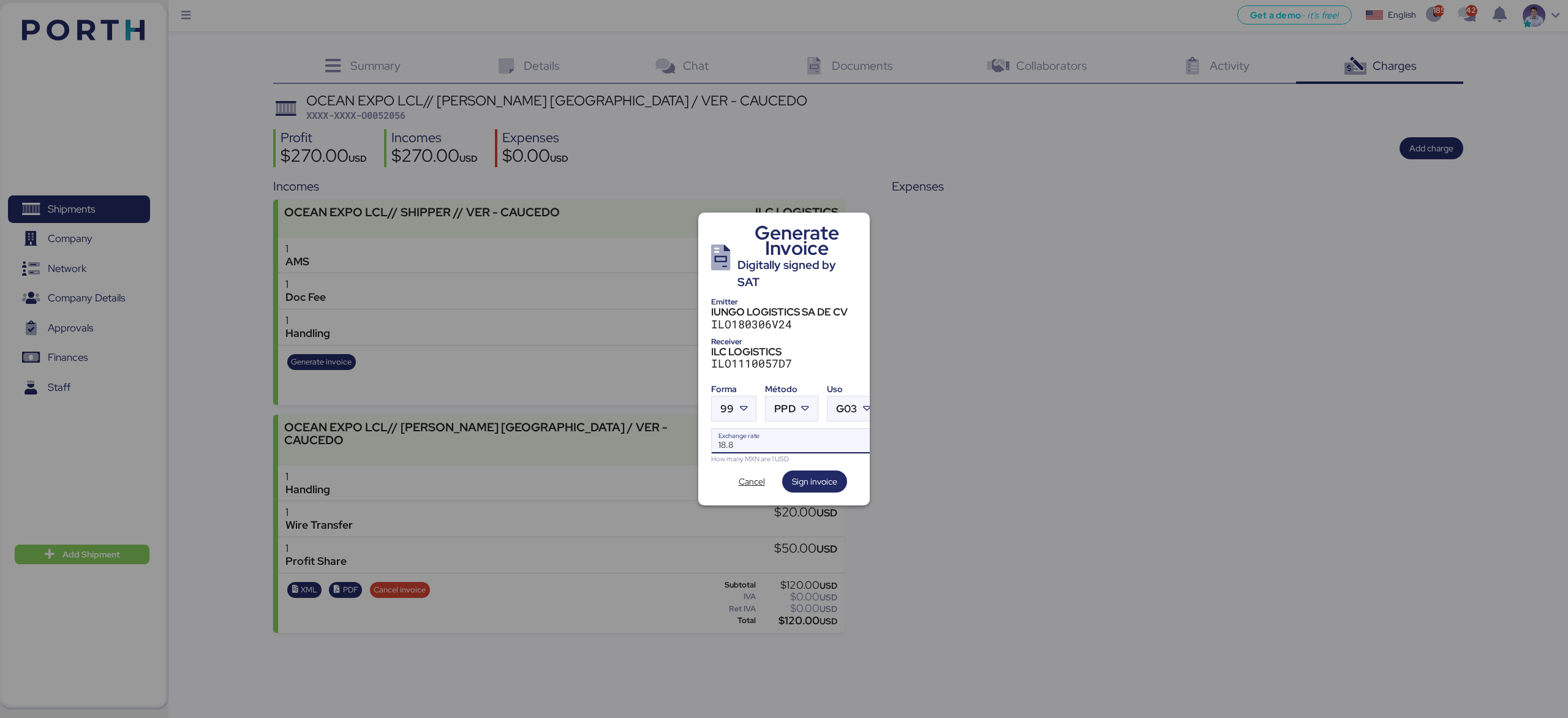
click at [819, 335] on div "Receiver" at bounding box center [784, 341] width 146 height 13
click at [822, 481] on span "Sign invoice" at bounding box center [815, 481] width 45 height 15
click at [754, 438] on input "18.8" at bounding box center [795, 441] width 167 height 25
type input "19"
click at [824, 470] on span "Sign invoice" at bounding box center [814, 481] width 65 height 22
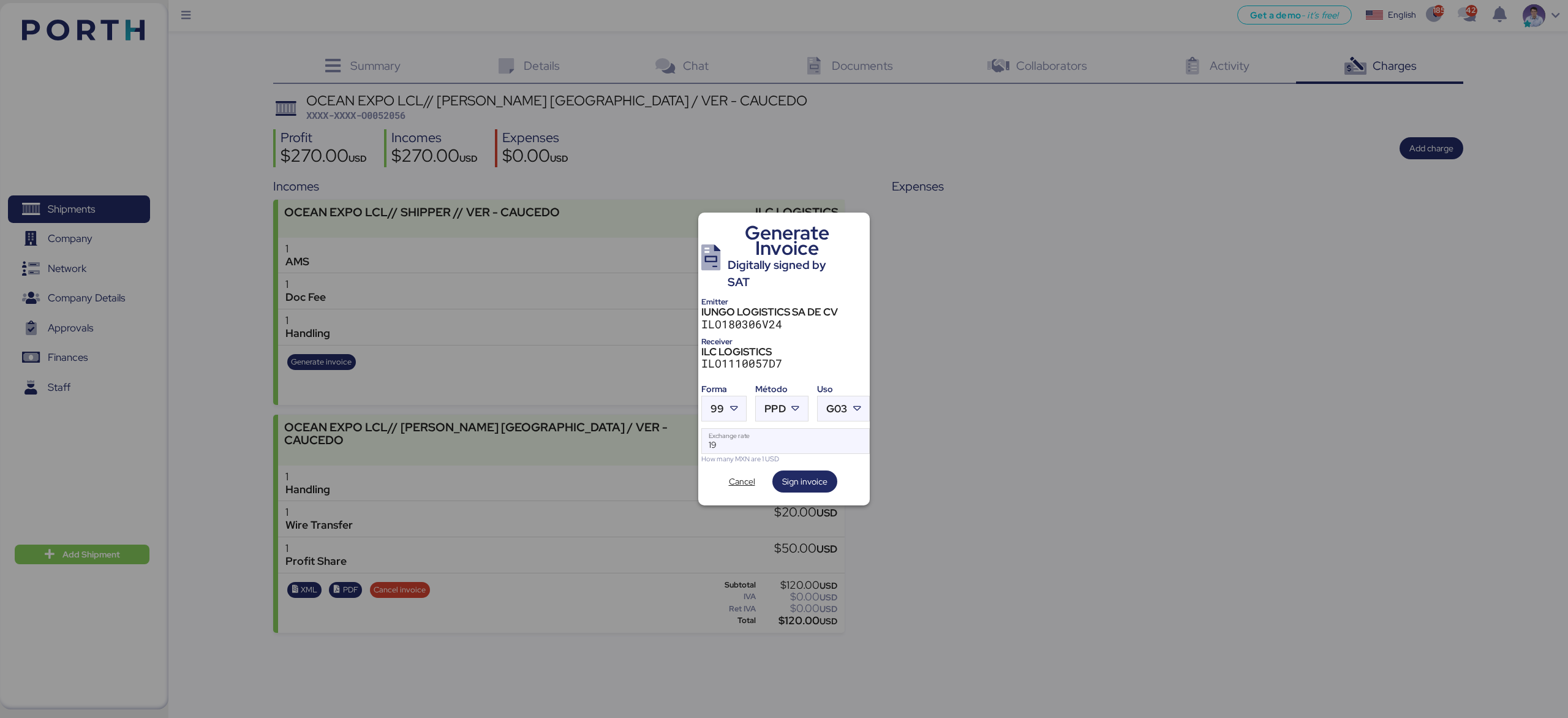
scroll to position [0, 0]
click at [856, 404] on span "G03" at bounding box center [846, 409] width 21 height 10
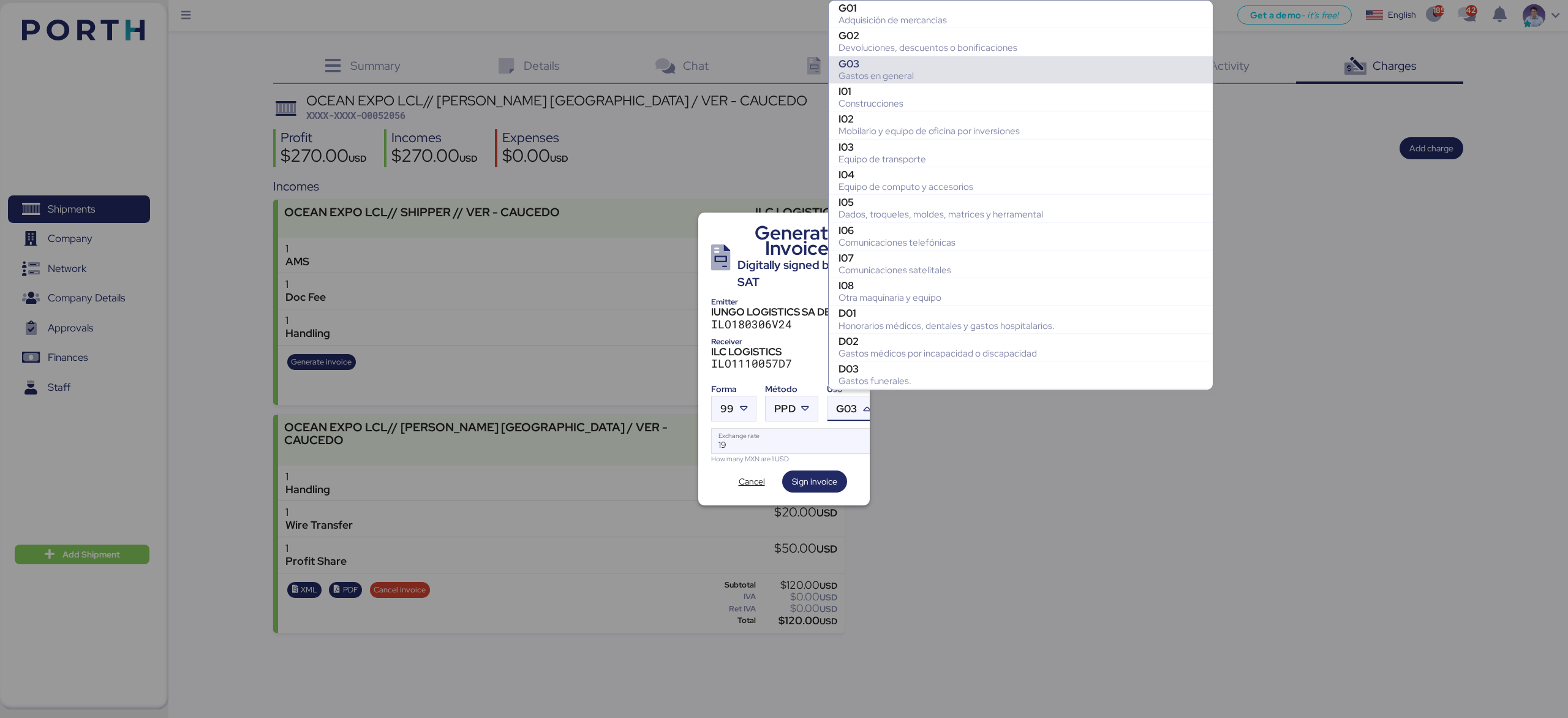
scroll to position [55, 0]
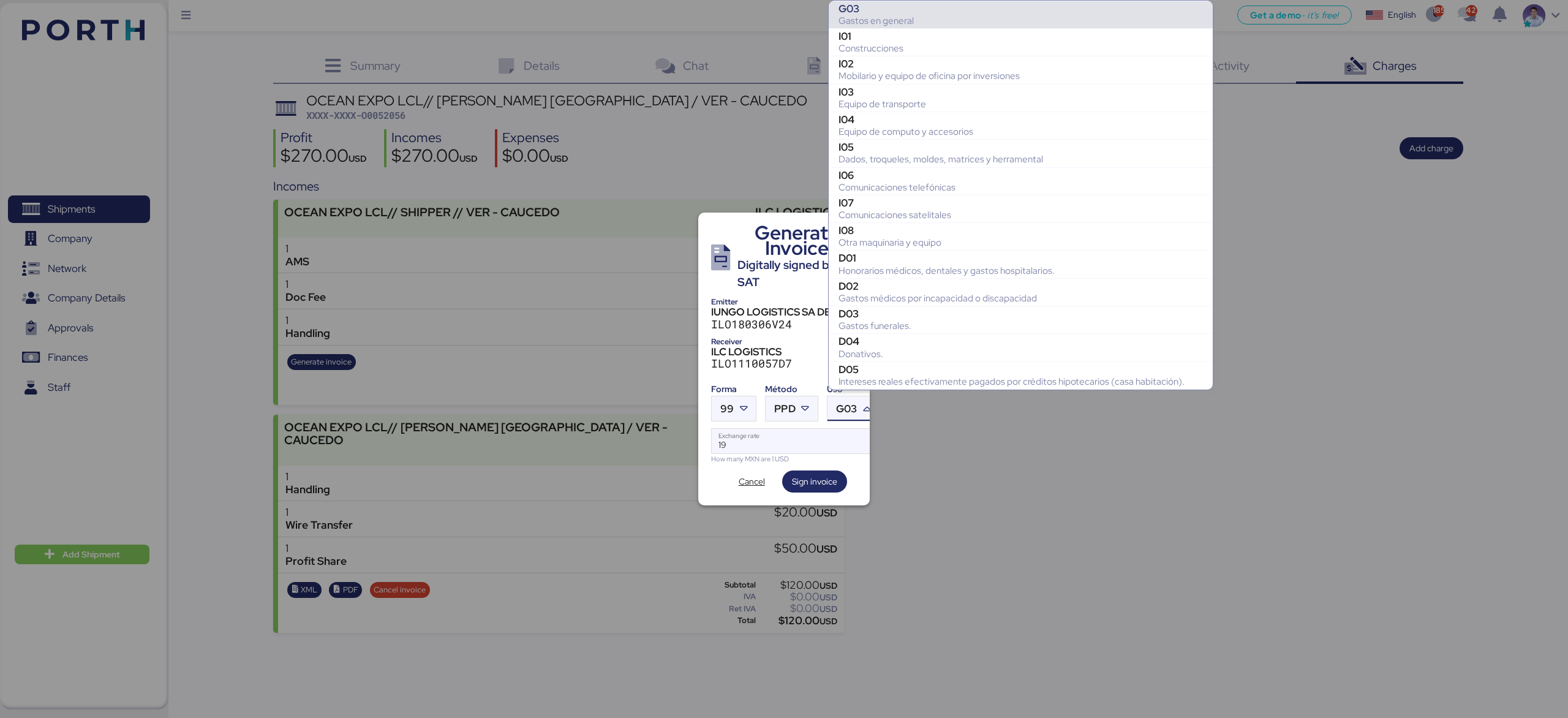
click at [856, 404] on span "G03" at bounding box center [846, 409] width 21 height 10
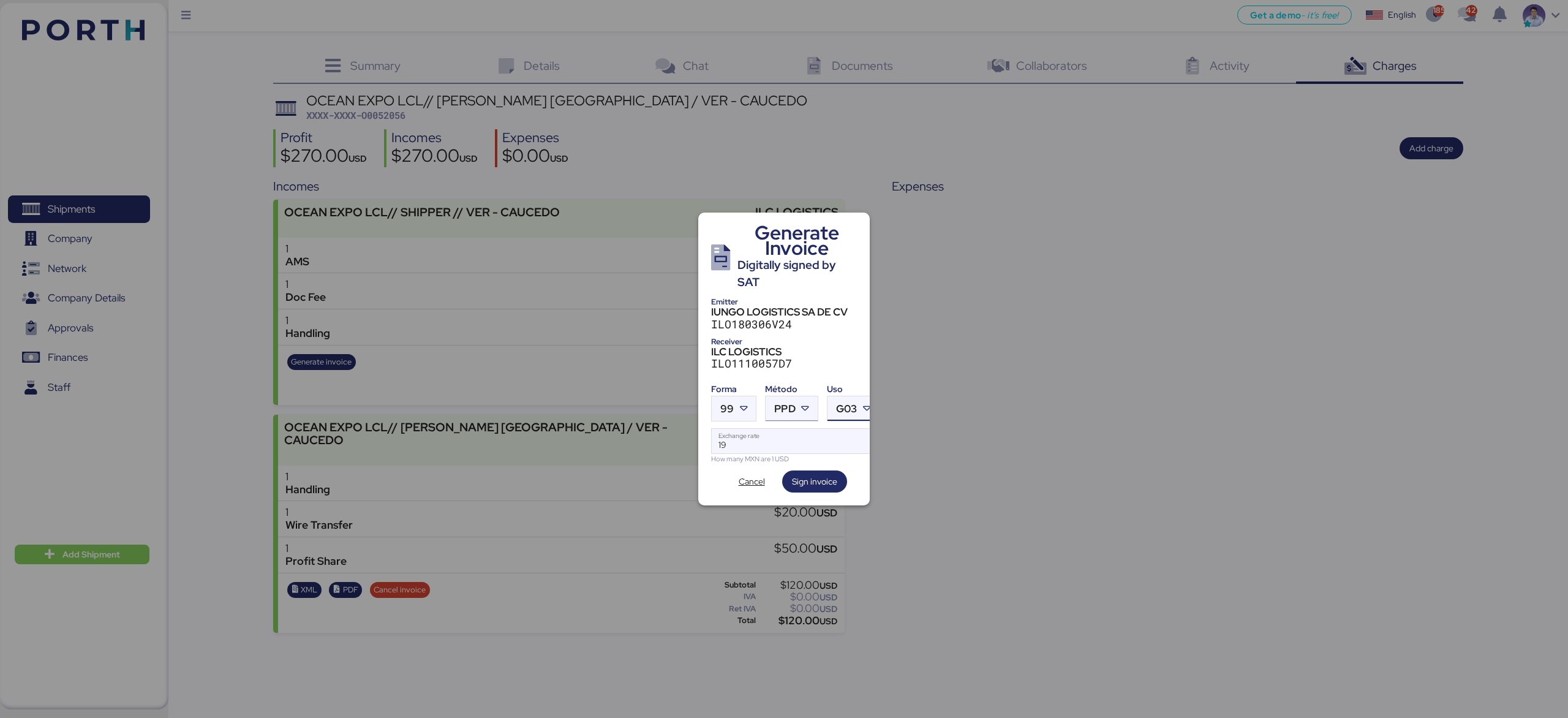
click at [782, 404] on span "PPD" at bounding box center [784, 409] width 21 height 10
click at [793, 460] on div "Pago en parcialidades o diferido" at bounding box center [842, 462] width 132 height 12
click at [751, 407] on div at bounding box center [744, 408] width 22 height 25
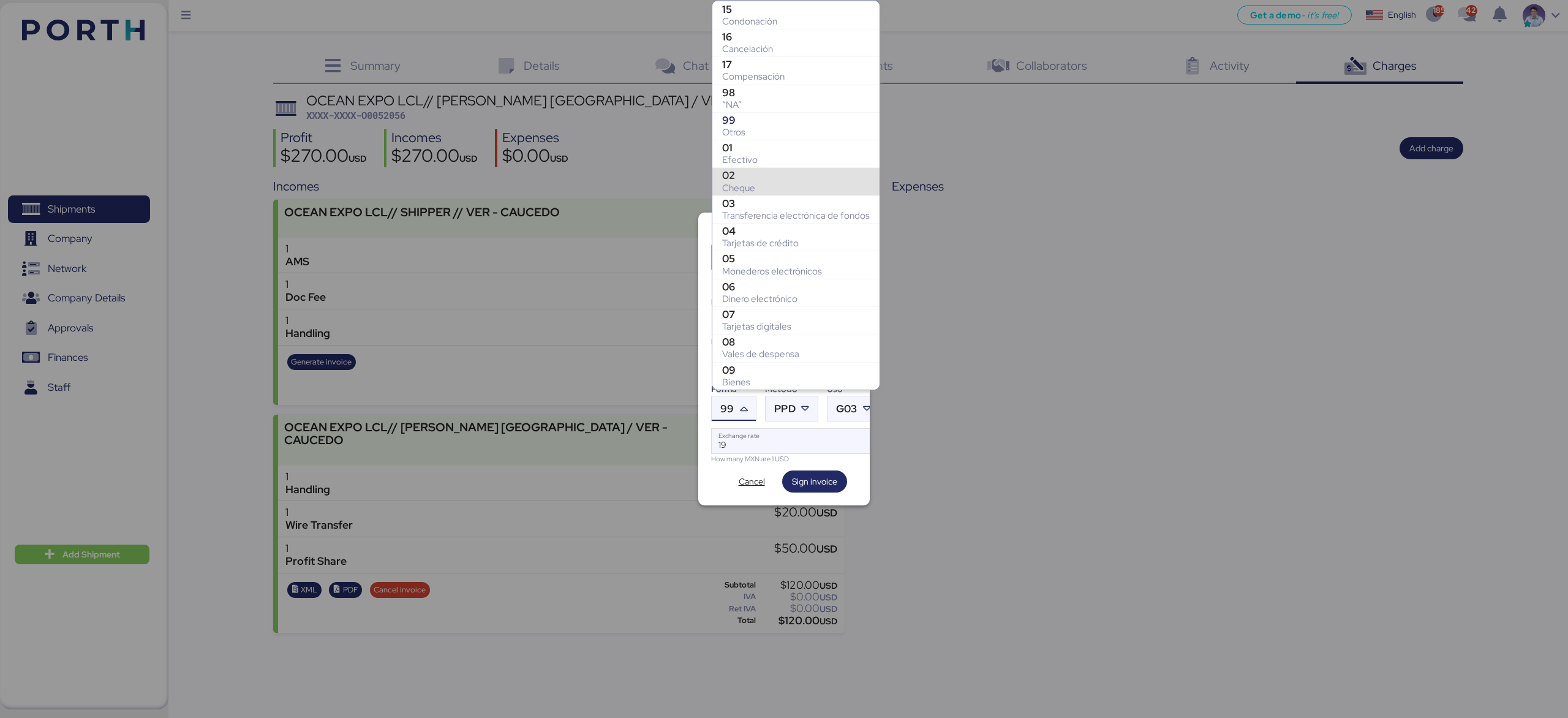
scroll to position [134, 0]
click at [760, 137] on div "Otros" at bounding box center [795, 136] width 148 height 12
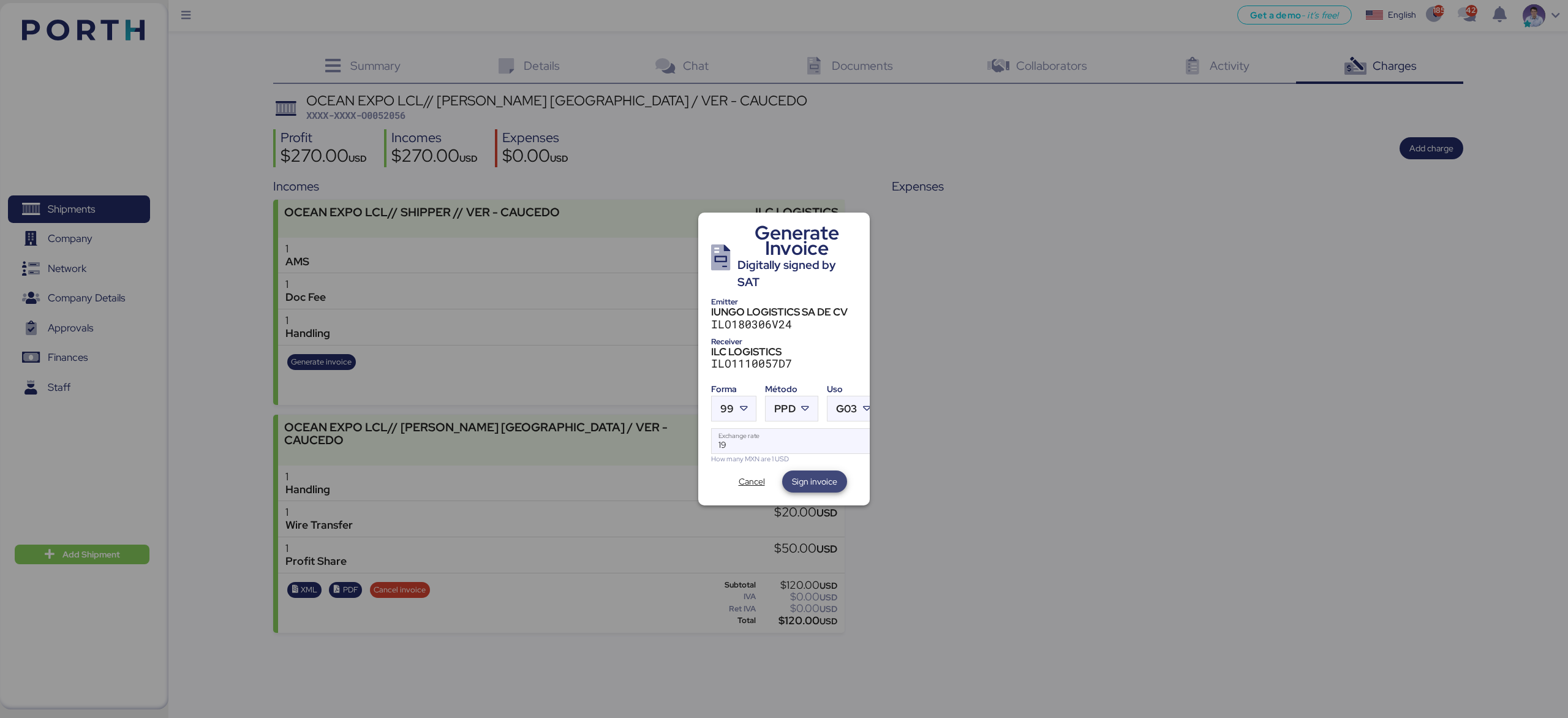
click at [809, 481] on span "Sign invoice" at bounding box center [815, 481] width 45 height 15
click at [747, 478] on span "Cancel" at bounding box center [751, 481] width 26 height 15
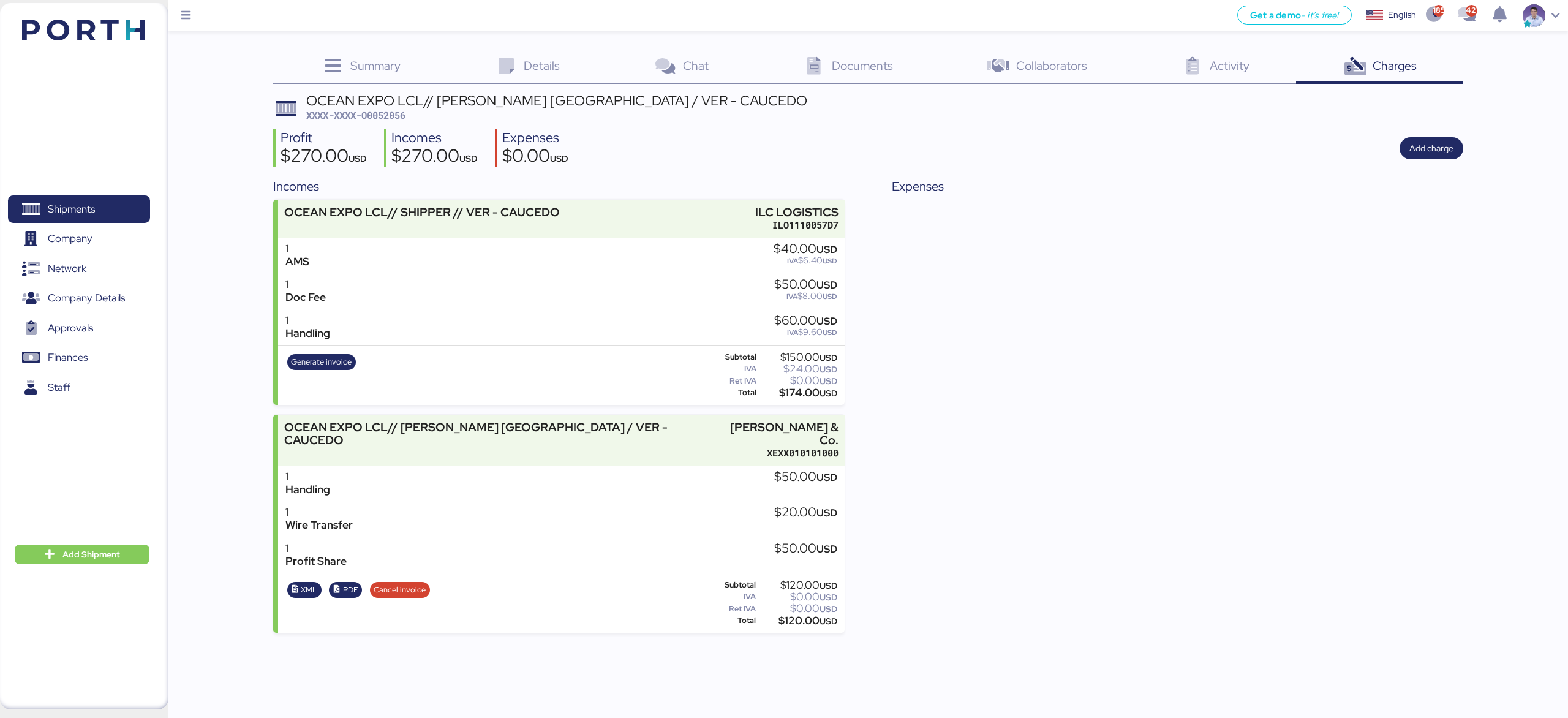
click at [929, 323] on div "Expenses" at bounding box center [1176, 404] width 571 height 455
click at [297, 369] on span "Generate invoice" at bounding box center [321, 362] width 61 height 14
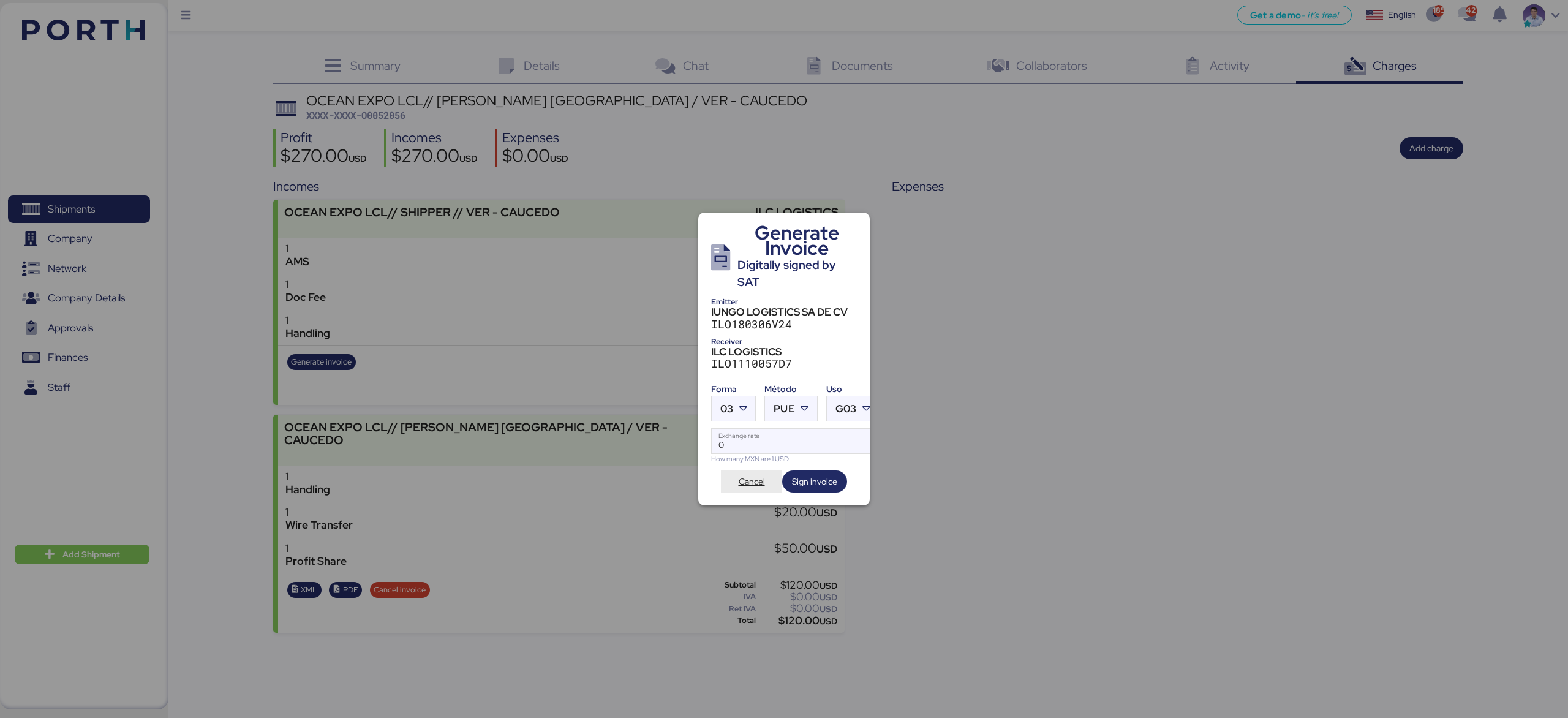
click at [754, 479] on span "Cancel" at bounding box center [751, 481] width 26 height 15
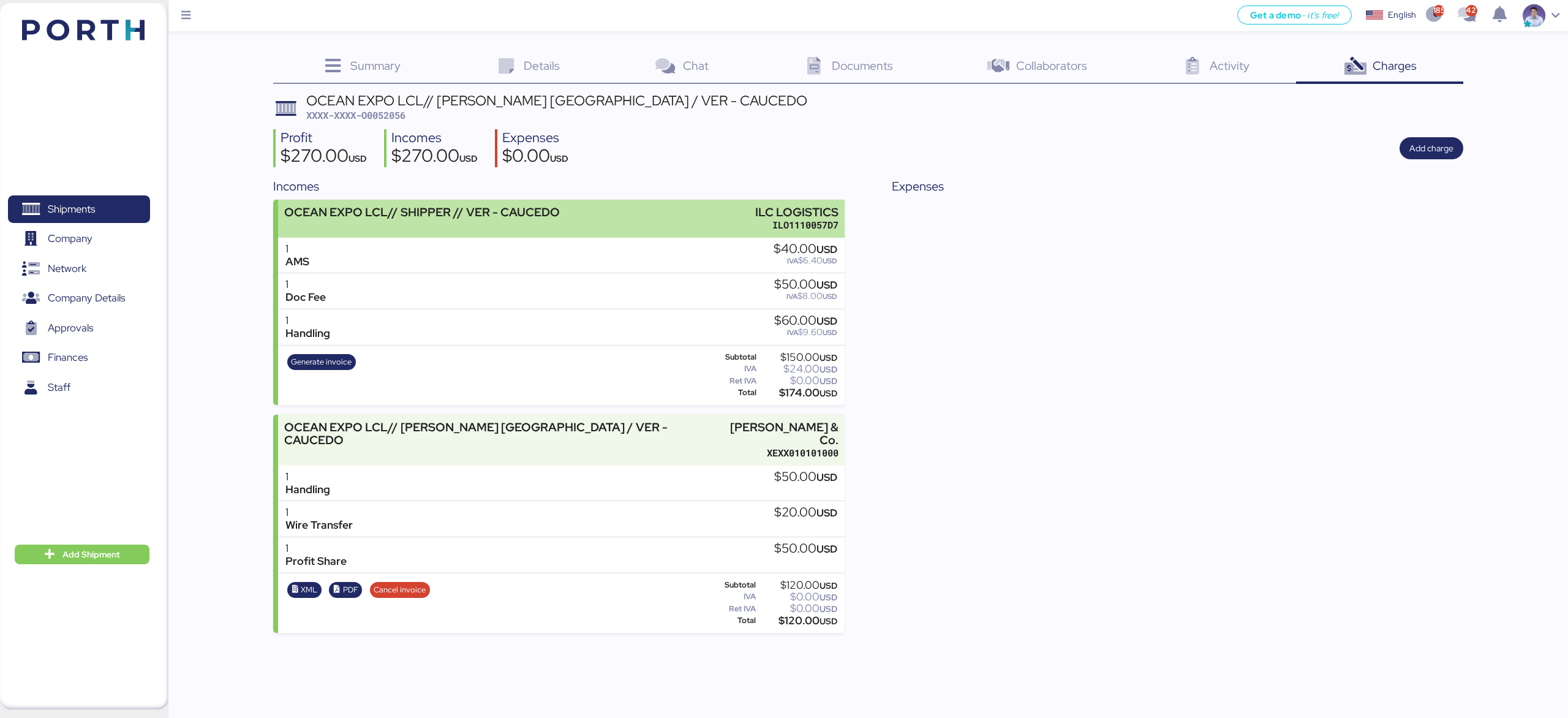
click at [696, 230] on div "OCEAN EXPO LCL// SHIPPER // VER - CAUCEDO ILC LOGISTICS ILO1110057D7" at bounding box center [561, 219] width 566 height 37
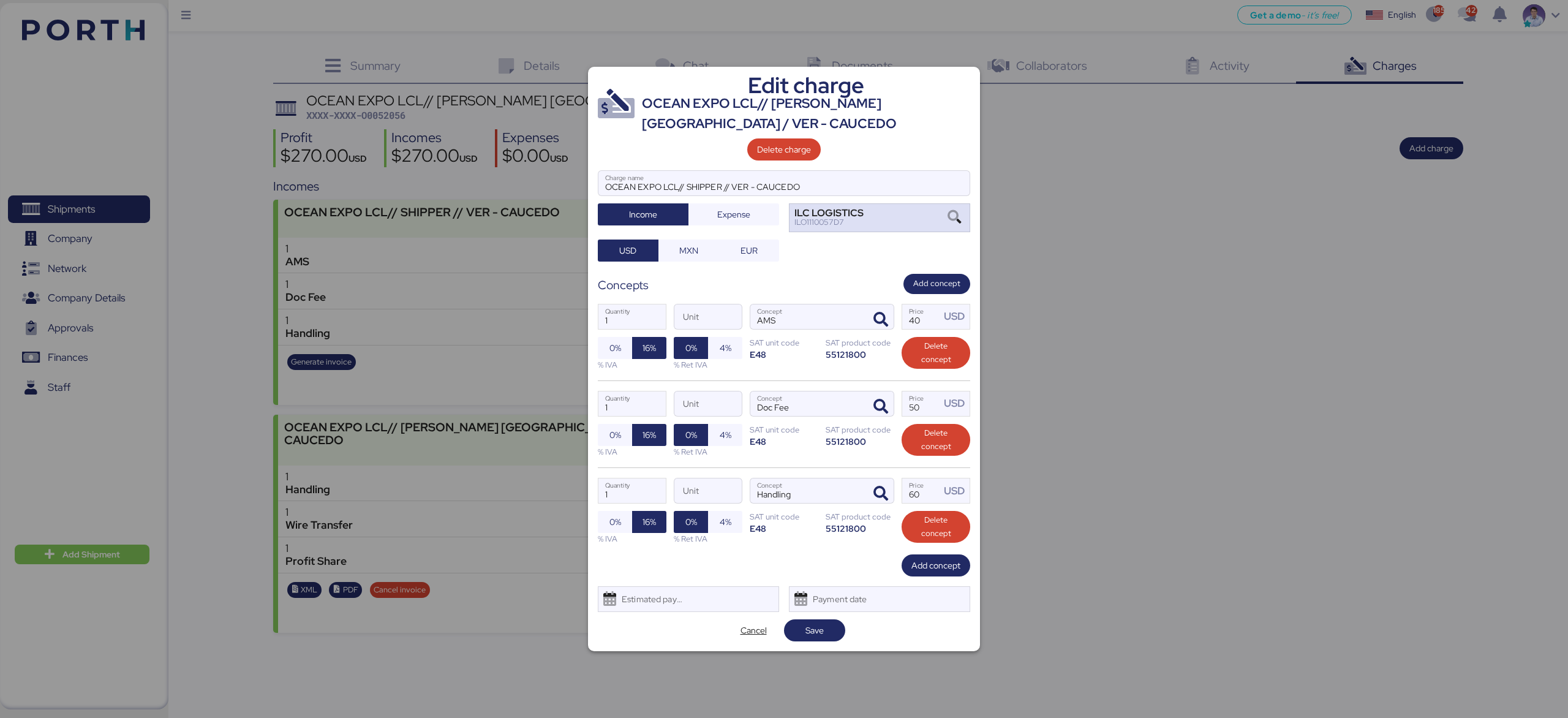
click at [878, 224] on div "ILC LOGISTICS ILO1110057D7" at bounding box center [879, 217] width 181 height 29
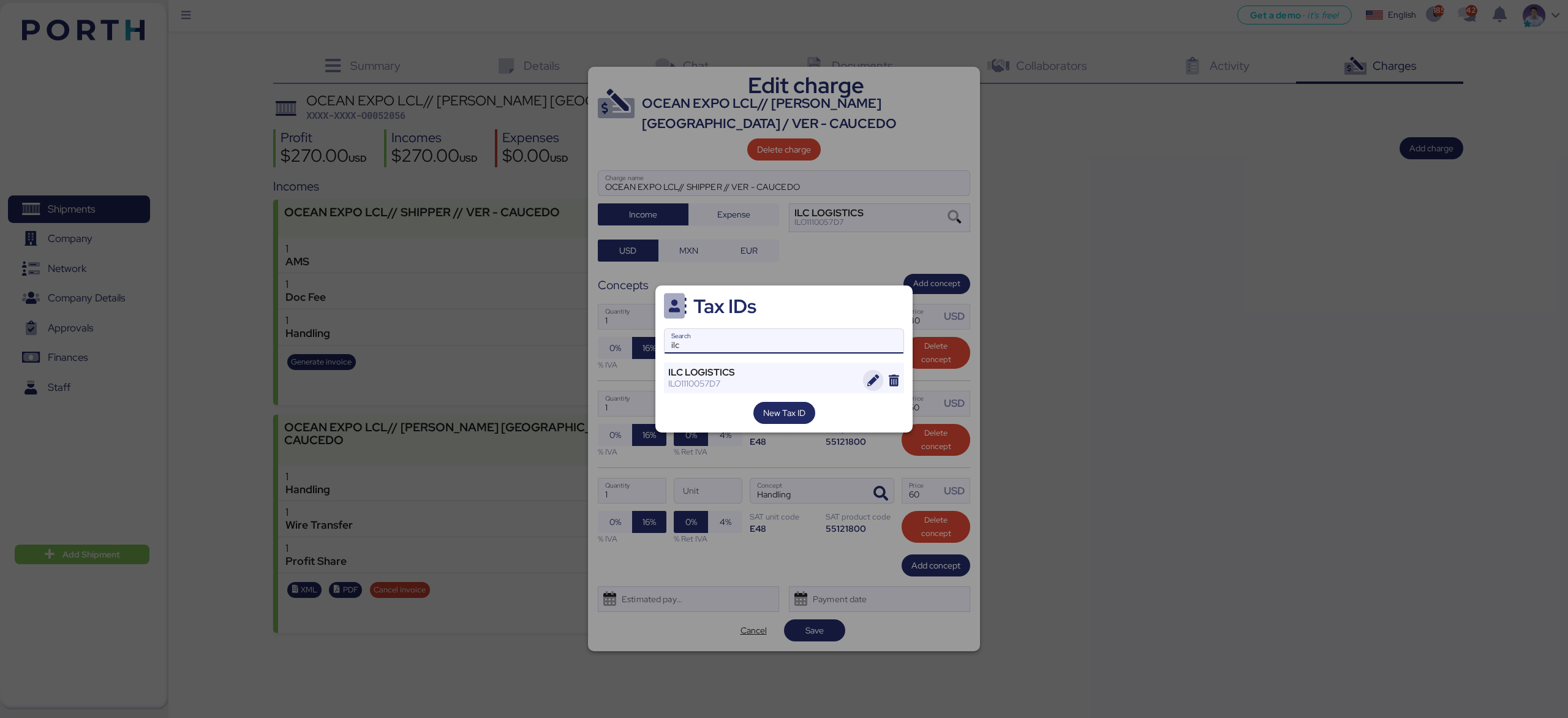
type input "ilc"
click at [865, 379] on span "button" at bounding box center [873, 380] width 21 height 21
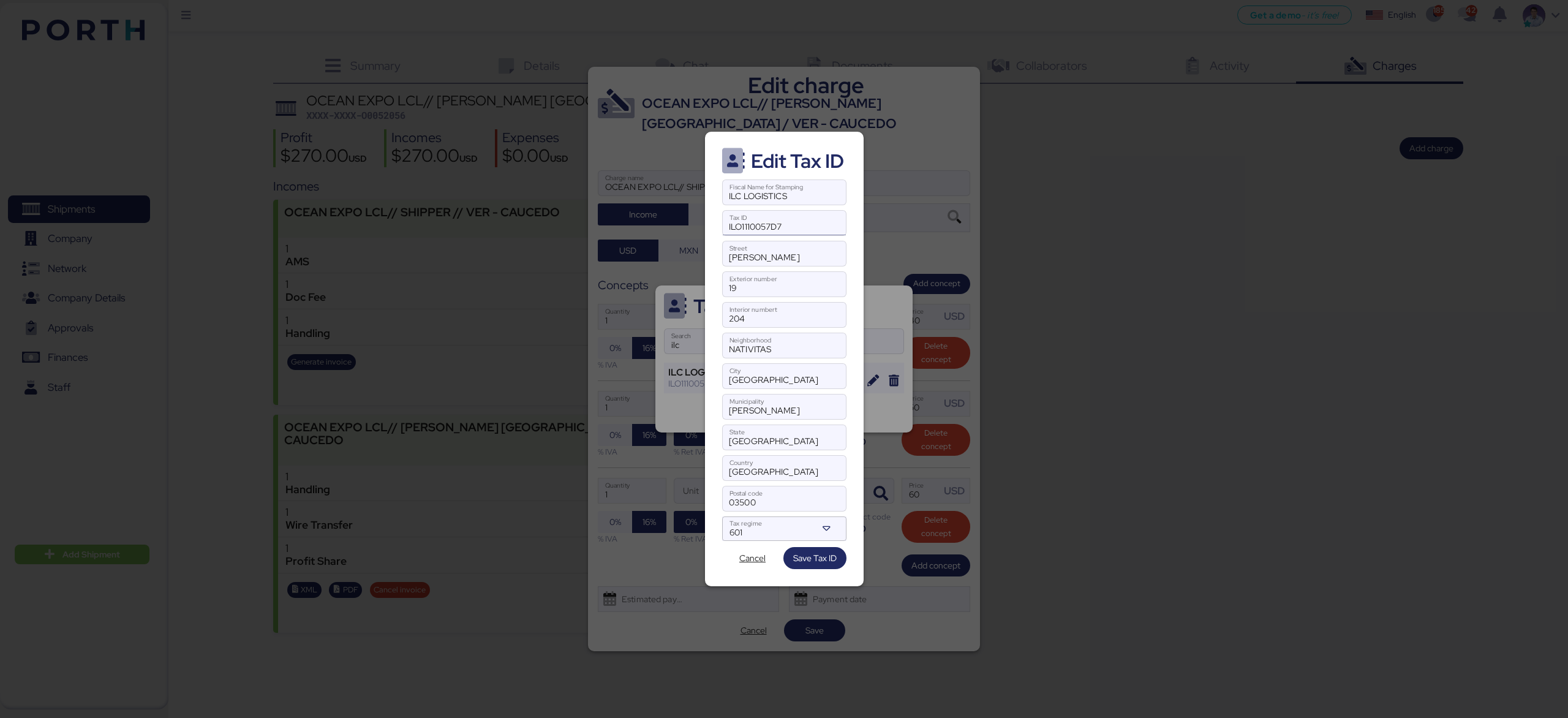
click at [824, 230] on input "ILO1110057D7" at bounding box center [784, 223] width 123 height 25
click at [824, 192] on input "ILC LOGISTICS" at bounding box center [784, 192] width 123 height 25
click at [789, 495] on input "03500" at bounding box center [784, 499] width 123 height 25
click at [791, 501] on input "03500" at bounding box center [784, 499] width 123 height 25
click at [849, 463] on div "Edit Tax ID ILC LOGISTICS Fiscal Name for Stamping ILO1110057D7 Tax ID CALLE EL…" at bounding box center [784, 359] width 159 height 455
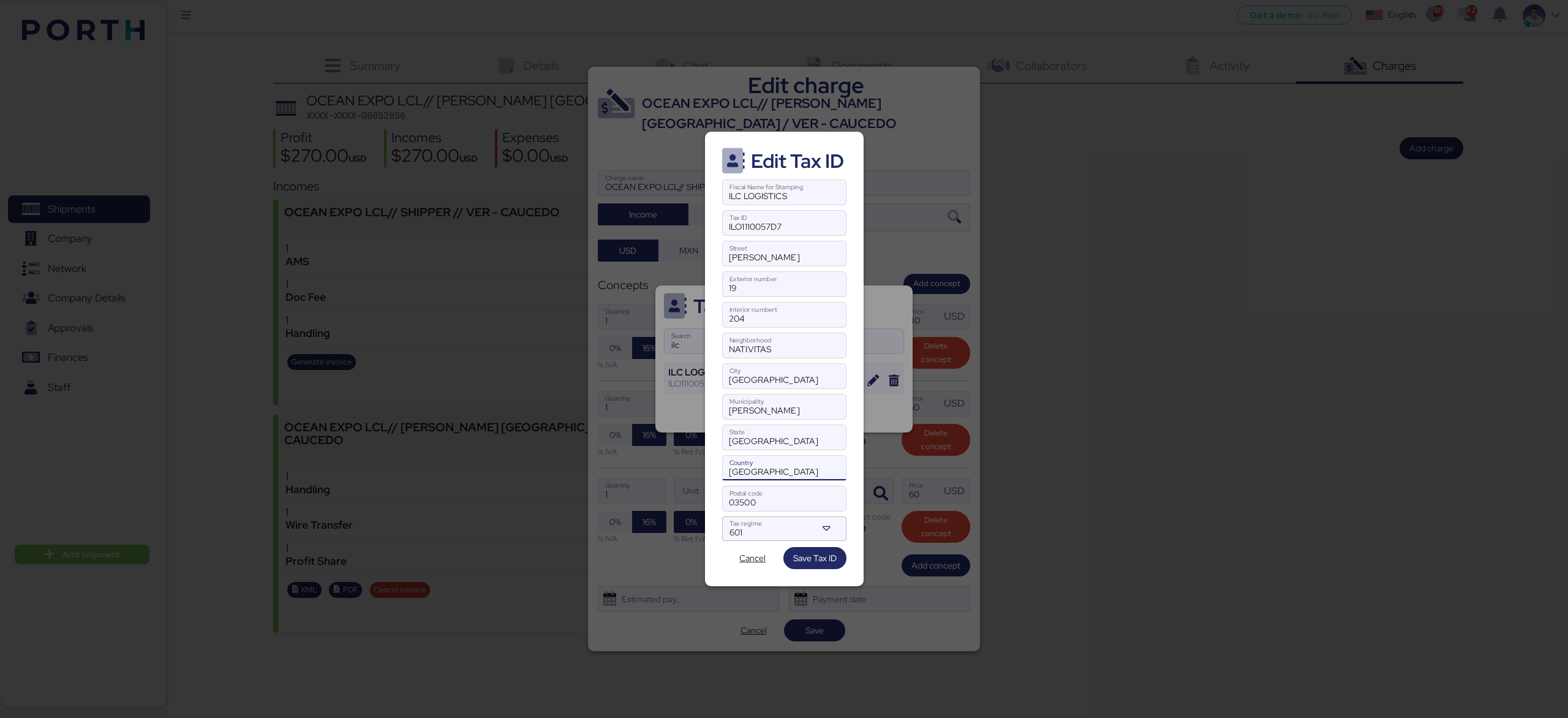
click at [800, 475] on input "MEXICO" at bounding box center [784, 468] width 123 height 25
click at [860, 450] on div "Edit Tax ID ILC LOGISTICS Fiscal Name for Stamping ILO1110057D7 Tax ID CALLE EL…" at bounding box center [784, 359] width 159 height 455
click at [835, 528] on div at bounding box center [828, 528] width 22 height 25
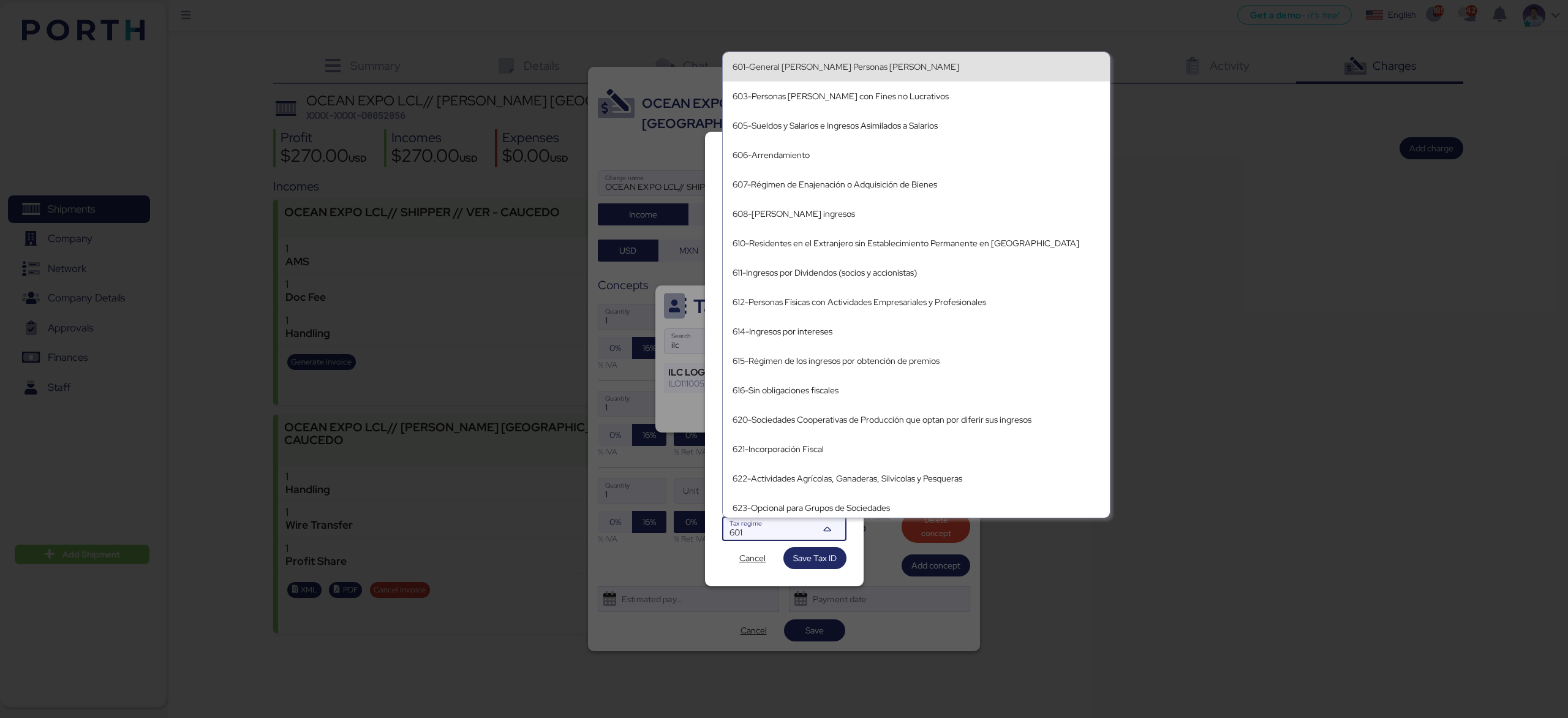
click at [858, 73] on div "601-General de Ley Personas Morales" at bounding box center [917, 66] width 368 height 19
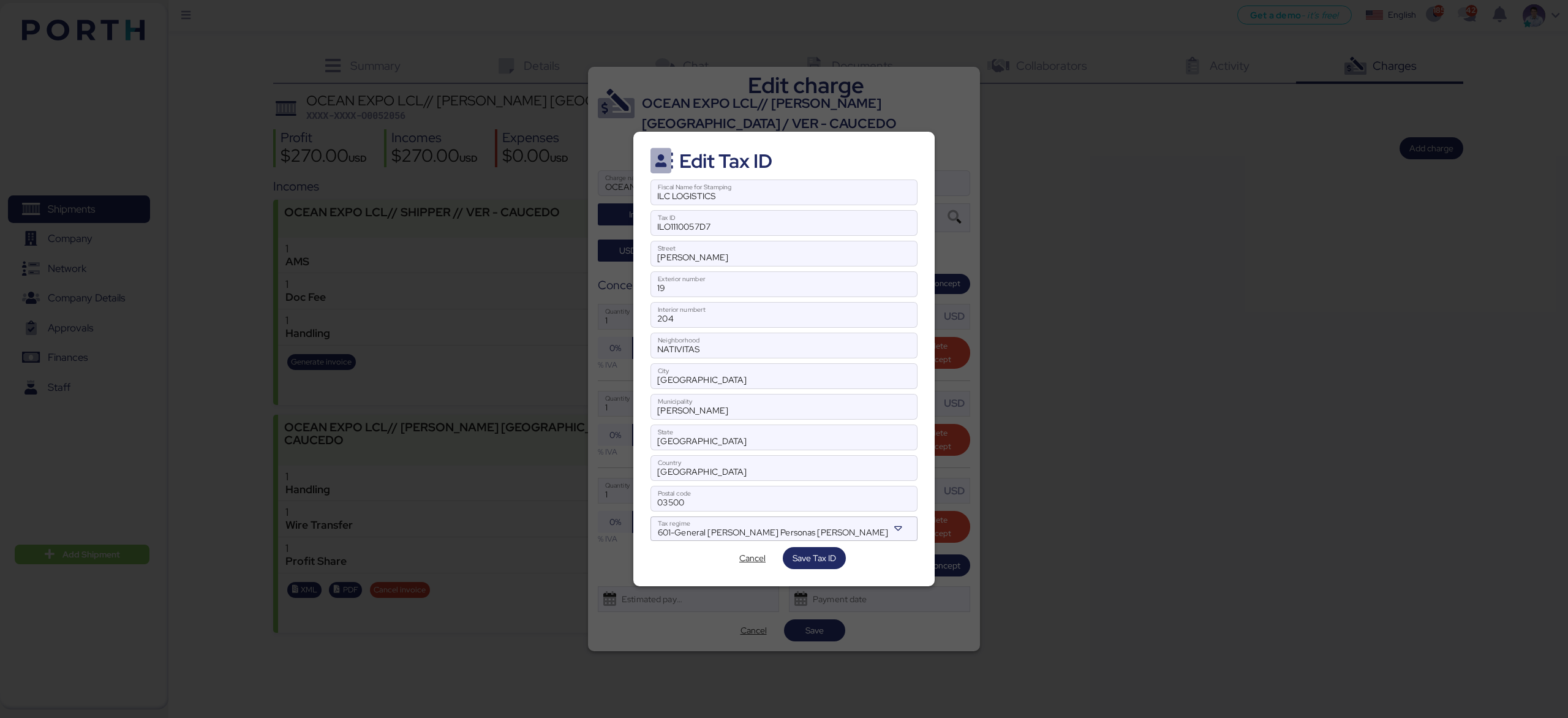
click at [857, 563] on div "Cancel Save Tax ID" at bounding box center [784, 558] width 267 height 22
click at [804, 563] on span "Save Tax ID" at bounding box center [814, 558] width 43 height 15
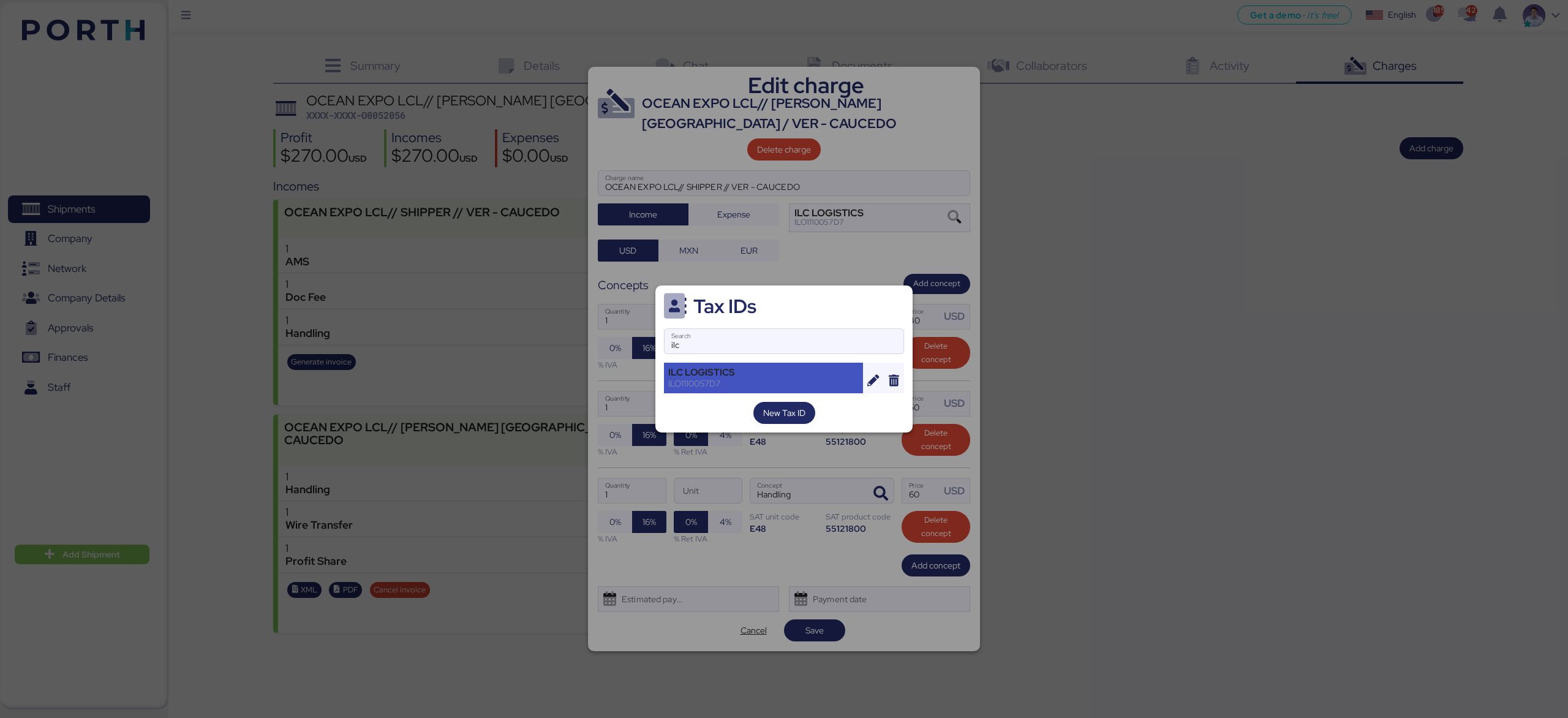
click at [810, 386] on div "ILO1110057D7" at bounding box center [763, 383] width 190 height 11
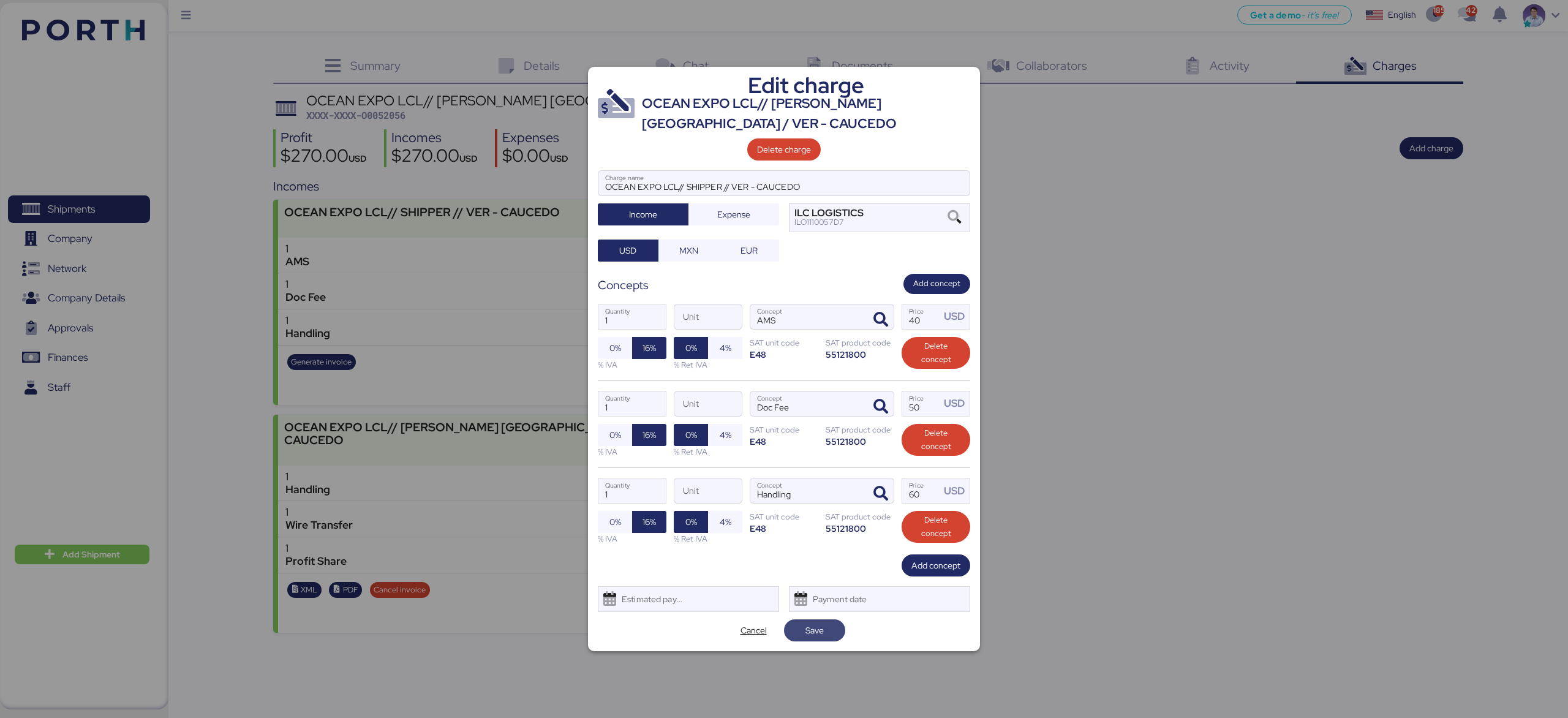
click at [832, 634] on span "Save" at bounding box center [814, 630] width 42 height 17
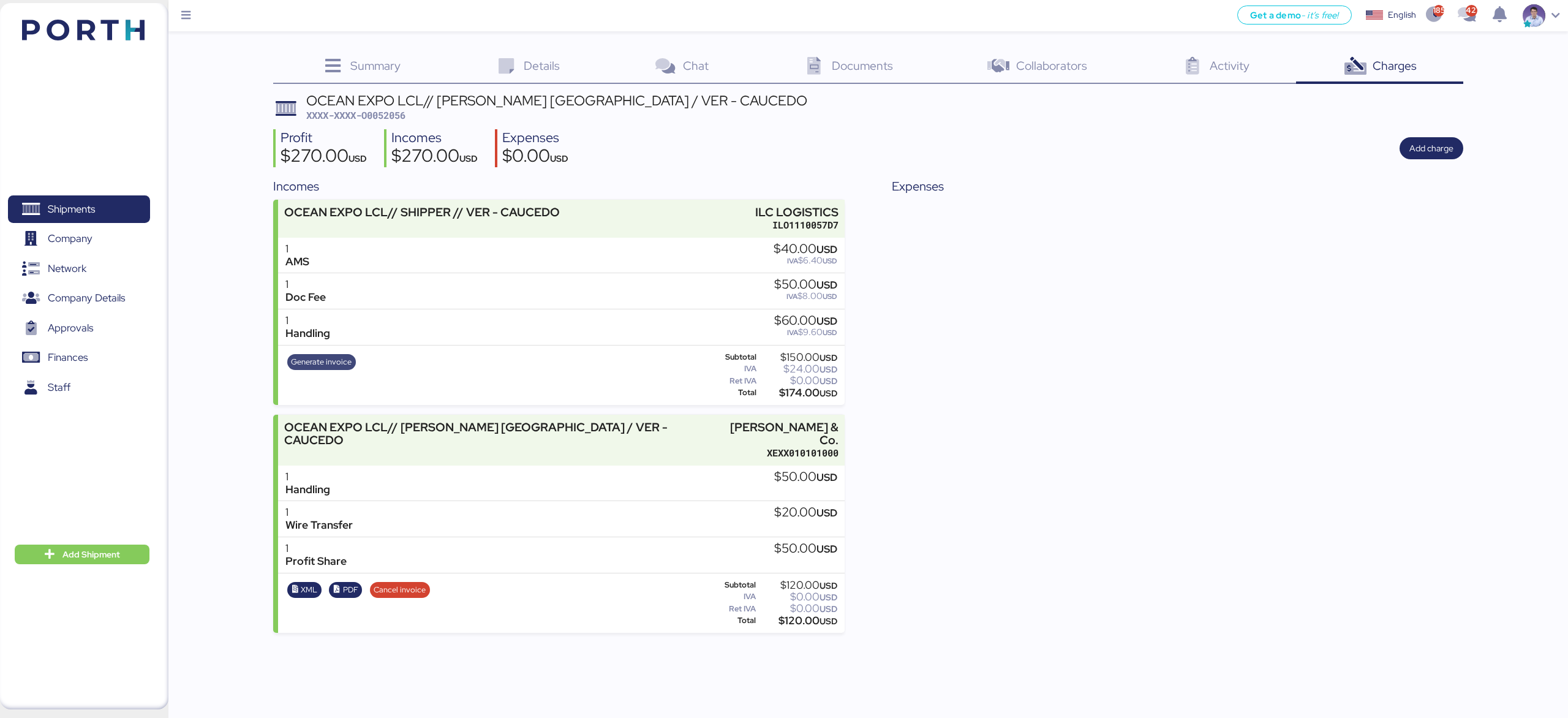
click at [331, 355] on span "Generate invoice" at bounding box center [321, 362] width 68 height 16
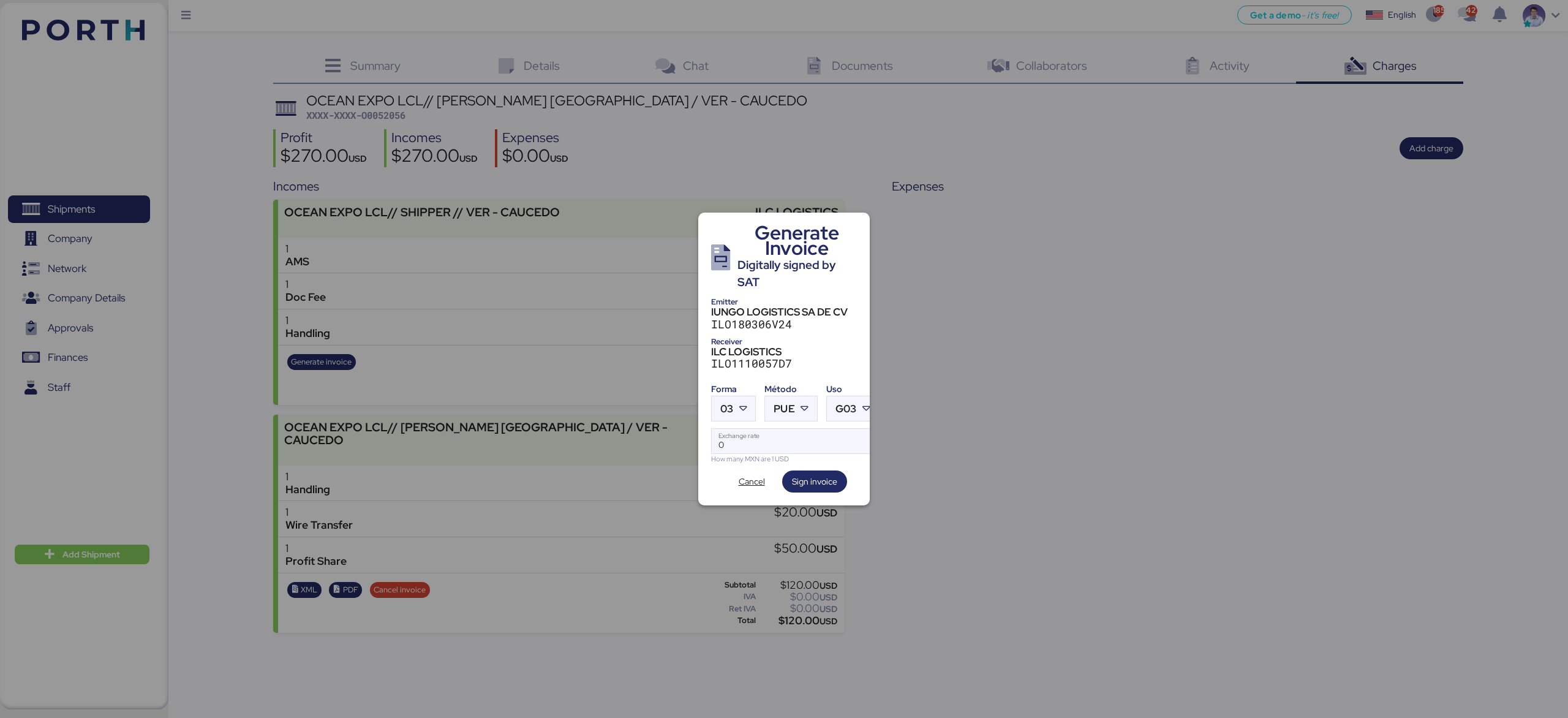
click at [760, 399] on div "Forma 03 Método PUE Uso G03 0 Exchange rate How many MXN are 1 USD" at bounding box center [784, 421] width 146 height 85
click at [753, 399] on div at bounding box center [744, 408] width 22 height 25
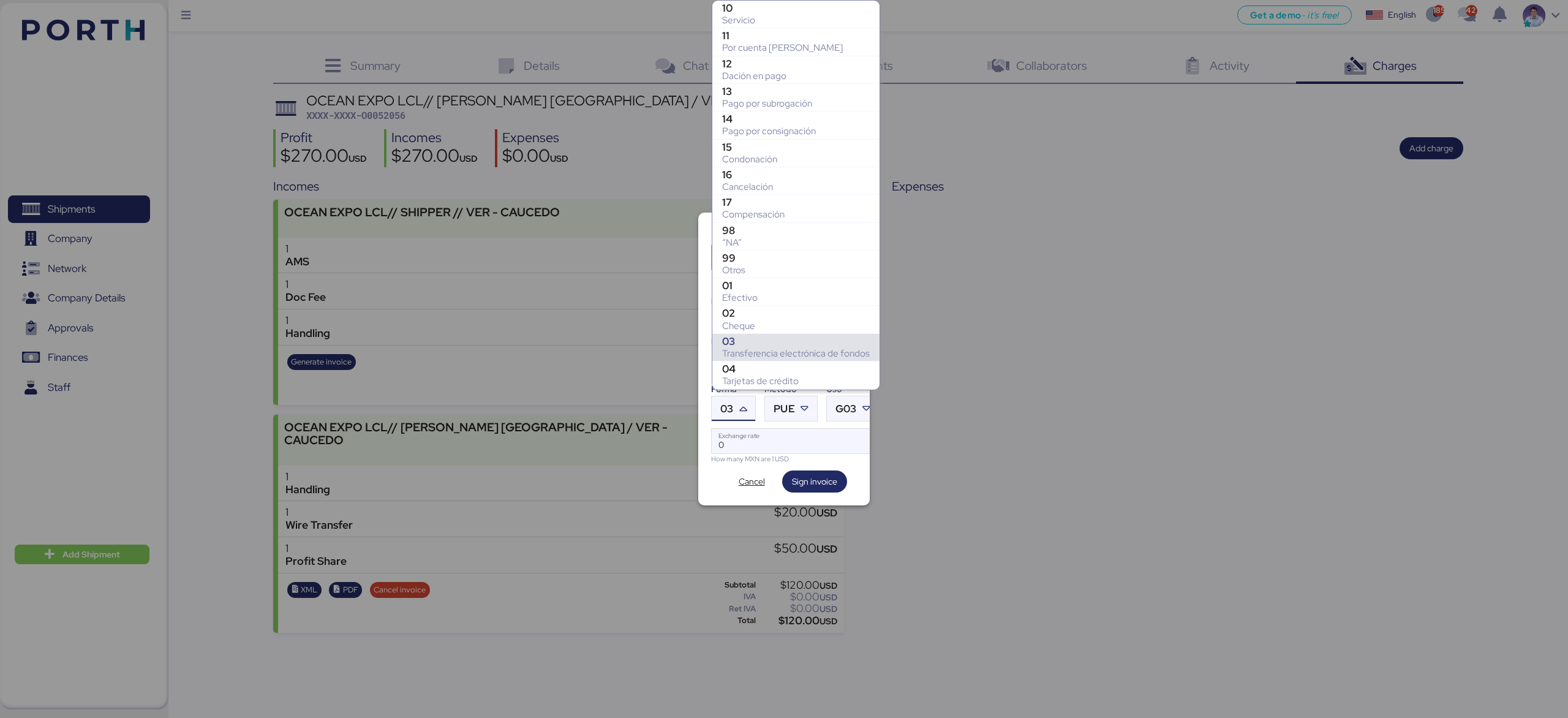
scroll to position [143, 0]
click at [775, 117] on div "99" at bounding box center [795, 120] width 148 height 12
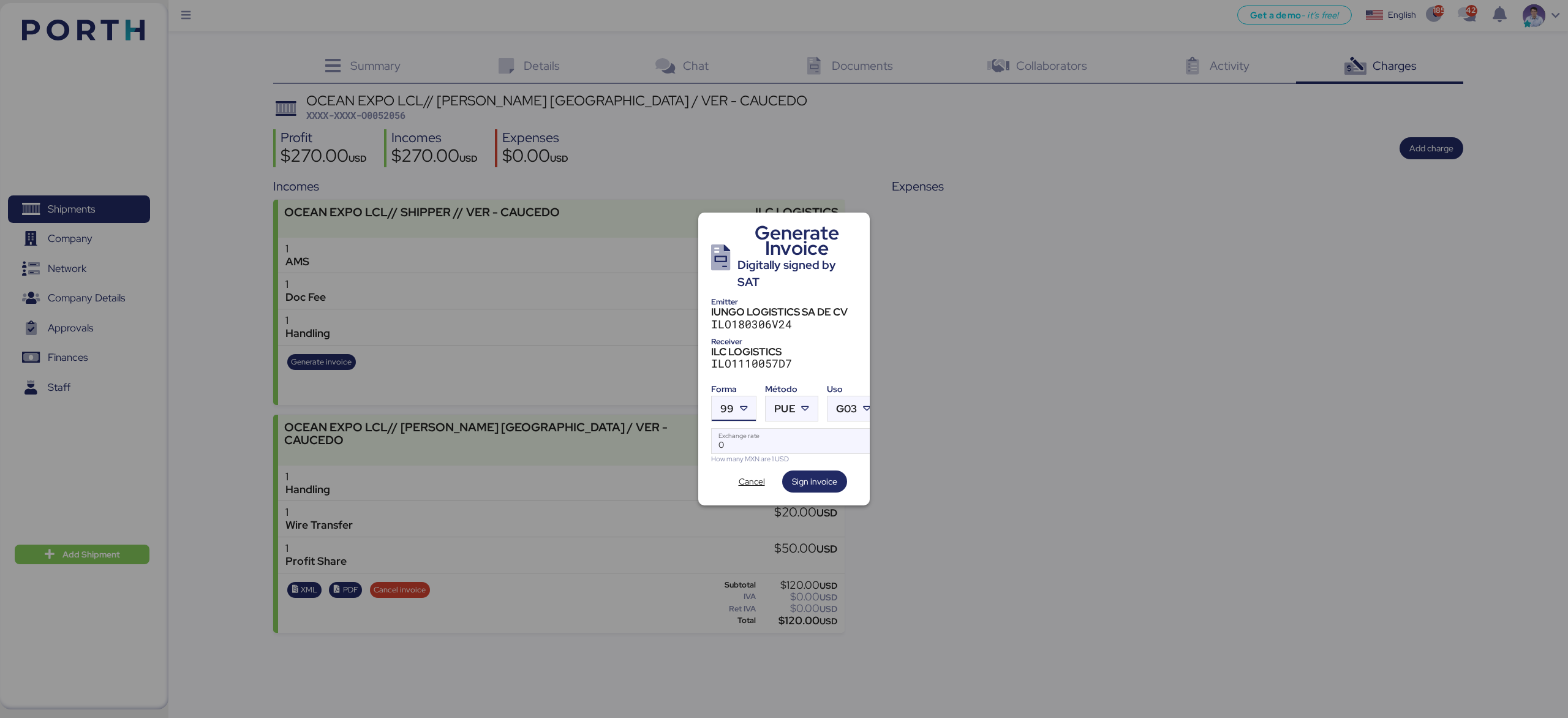
click at [811, 428] on label "0 Exchange rate" at bounding box center [795, 441] width 168 height 26
click at [811, 429] on input "0" at bounding box center [795, 441] width 167 height 25
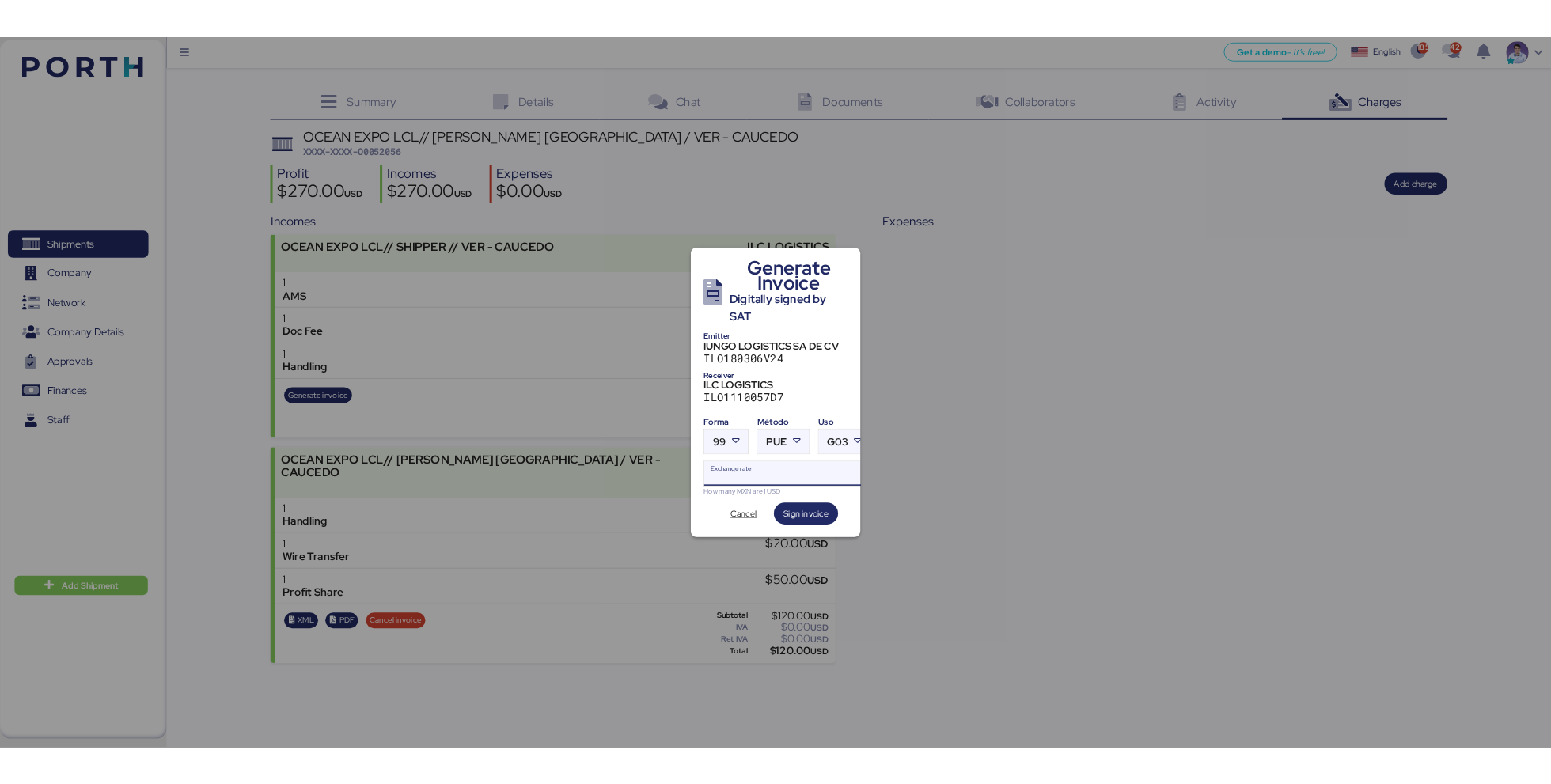
scroll to position [0, 13]
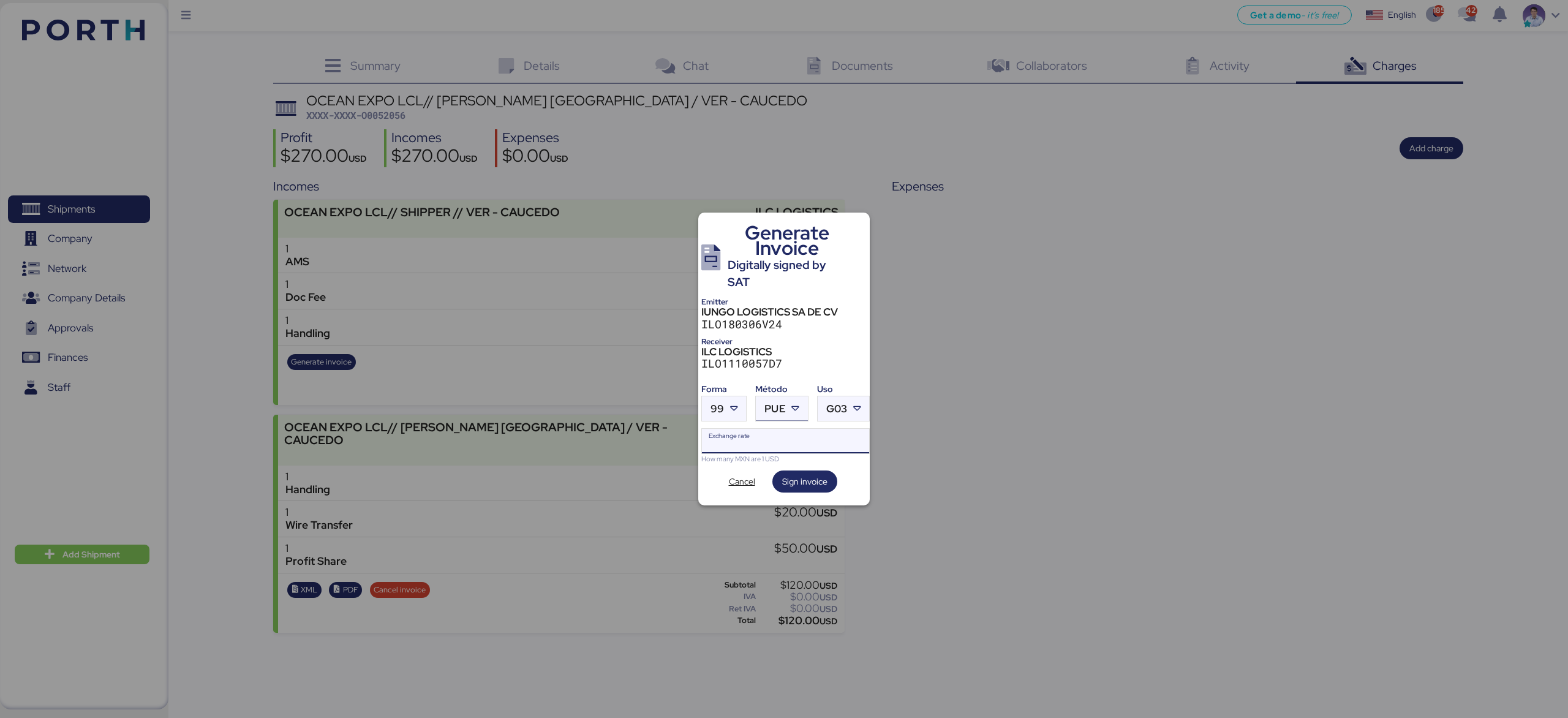
type input "0"
click at [806, 403] on div at bounding box center [797, 408] width 22 height 25
click at [797, 453] on div "PPD" at bounding box center [832, 450] width 132 height 12
click at [757, 441] on input "Exchange rate" at bounding box center [785, 441] width 167 height 25
type input "18"
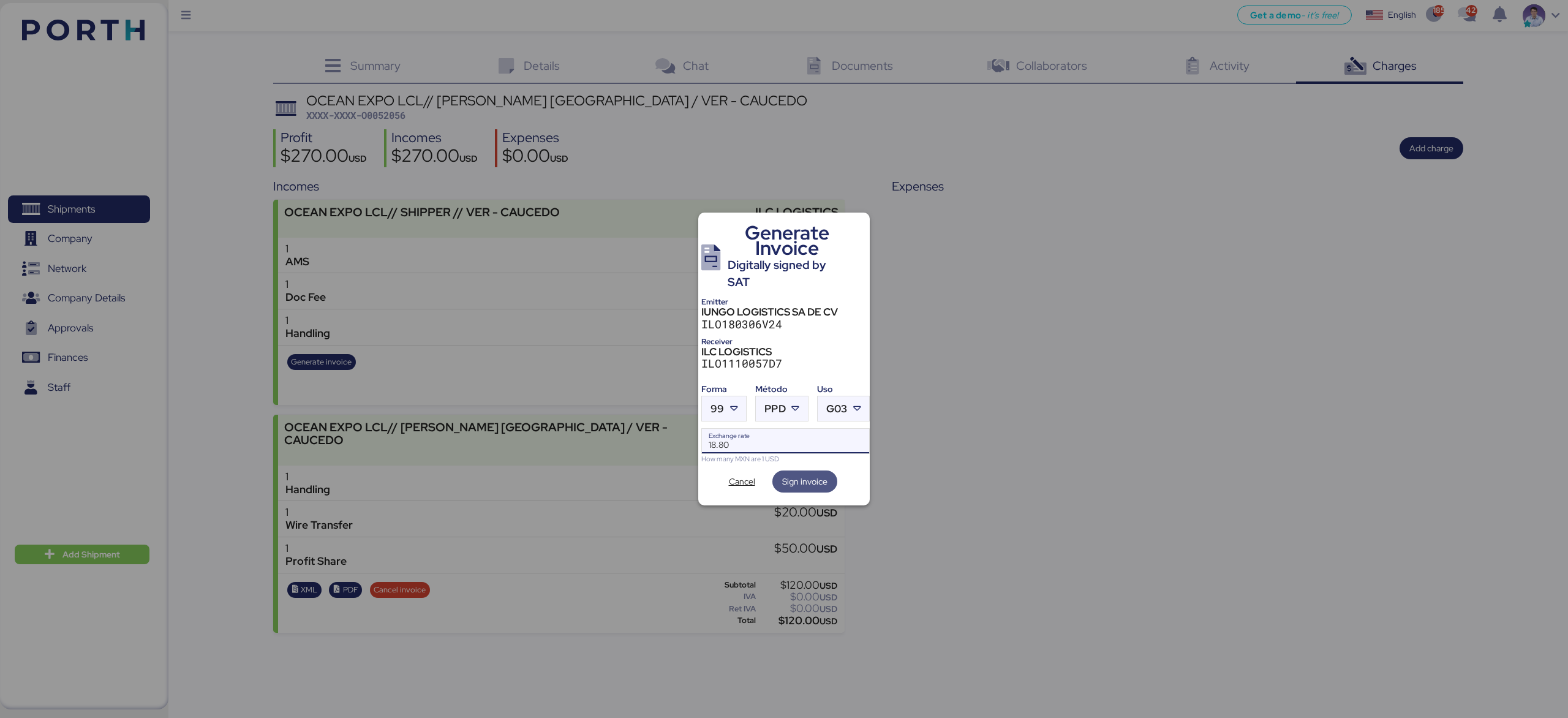
type input "18.8"
click at [803, 475] on span "Sign invoice" at bounding box center [804, 481] width 45 height 15
click at [732, 477] on span "Cancel" at bounding box center [742, 481] width 26 height 15
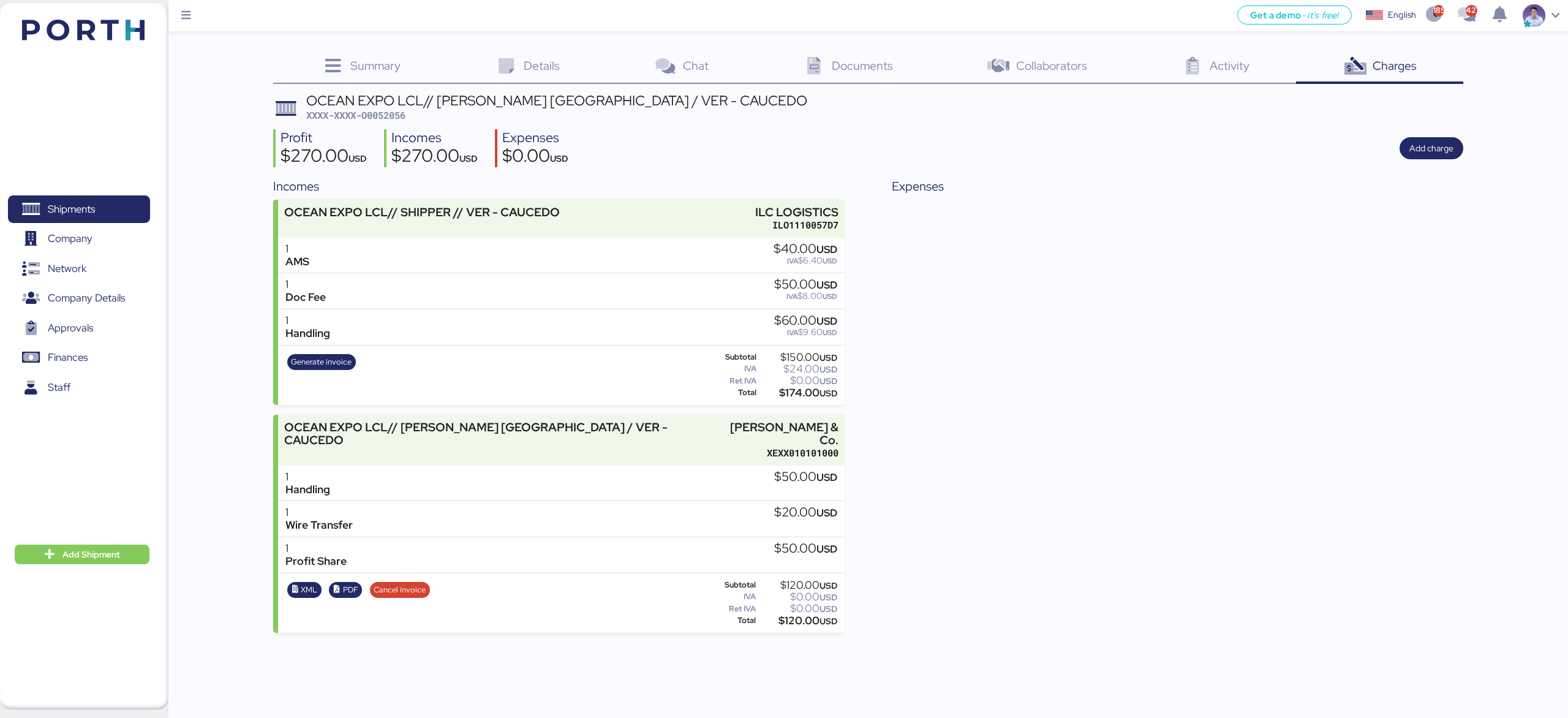
click at [1046, 304] on div "Expenses" at bounding box center [1176, 404] width 571 height 455
drag, startPoint x: 905, startPoint y: 335, endPoint x: 895, endPoint y: 341, distance: 11.7
click at [906, 335] on div "Expenses" at bounding box center [1176, 404] width 571 height 455
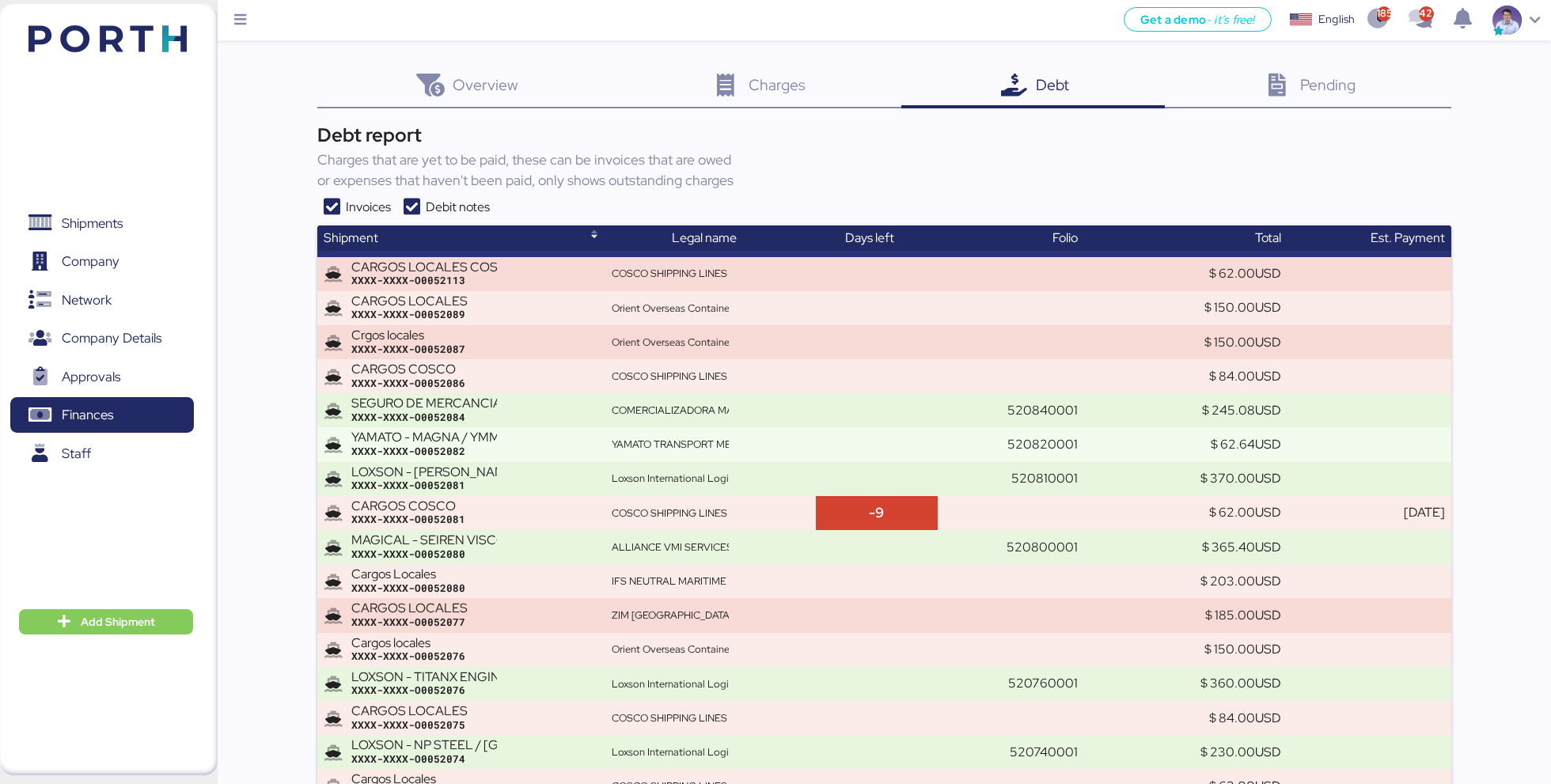
scroll to position [808, 0]
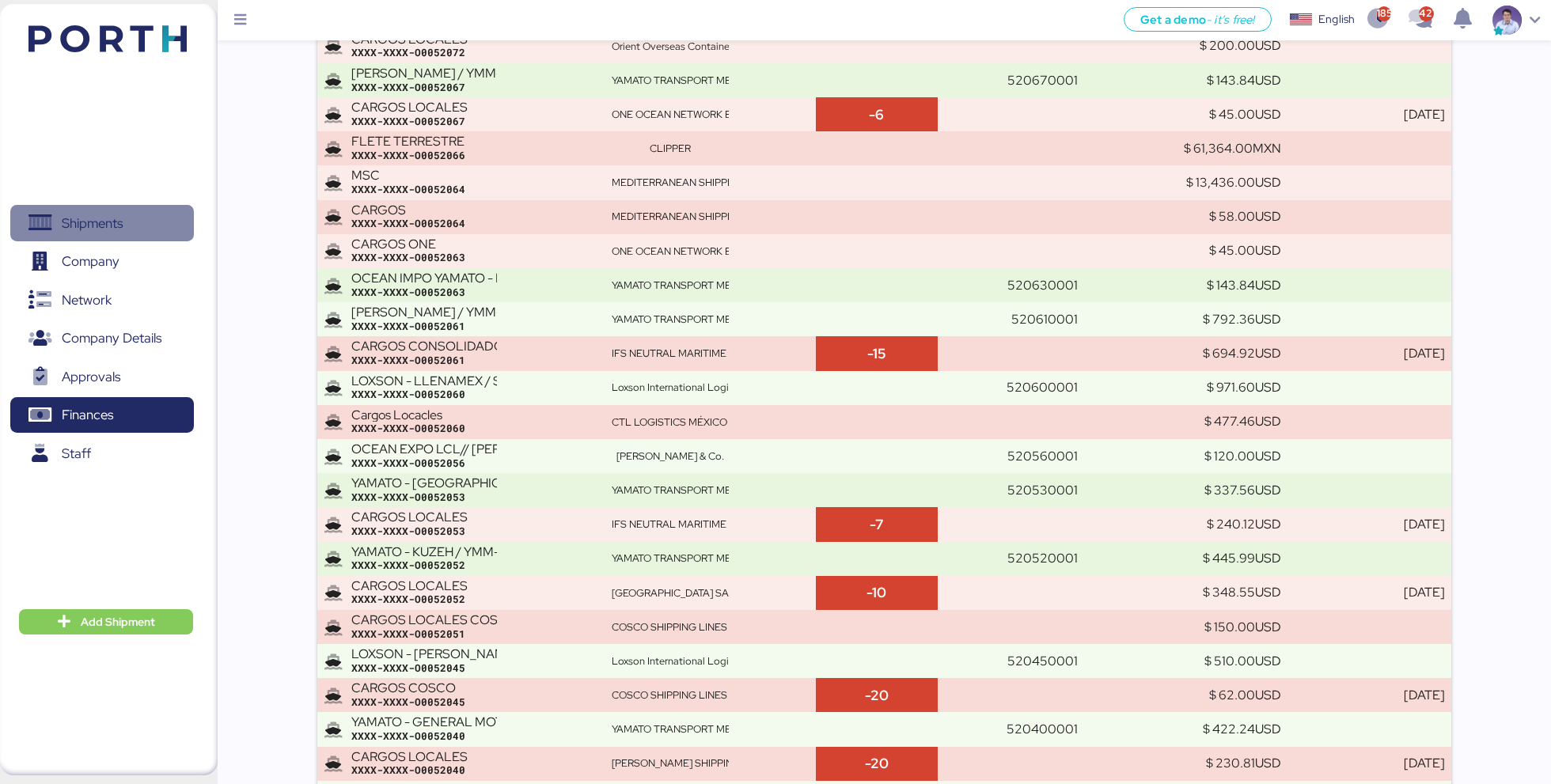
click at [112, 227] on span "Shipments" at bounding box center [92, 223] width 61 height 23
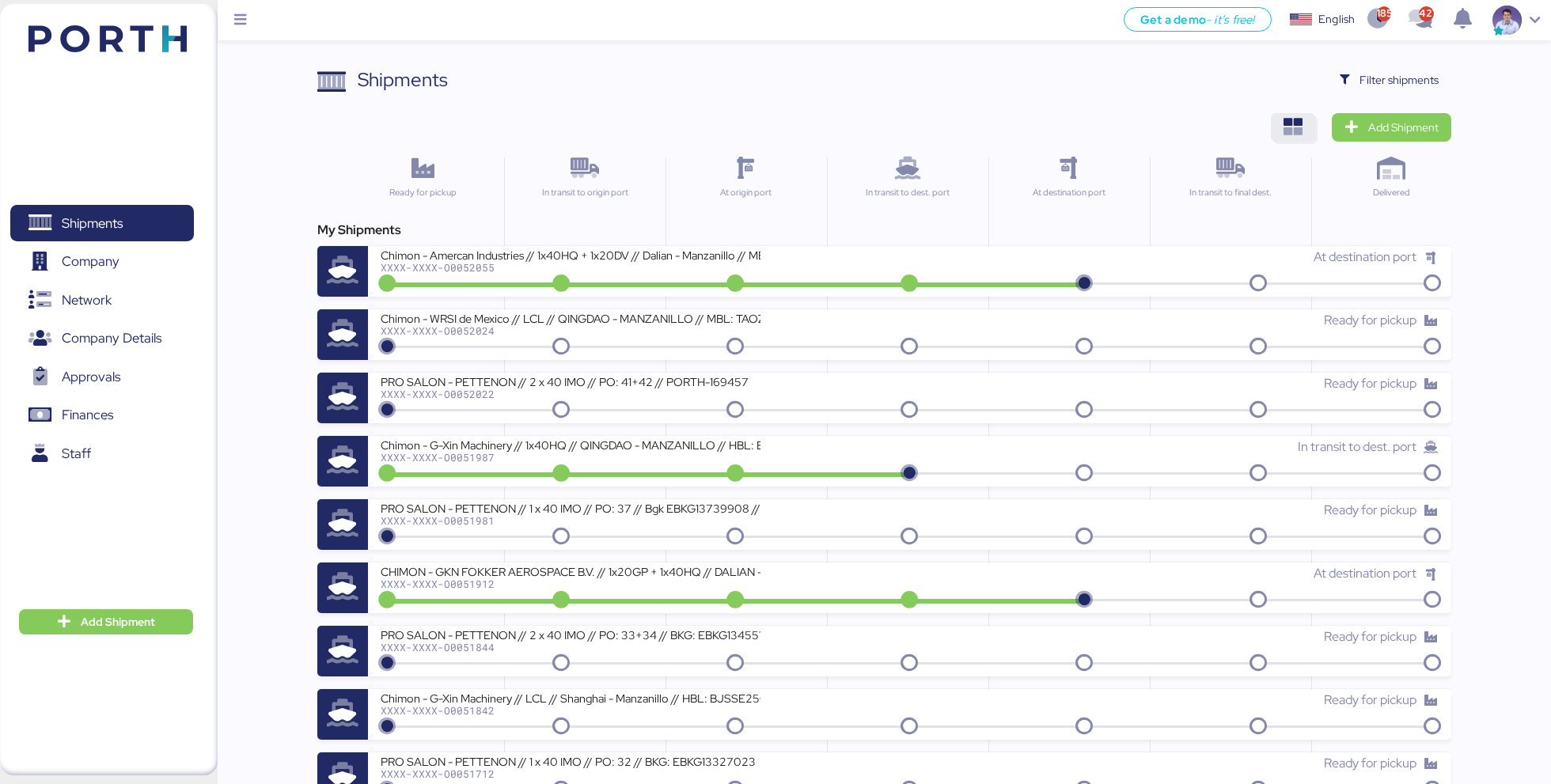
click at [1291, 132] on icon "button" at bounding box center [1293, 127] width 19 height 19
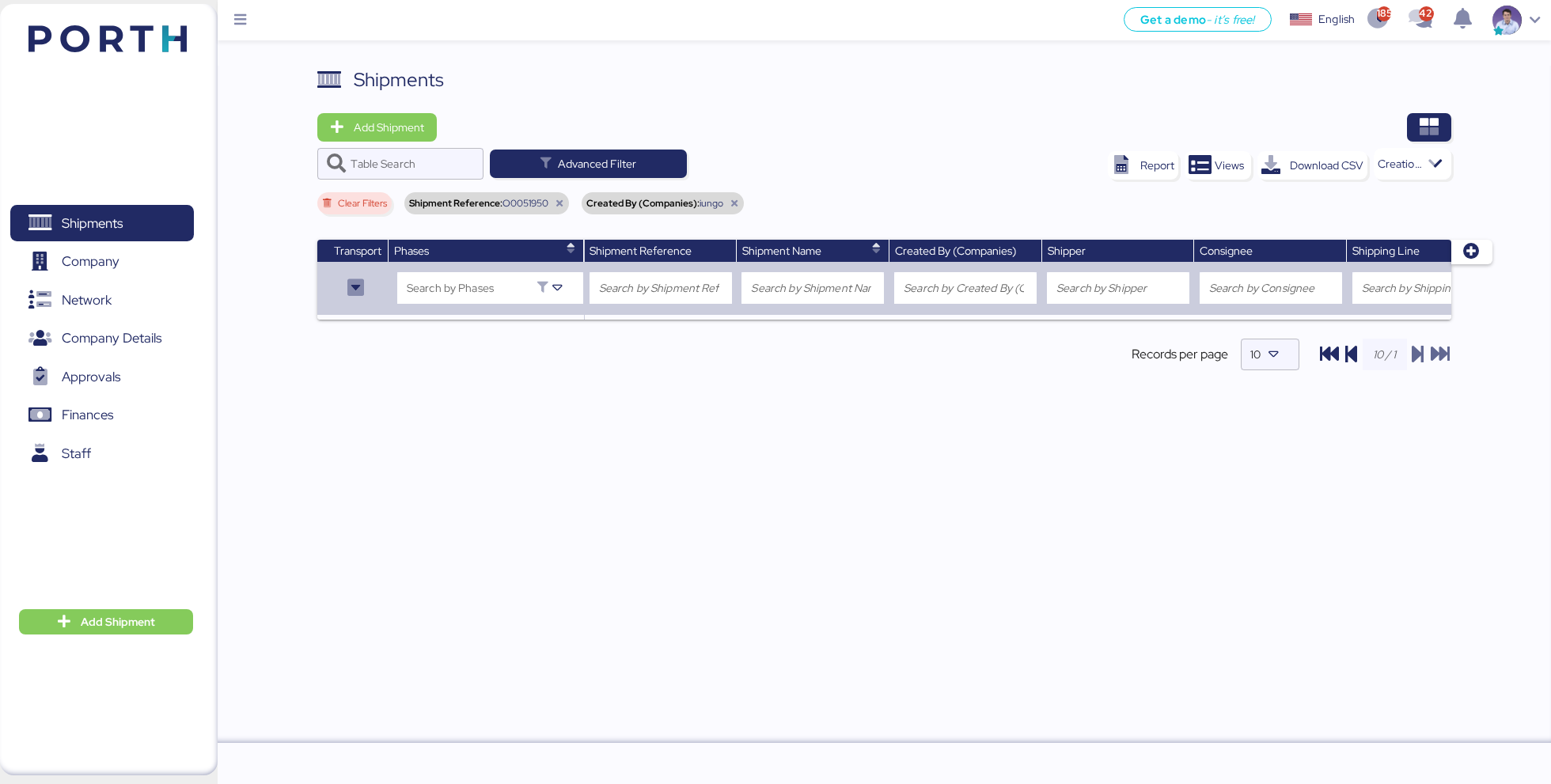
click at [381, 198] on span "Clear Filters" at bounding box center [362, 202] width 49 height 9
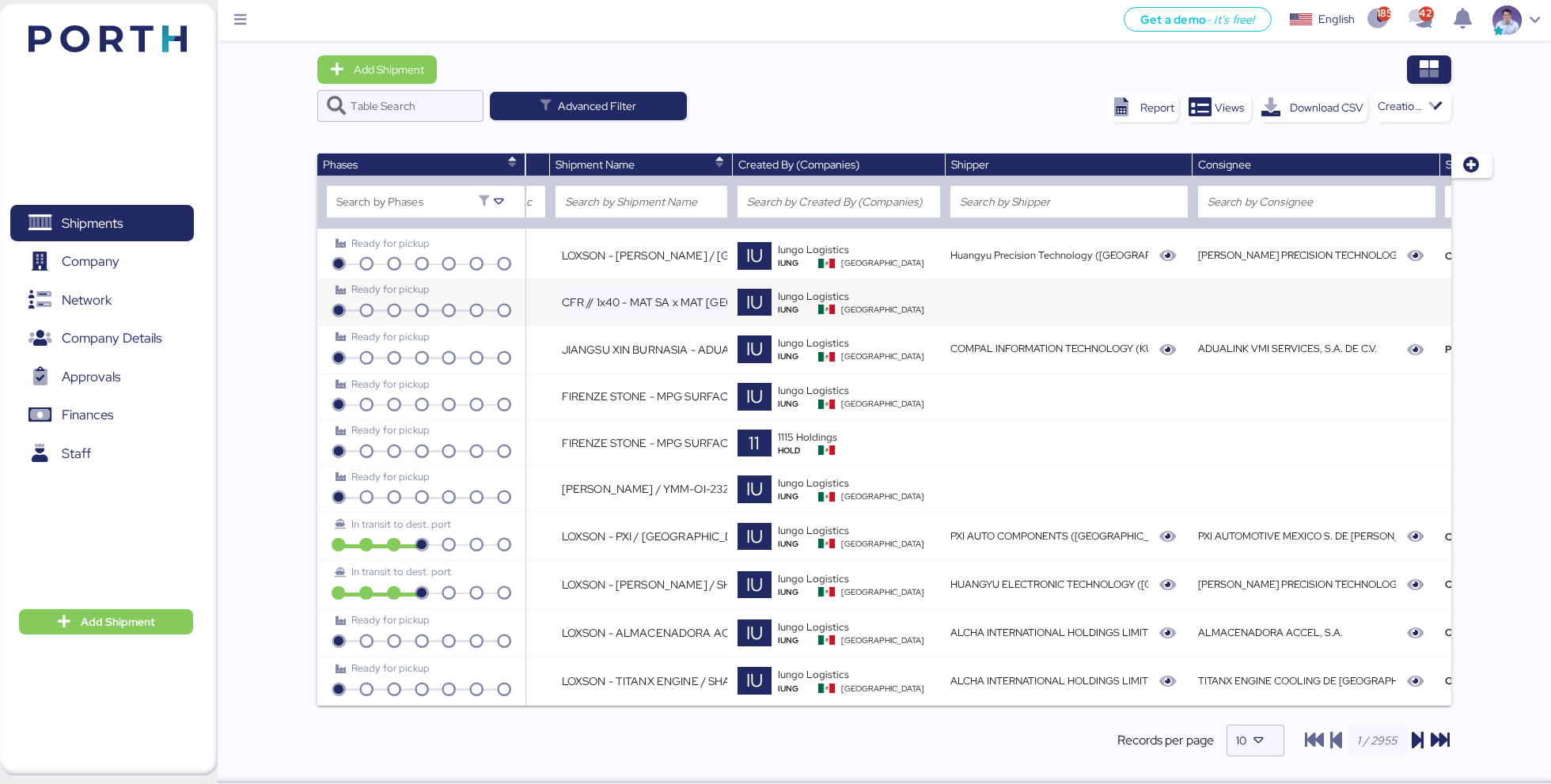
scroll to position [0, 234]
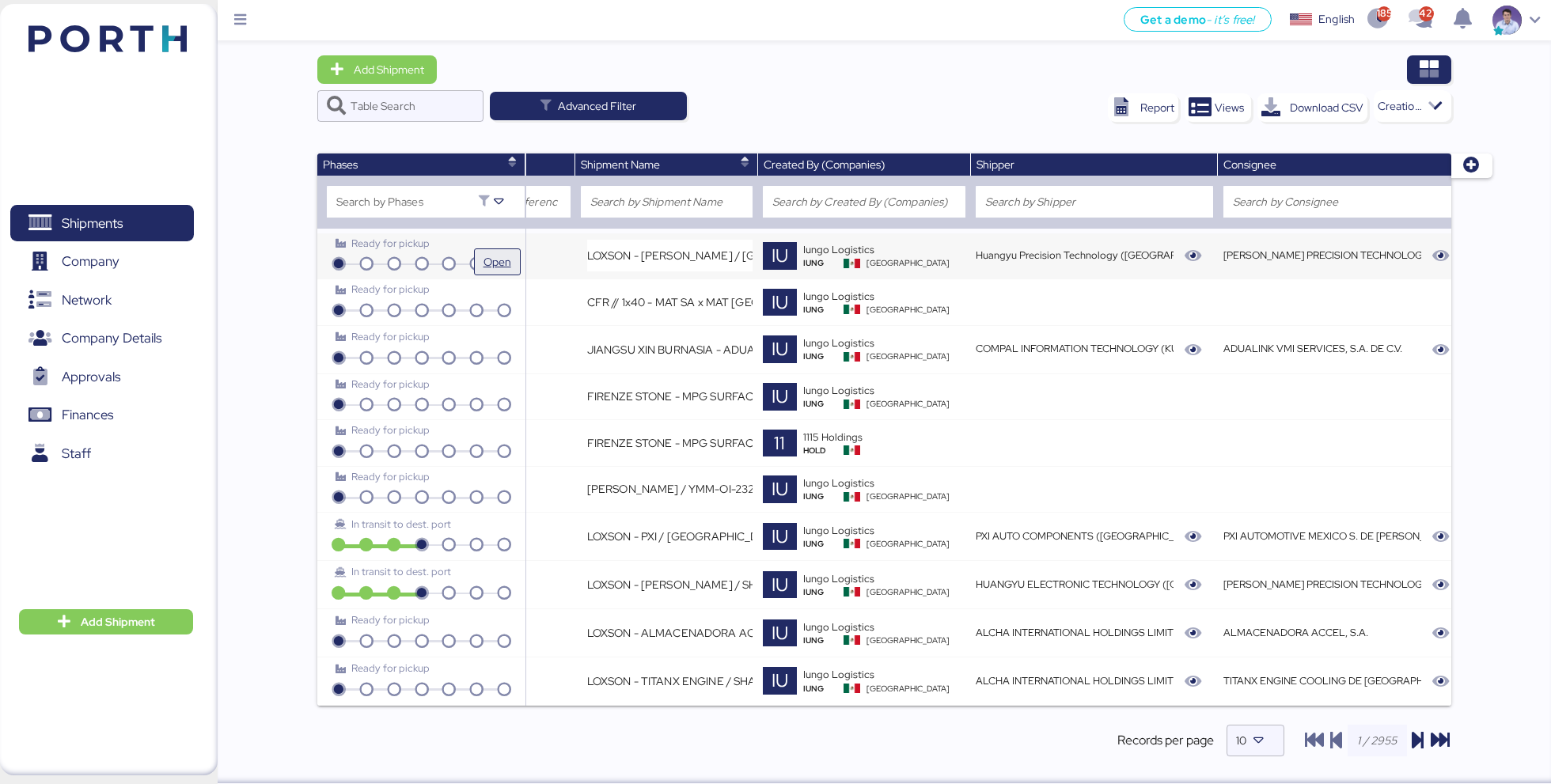
click at [505, 258] on span "Open" at bounding box center [497, 262] width 28 height 19
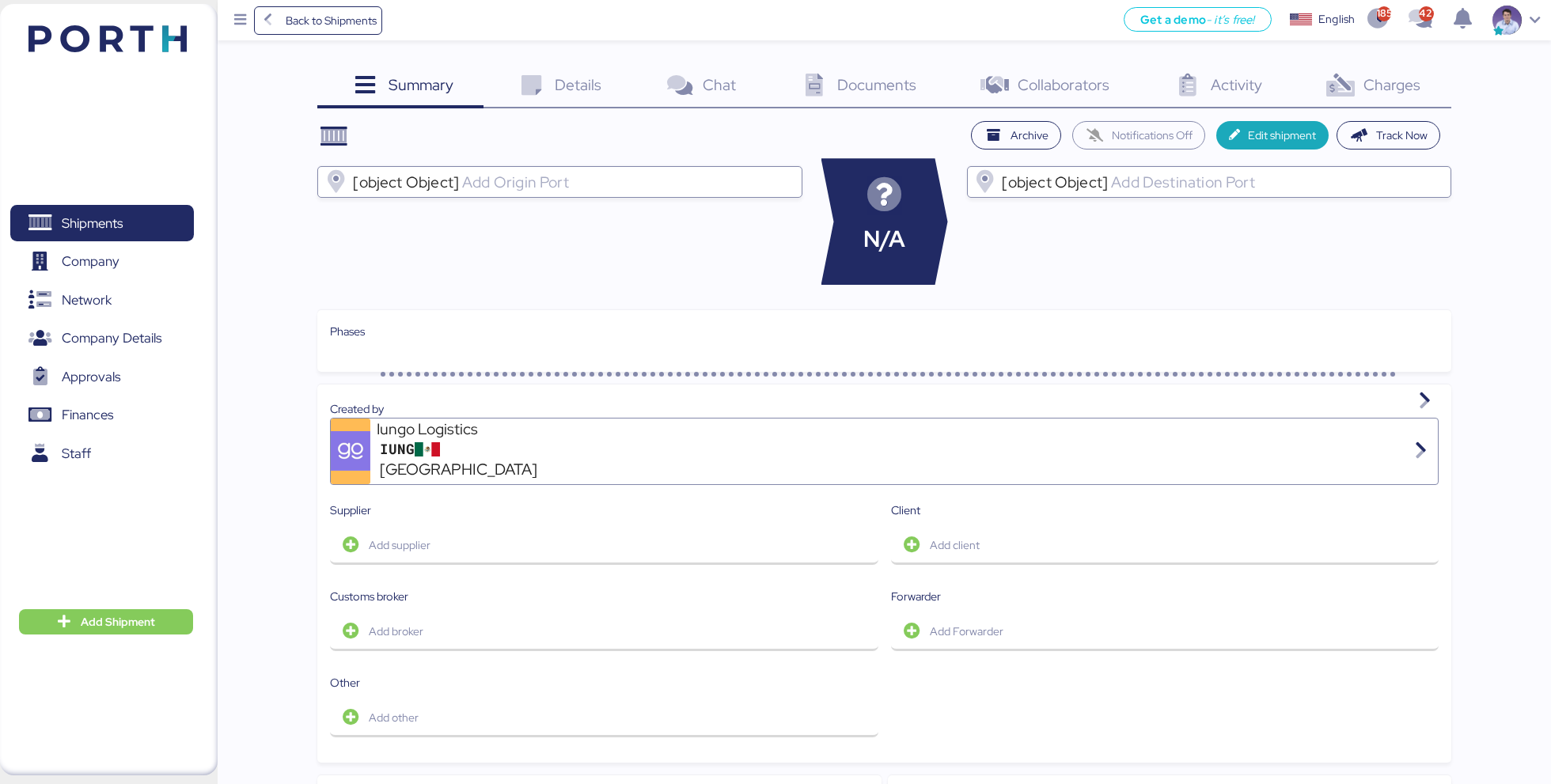
click at [1213, 70] on div "Activity 0" at bounding box center [1216, 87] width 153 height 42
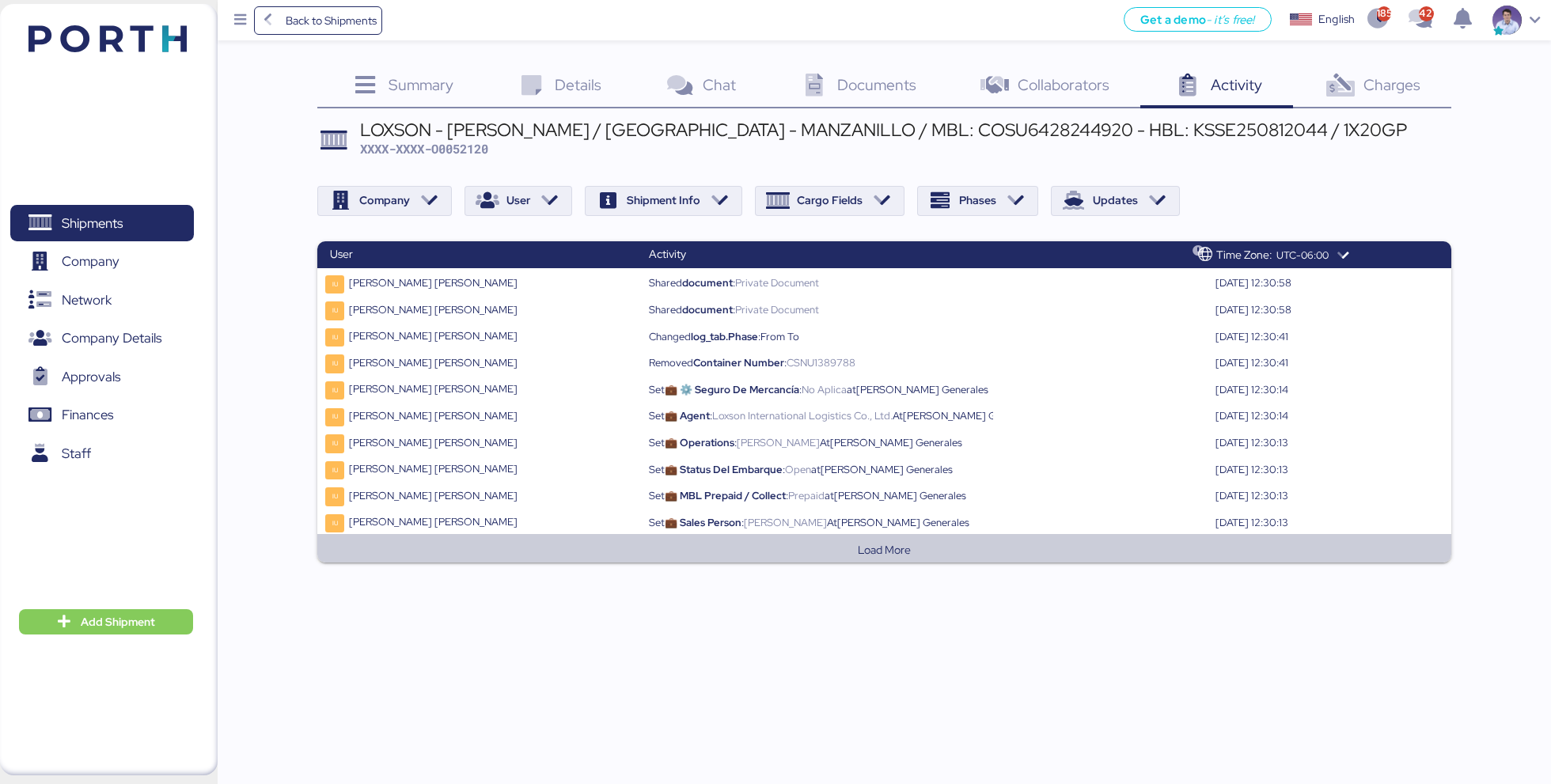
click at [553, 553] on button "Load More" at bounding box center [883, 549] width 1108 height 19
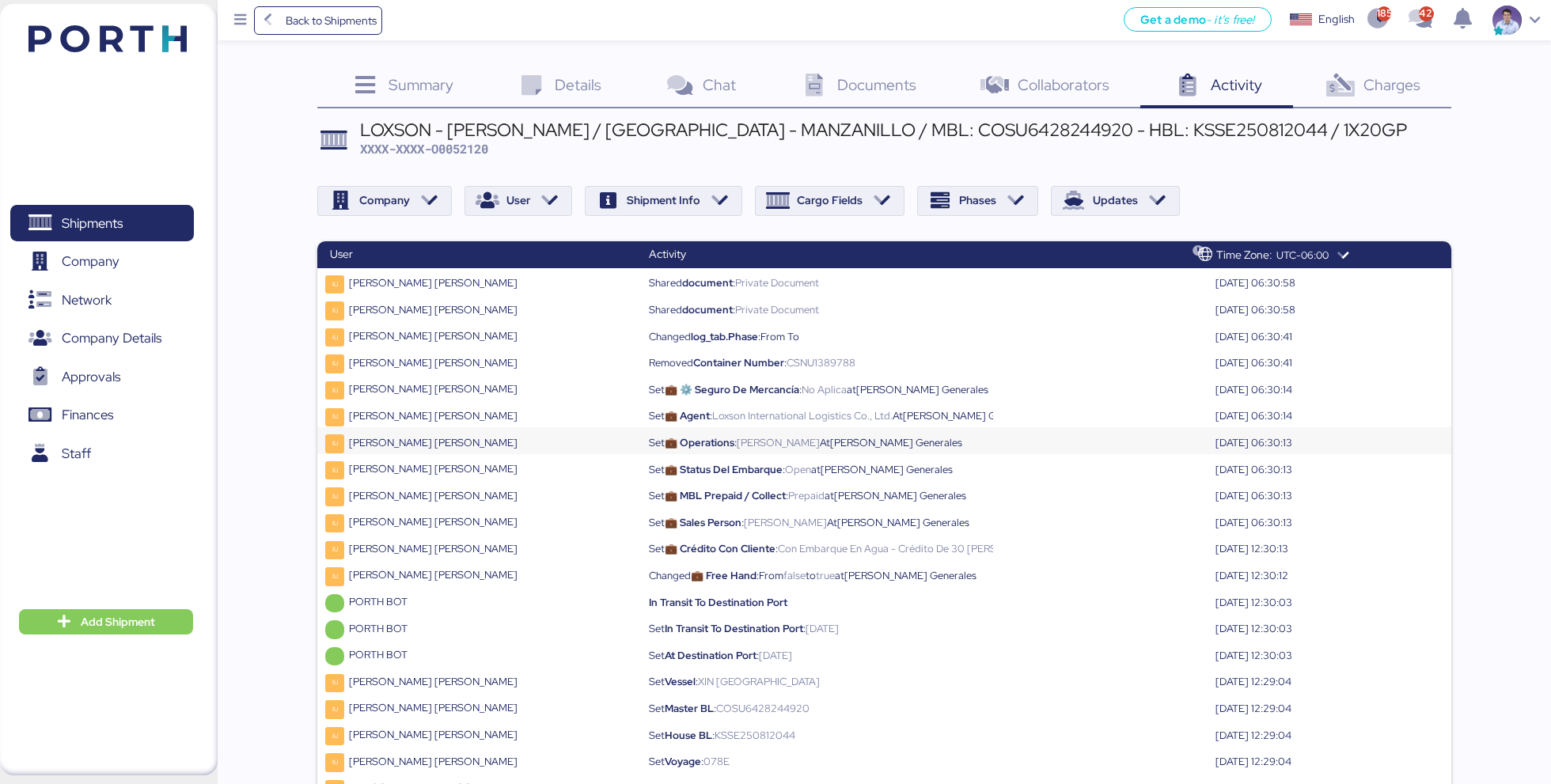
scroll to position [55, 0]
